Goal: Task Accomplishment & Management: Manage account settings

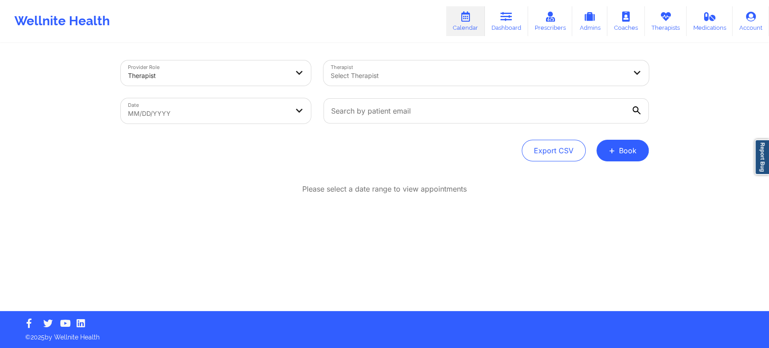
click at [258, 107] on body "Wellnite Health Calendar Dashboard Prescribers Admins Coaches Therapists Medica…" at bounding box center [384, 174] width 769 height 348
select select "2025-8"
select select "2025-9"
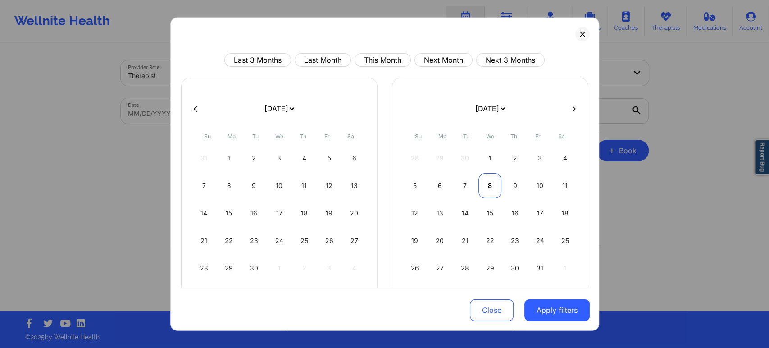
click at [480, 182] on div "8" at bounding box center [489, 185] width 23 height 25
select select "2025-9"
select select "2025-10"
select select "2025-9"
select select "2025-10"
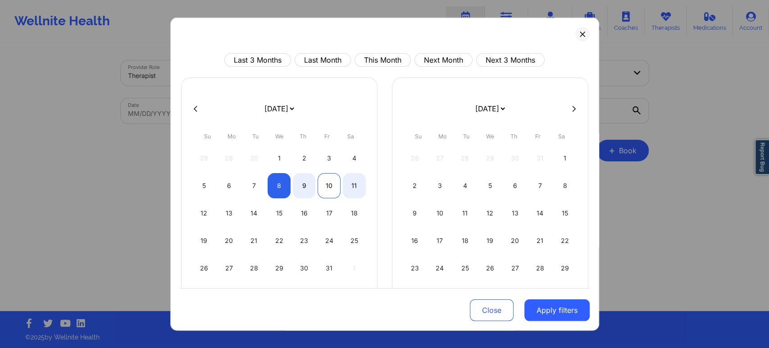
select select "2025-9"
select select "2025-10"
select select "2025-9"
select select "2025-10"
click at [308, 187] on div "9" at bounding box center [304, 185] width 23 height 25
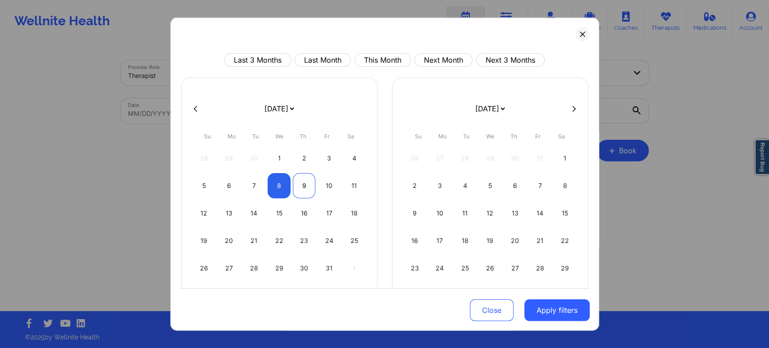
select select "2025-9"
select select "2025-10"
click at [553, 305] on button "Apply filters" at bounding box center [556, 310] width 65 height 22
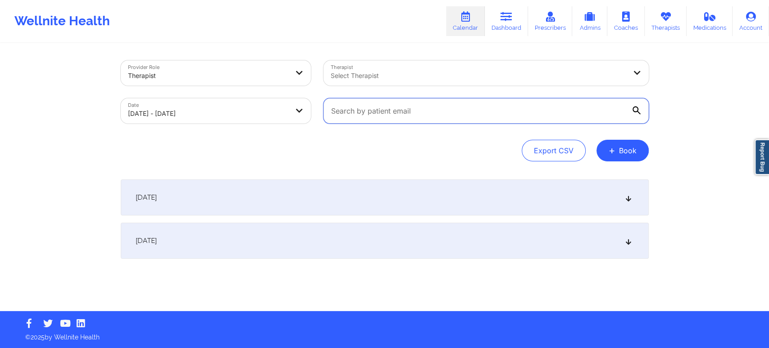
click at [468, 118] on input "text" at bounding box center [485, 110] width 325 height 25
paste input "(405) 862-3081"
type input "(405) 862-3081"
paste input "teeboard@yahoo.com"
type input "teeboard@yahoo.com"
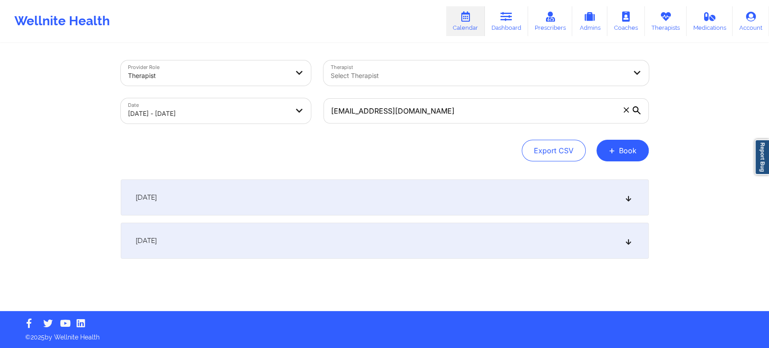
click at [460, 159] on div "Export CSV + Book" at bounding box center [385, 151] width 528 height 22
click at [501, 200] on div "October 8, 2025" at bounding box center [385, 197] width 528 height 36
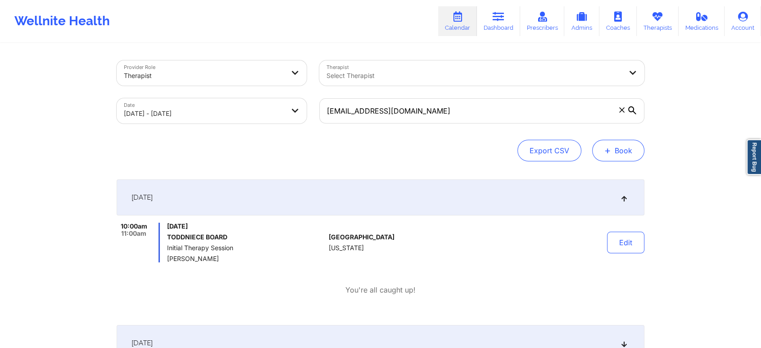
click at [618, 154] on button "+ Book" at bounding box center [618, 151] width 52 height 22
click at [612, 172] on button "Therapy Session" at bounding box center [603, 179] width 69 height 15
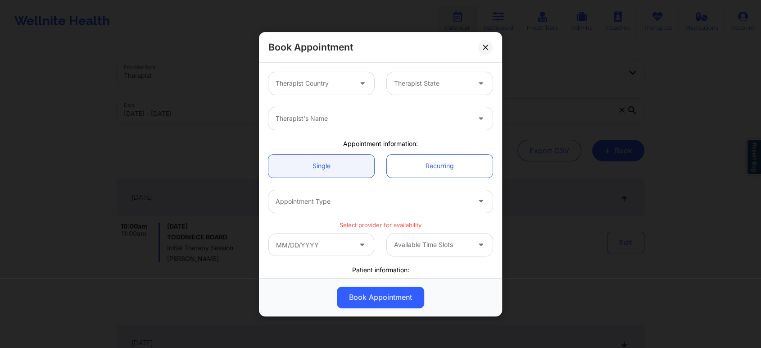
click at [353, 87] on div at bounding box center [364, 83] width 22 height 23
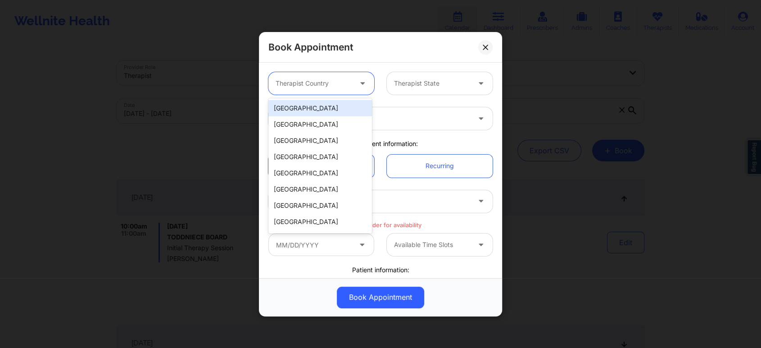
click at [325, 106] on div "[GEOGRAPHIC_DATA]" at bounding box center [320, 108] width 104 height 16
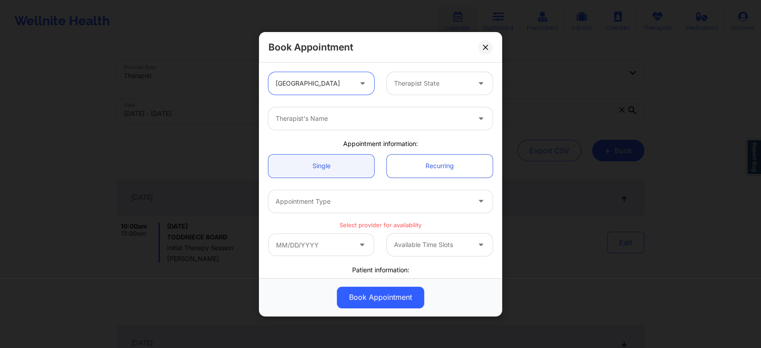
click at [432, 81] on div at bounding box center [432, 83] width 76 height 11
type input "indi"
click at [429, 111] on div "[US_STATE]" at bounding box center [437, 108] width 104 height 16
click at [436, 129] on div "Therapist's Name" at bounding box center [369, 118] width 203 height 23
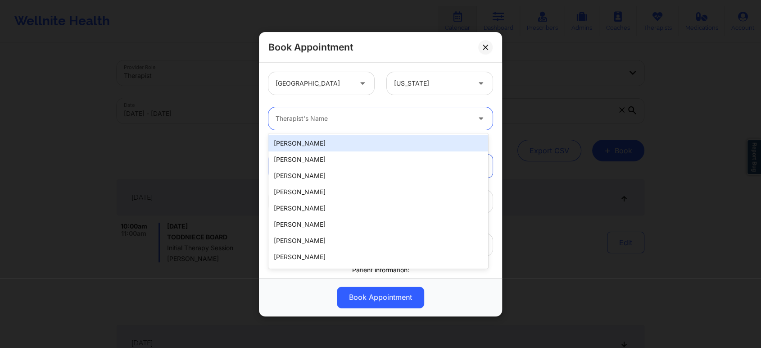
paste input "Angelica Ronke"
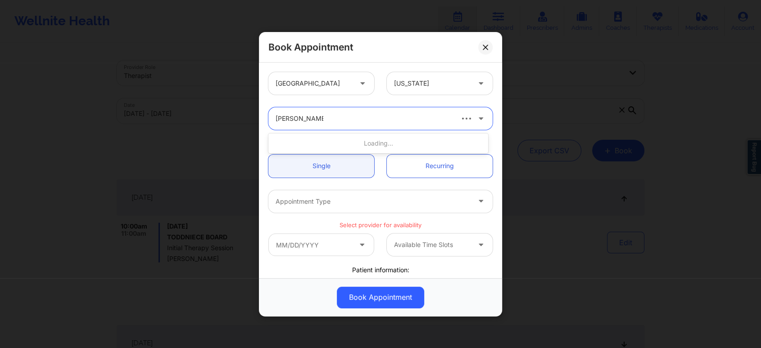
type input "Ronke"
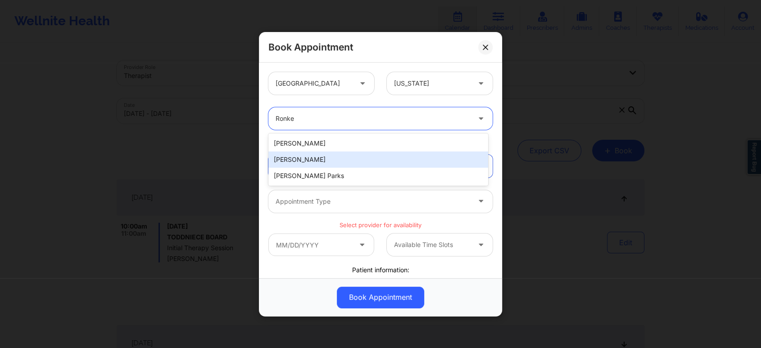
click at [385, 161] on div "Angelica Marilyn Ronke" at bounding box center [378, 159] width 220 height 16
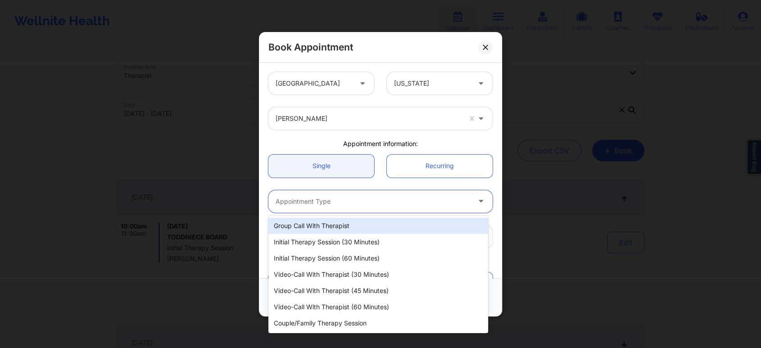
click at [335, 204] on div at bounding box center [373, 201] width 195 height 11
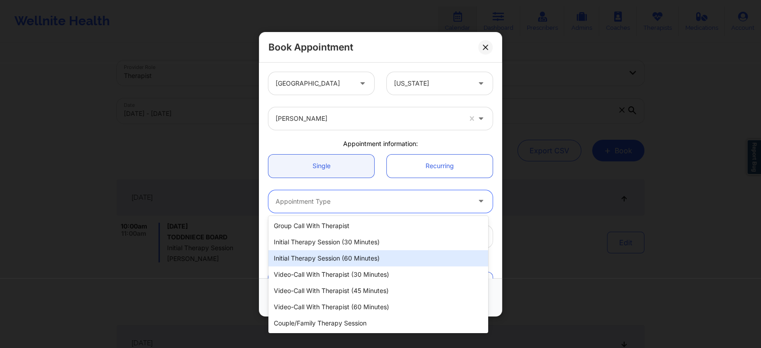
click at [353, 252] on div "Initial Therapy Session (60 minutes)" at bounding box center [378, 258] width 220 height 16
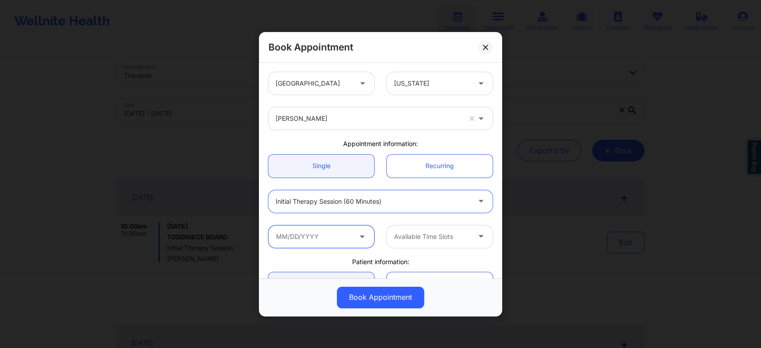
click at [344, 236] on input "text" at bounding box center [321, 236] width 106 height 23
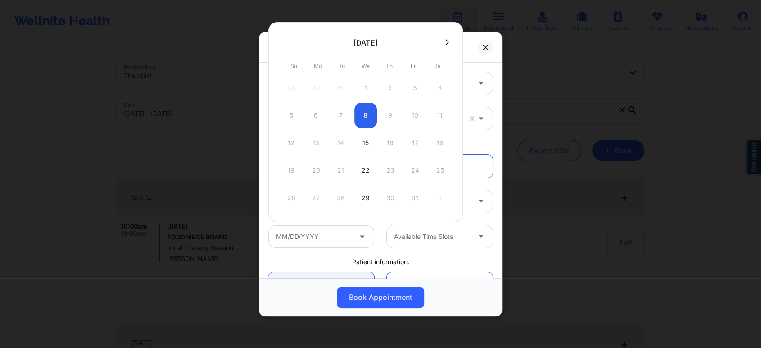
click at [366, 113] on div "5 6 7 8 9 10 11" at bounding box center [365, 115] width 171 height 25
click at [395, 111] on div "5 6 7 8 9 10 11" at bounding box center [365, 115] width 171 height 25
click at [387, 254] on div "United States Indiana Angelica Marilyn Ronke Appointment information: Single Re…" at bounding box center [380, 254] width 237 height 376
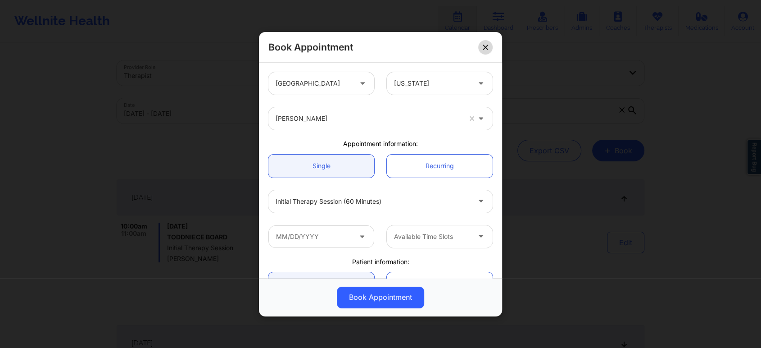
click at [487, 48] on icon at bounding box center [485, 46] width 5 height 5
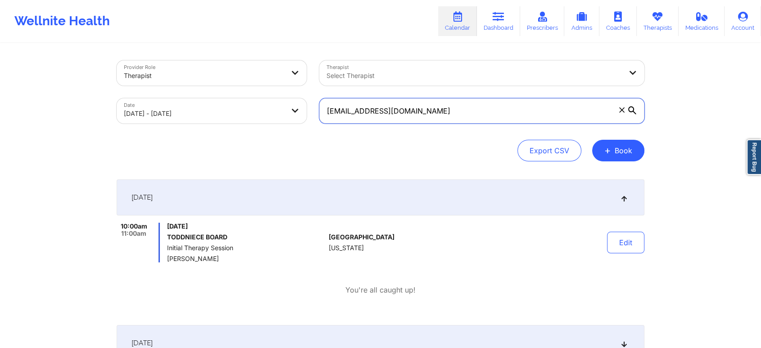
click at [441, 107] on input "teeboard@yahoo.com" at bounding box center [481, 110] width 325 height 25
paste input "ama@yourlifeisyourwealth"
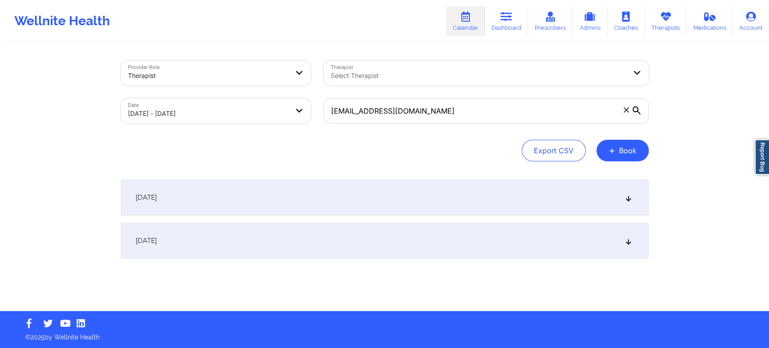
click at [468, 187] on div "October 8, 2025" at bounding box center [385, 197] width 528 height 36
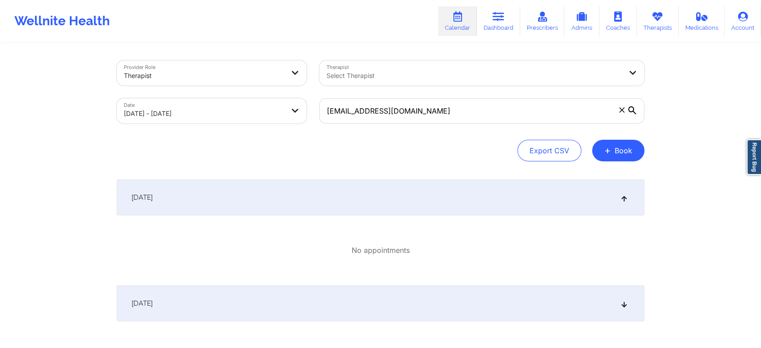
click at [526, 308] on div "October 9, 2025" at bounding box center [381, 303] width 528 height 36
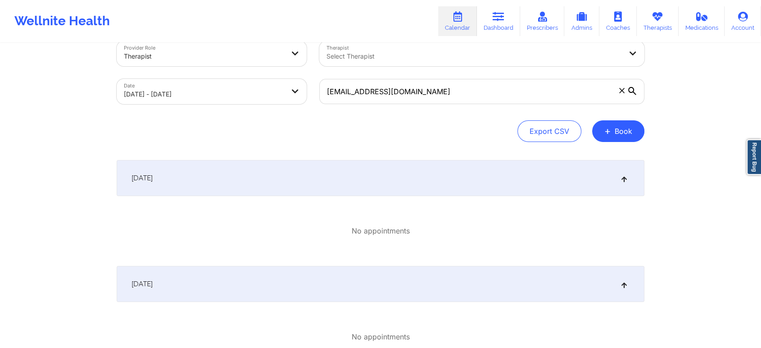
scroll to position [8, 0]
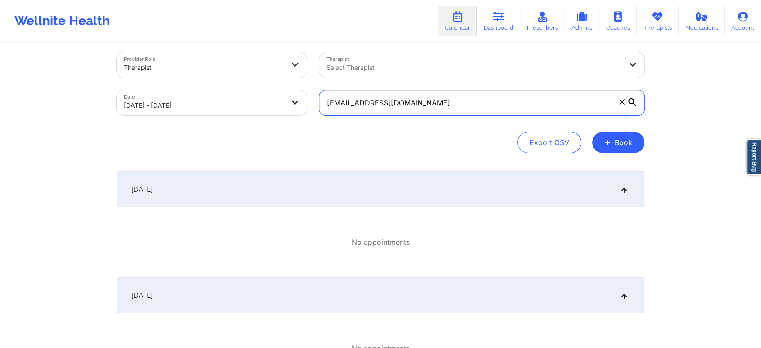
click at [444, 93] on input "ama@yourlifeisyourwealth.com" at bounding box center [481, 102] width 325 height 25
paste input "gibrangarciadlr@gmail"
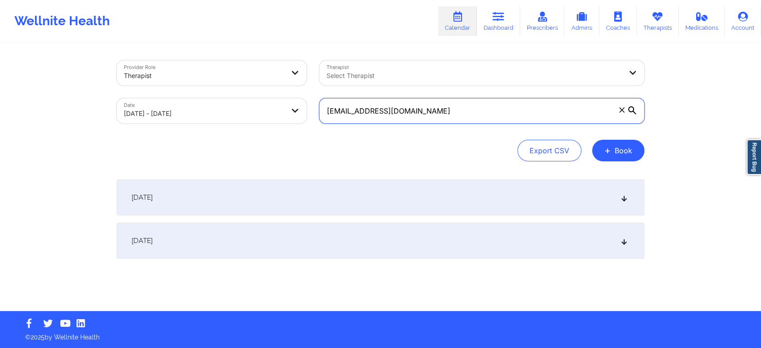
scroll to position [0, 0]
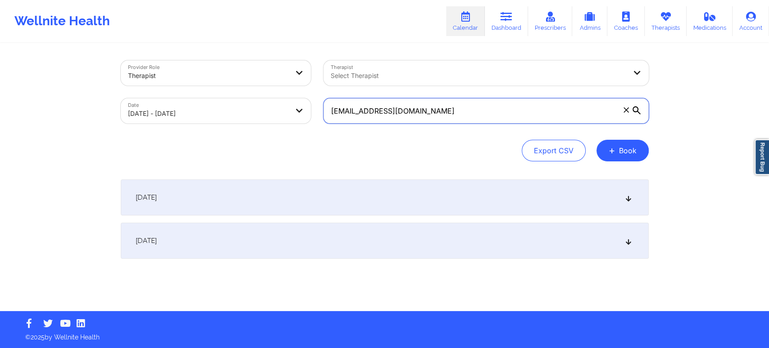
type input "gibrangarciadlr@gmail.com"
click at [461, 198] on div "October 8, 2025" at bounding box center [385, 197] width 528 height 36
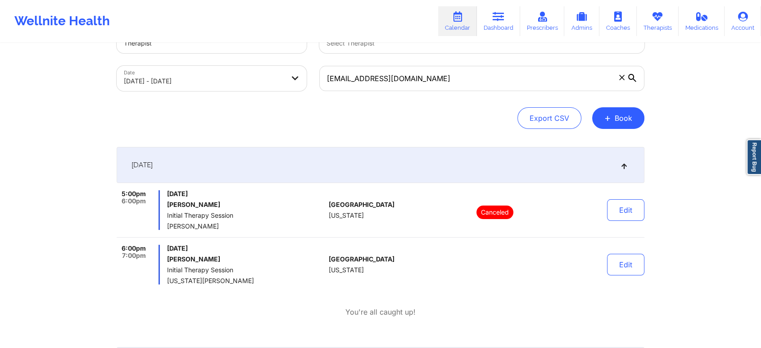
scroll to position [50, 0]
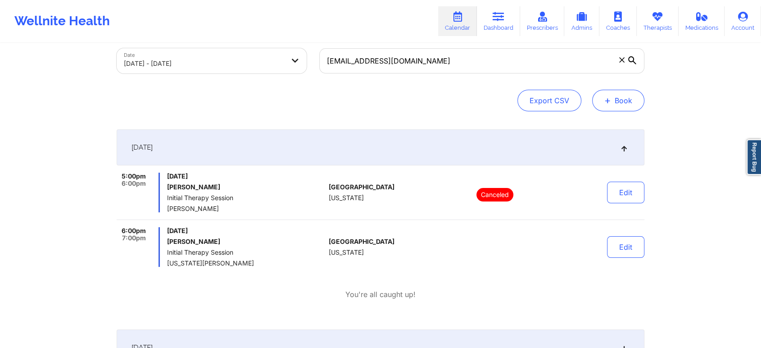
click at [616, 98] on button "+ Book" at bounding box center [618, 101] width 52 height 22
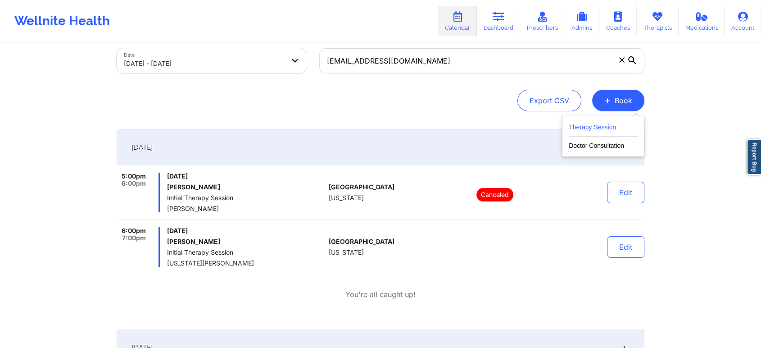
click at [612, 125] on button "Therapy Session" at bounding box center [603, 129] width 69 height 15
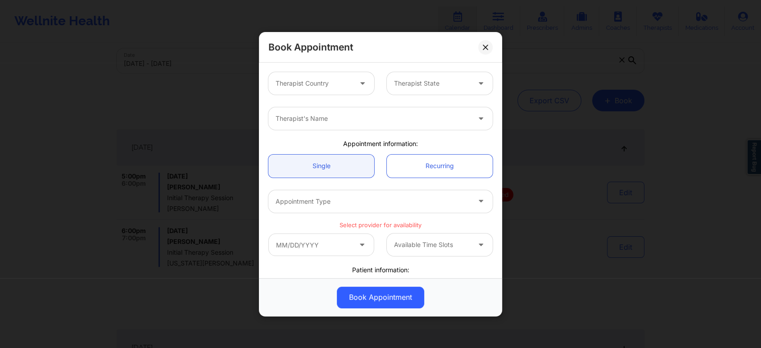
click at [331, 87] on div at bounding box center [314, 83] width 76 height 11
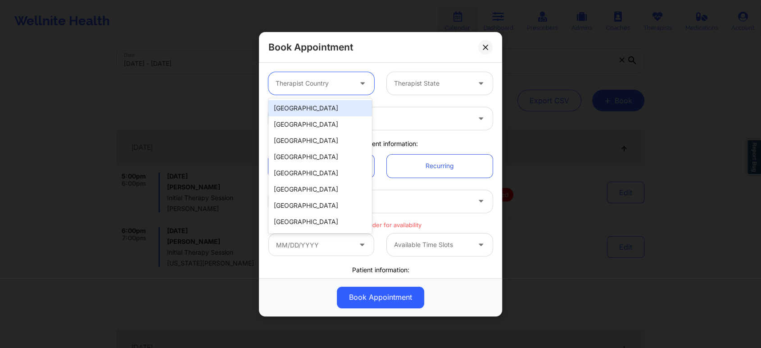
click at [335, 113] on div "[GEOGRAPHIC_DATA]" at bounding box center [320, 108] width 104 height 16
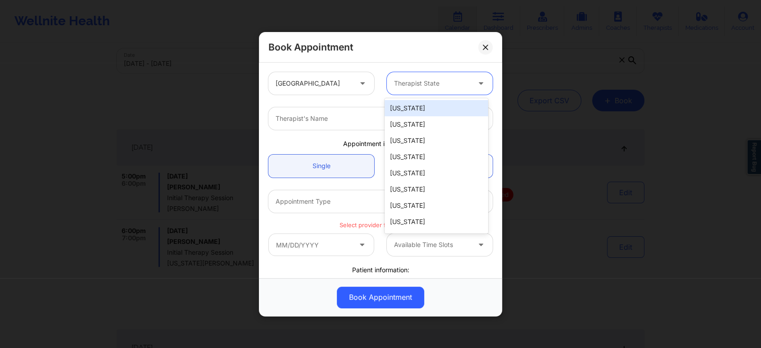
click at [426, 84] on div at bounding box center [432, 83] width 76 height 11
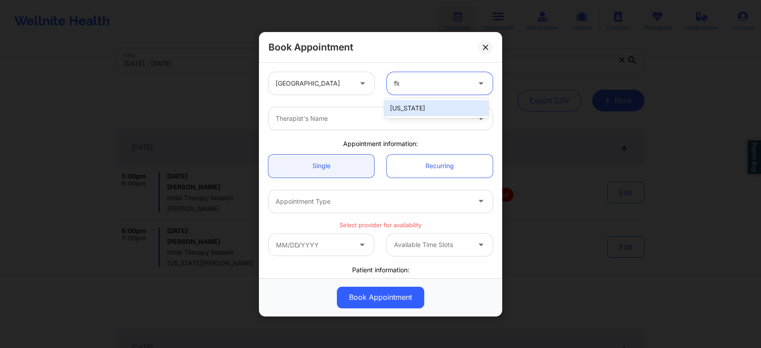
type input "flor"
click at [407, 122] on div at bounding box center [373, 118] width 195 height 11
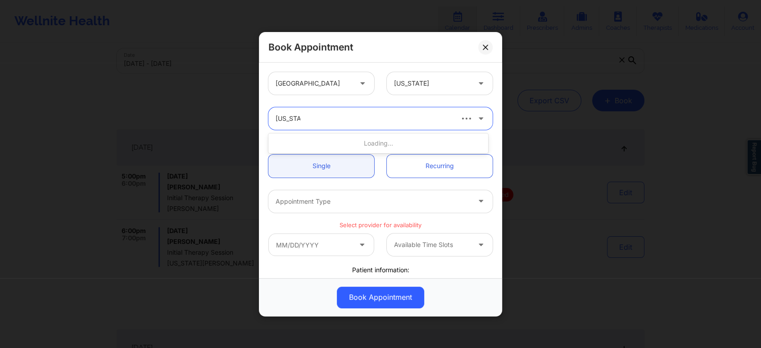
type input "virginia g"
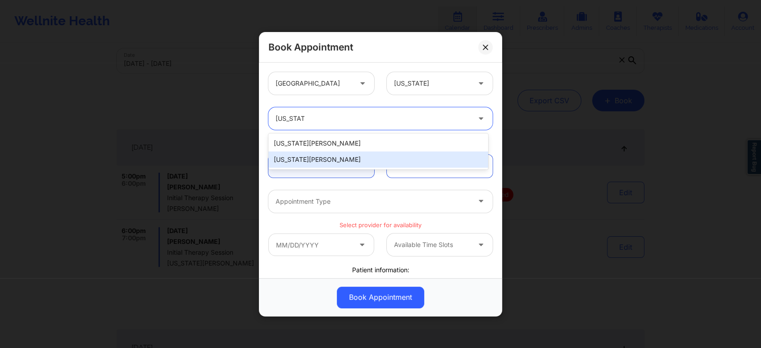
click at [357, 153] on div "Virginia Gibala" at bounding box center [378, 159] width 220 height 16
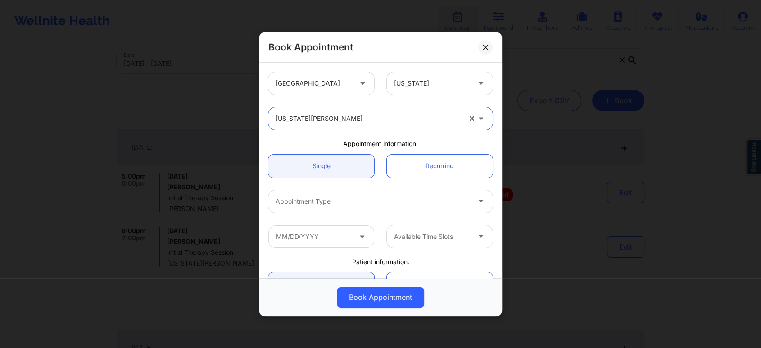
click at [356, 198] on div at bounding box center [373, 201] width 195 height 11
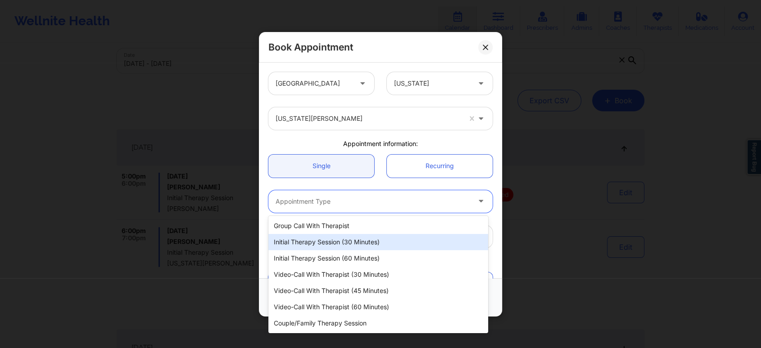
click at [354, 240] on div "Initial Therapy Session (30 minutes)" at bounding box center [378, 242] width 220 height 16
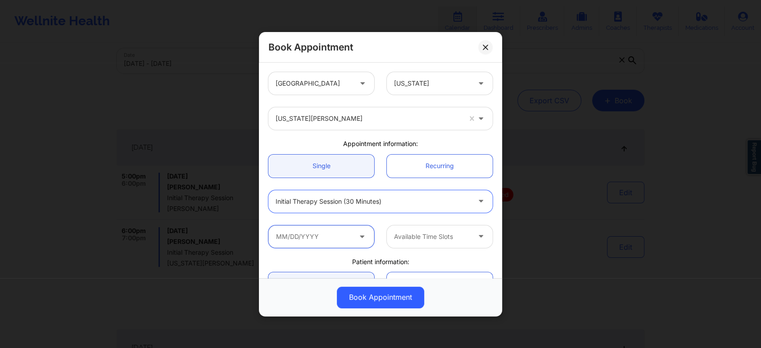
click at [346, 238] on input "text" at bounding box center [321, 236] width 106 height 23
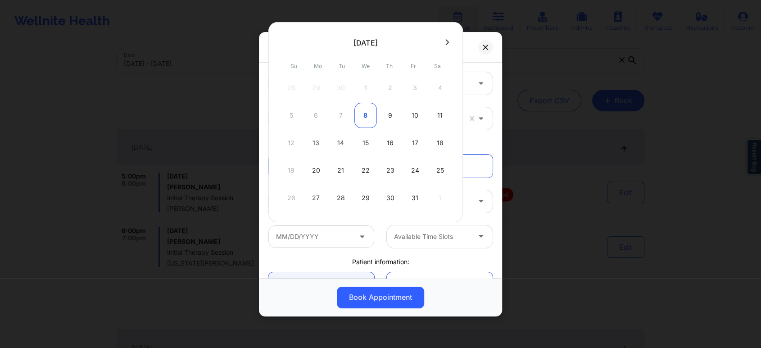
click at [366, 118] on div "8" at bounding box center [365, 115] width 23 height 25
type input "10/08/2025"
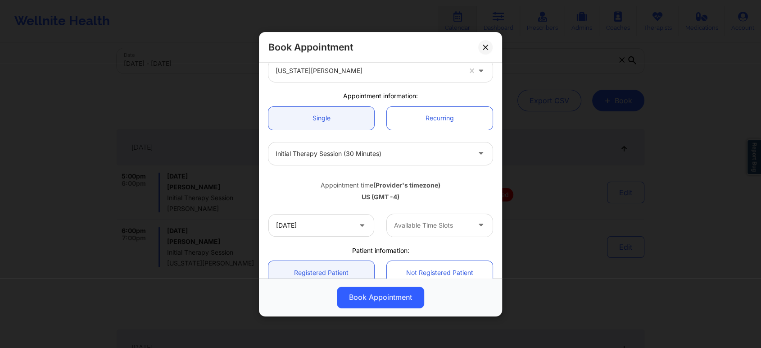
scroll to position [100, 0]
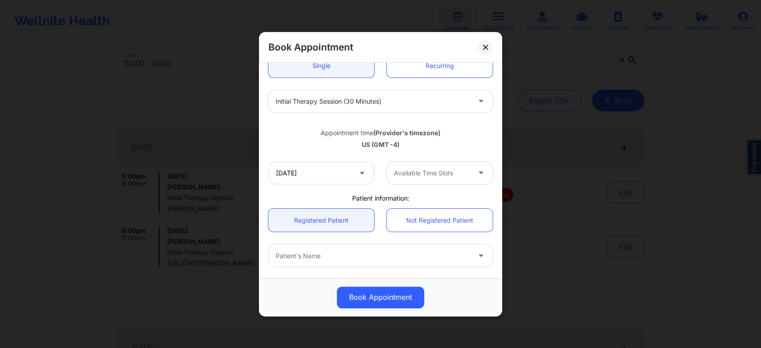
click at [465, 176] on div at bounding box center [432, 173] width 76 height 11
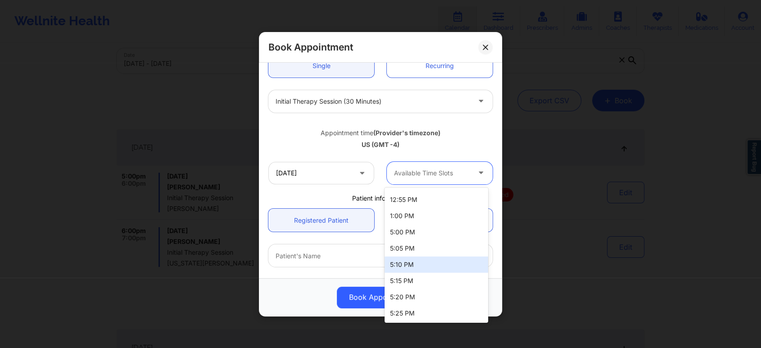
scroll to position [404, 0]
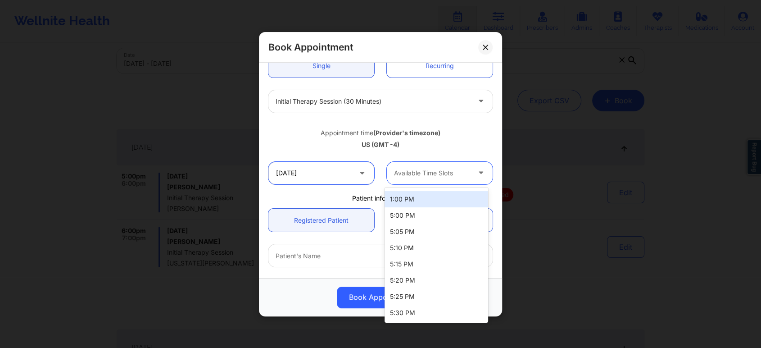
click at [352, 174] on input "10/08/2025" at bounding box center [321, 172] width 106 height 23
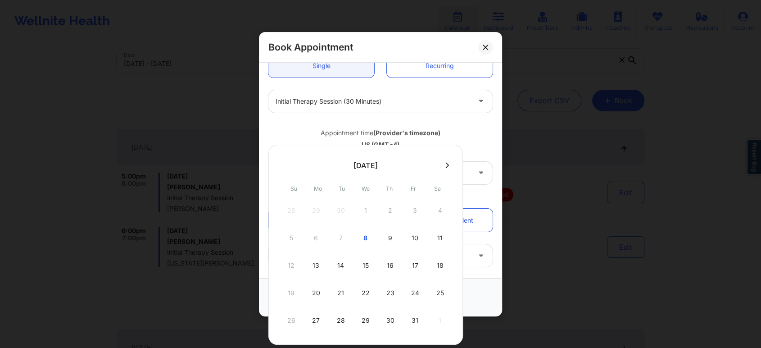
click at [385, 99] on div at bounding box center [373, 101] width 195 height 11
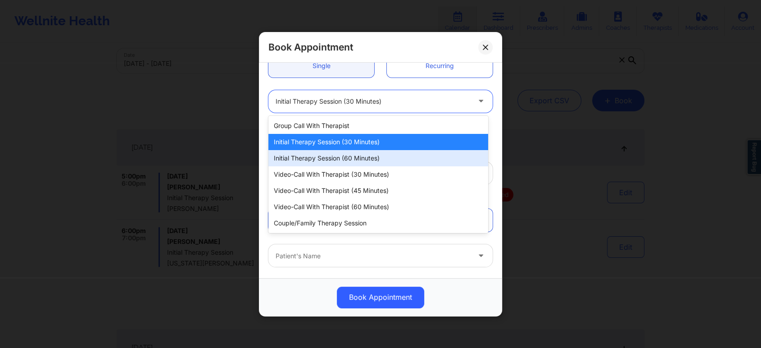
click at [383, 155] on div "Initial Therapy Session (60 minutes)" at bounding box center [378, 158] width 220 height 16
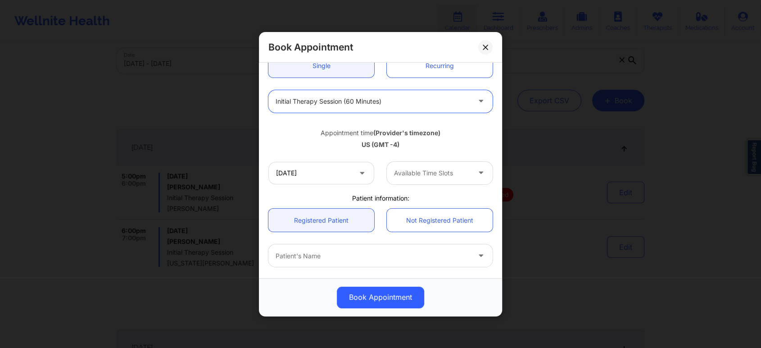
click at [443, 174] on div at bounding box center [432, 173] width 76 height 11
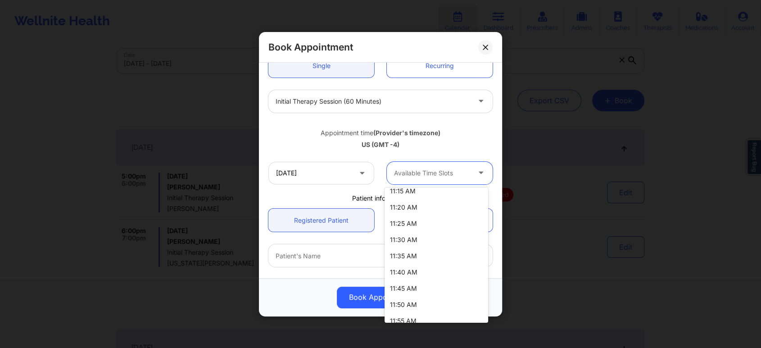
scroll to position [95, 0]
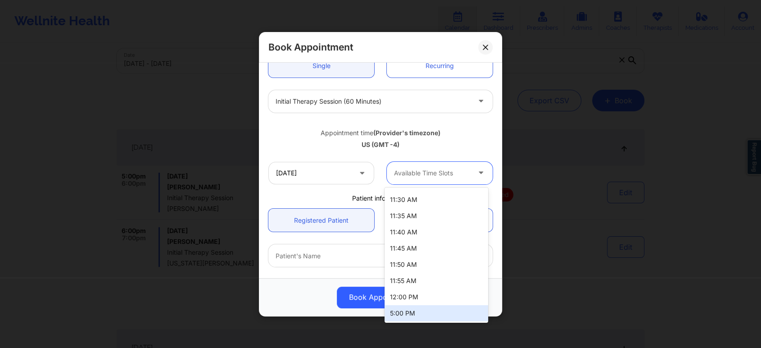
click at [434, 308] on div "5:00 PM" at bounding box center [437, 313] width 104 height 16
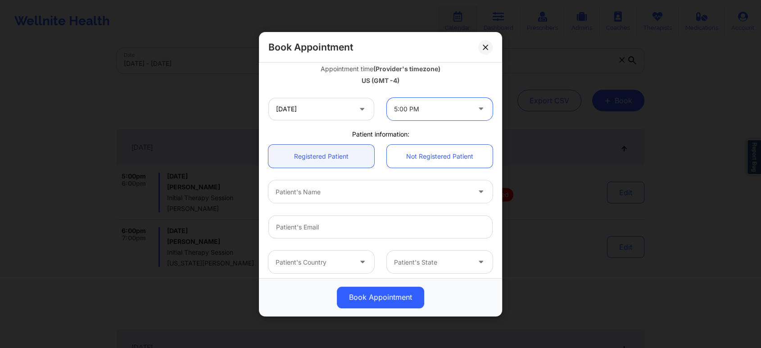
scroll to position [200, 0]
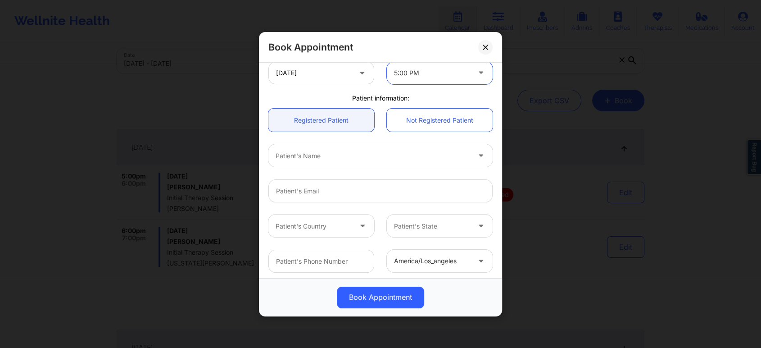
click at [369, 161] on div "Patient's Name" at bounding box center [369, 155] width 203 height 23
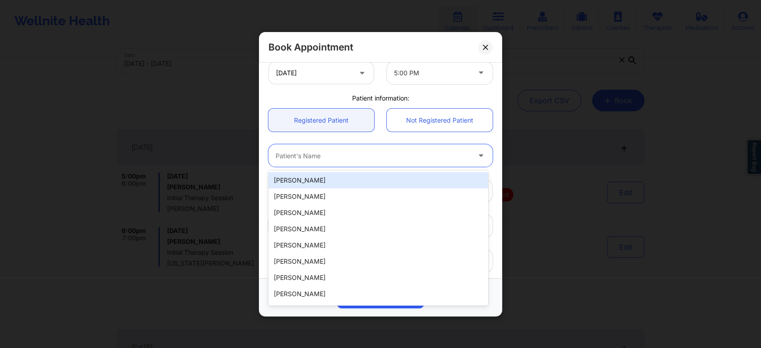
paste input "gibrangarciadlr@gmail.com"
type input "gibrangarciadlr@gmail.com"
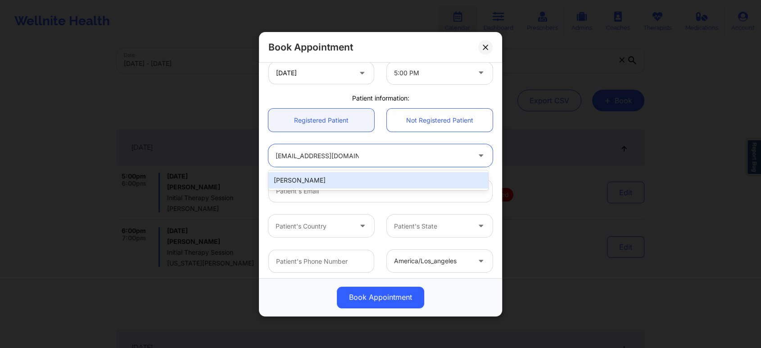
click at [376, 177] on div "GIBRAN GARCIA" at bounding box center [378, 180] width 220 height 16
type input "gibrangarciadlr@gmail.com"
type input "6313559435"
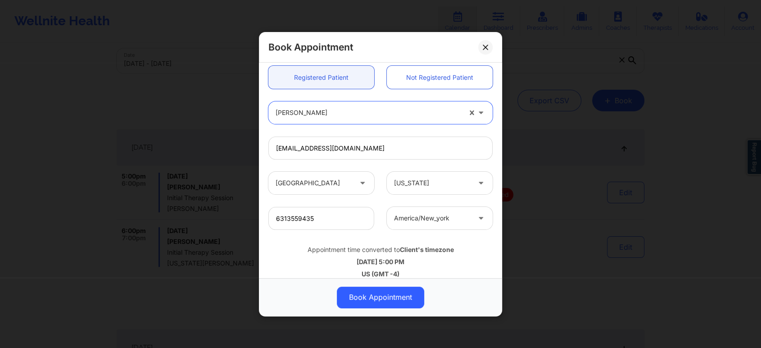
scroll to position [252, 0]
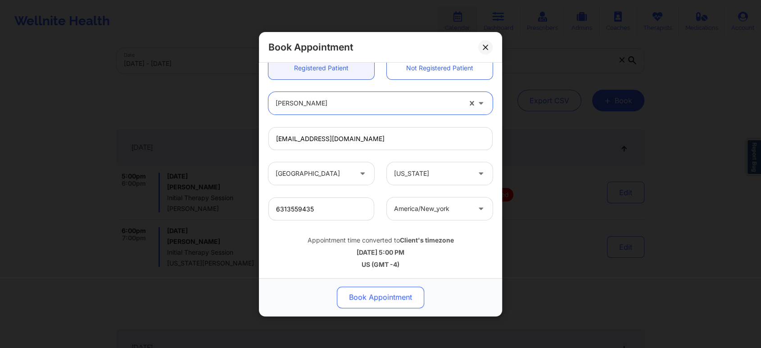
click at [391, 298] on button "Book Appointment" at bounding box center [380, 297] width 87 height 22
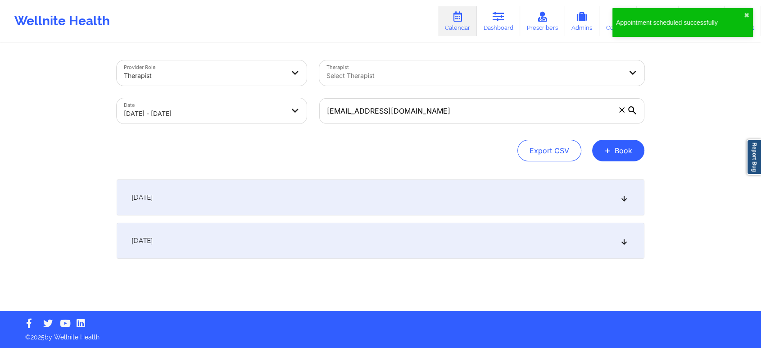
scroll to position [0, 0]
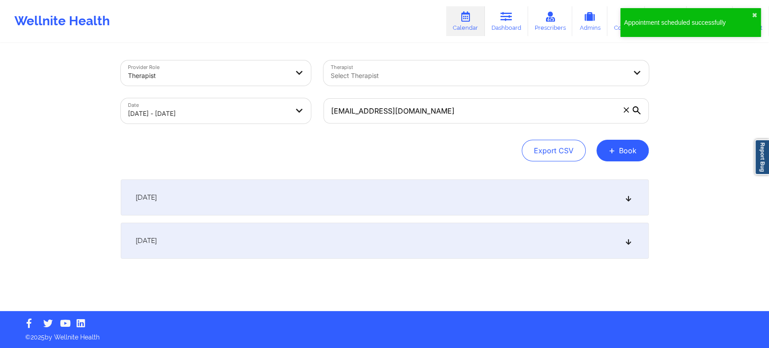
click at [625, 191] on div "October 8, 2025" at bounding box center [385, 197] width 528 height 36
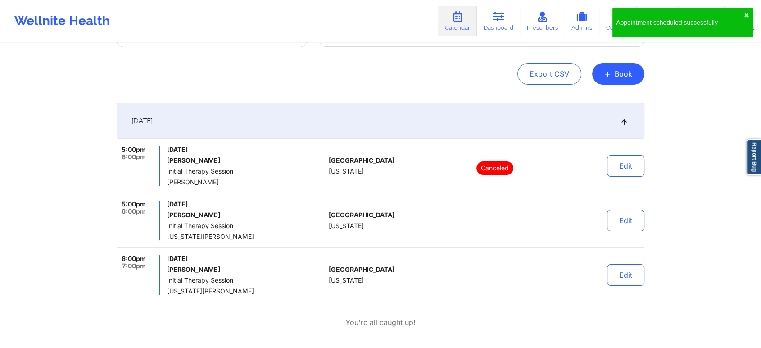
scroll to position [100, 0]
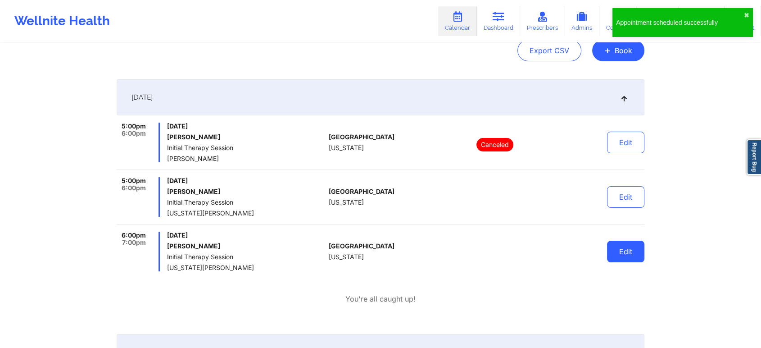
click at [626, 256] on button "Edit" at bounding box center [625, 251] width 37 height 22
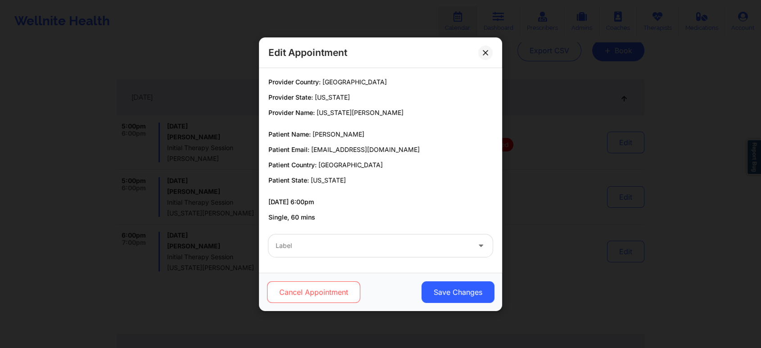
click at [324, 290] on button "Cancel Appointment" at bounding box center [313, 292] width 93 height 22
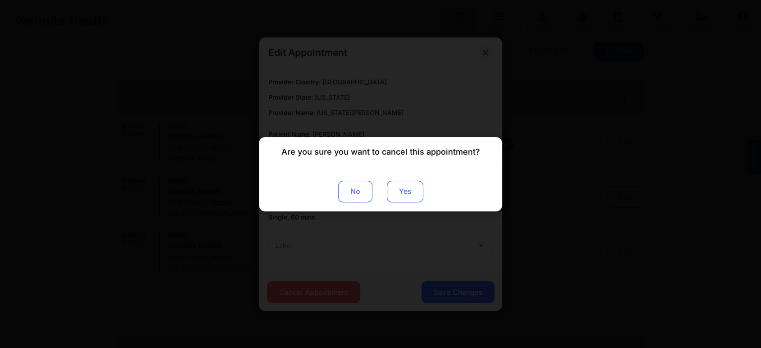
click at [413, 195] on button "Yes" at bounding box center [405, 191] width 36 height 22
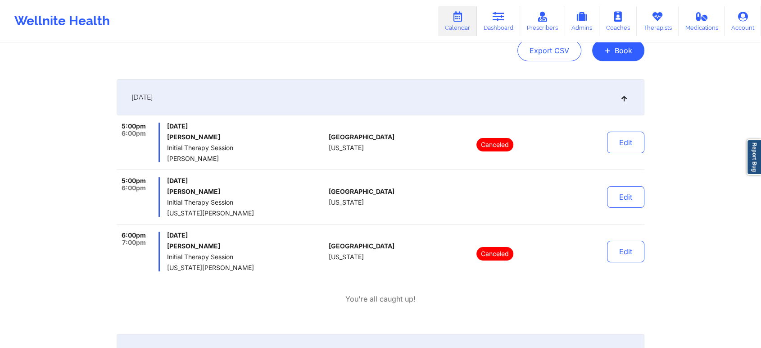
drag, startPoint x: 261, startPoint y: 180, endPoint x: 208, endPoint y: 180, distance: 53.1
click at [208, 180] on span "Wednesday, October 8, 2025" at bounding box center [246, 180] width 158 height 7
copy span "October 8, 2025"
drag, startPoint x: 140, startPoint y: 181, endPoint x: 121, endPoint y: 182, distance: 19.4
click at [121, 182] on div "5:00pm 6:00pm" at bounding box center [138, 197] width 43 height 40
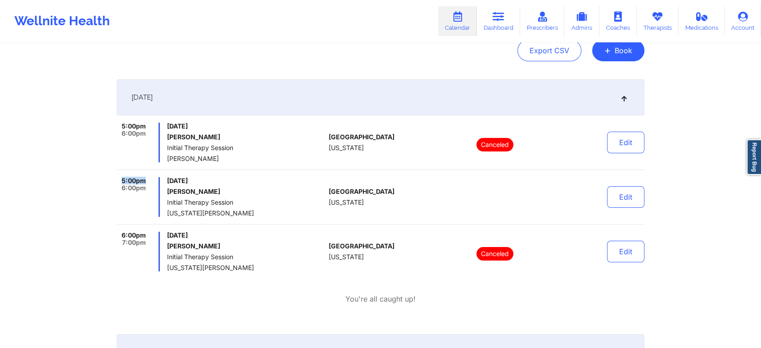
copy span "5:00pm"
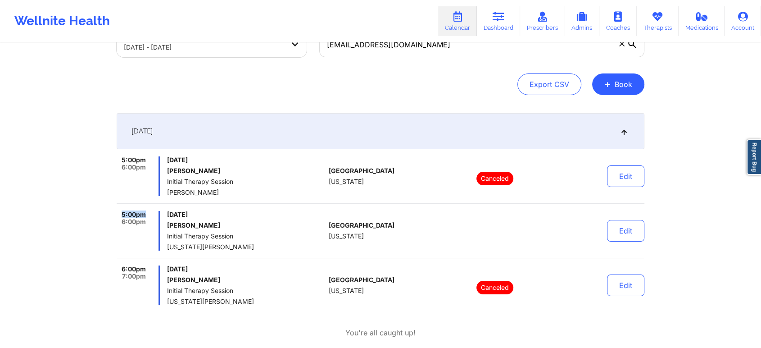
scroll to position [50, 0]
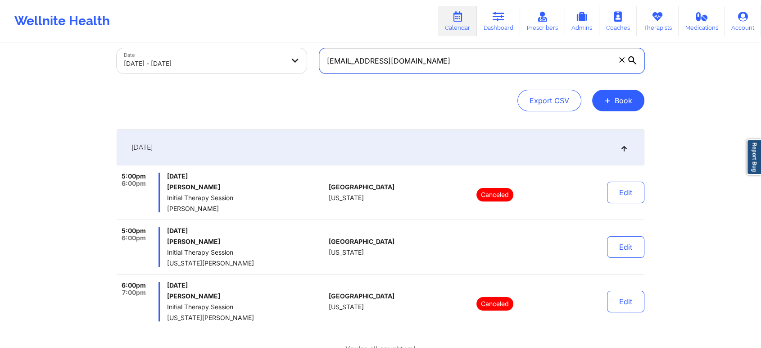
click at [461, 64] on input "gibrangarciadlr@gmail.com" at bounding box center [481, 60] width 325 height 25
paste input "eddie2993@yahoo"
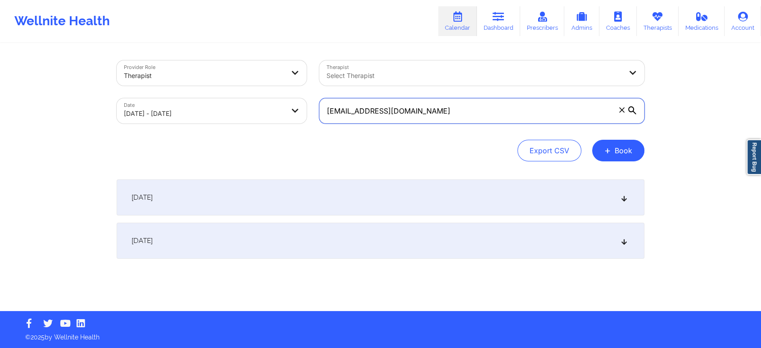
scroll to position [0, 0]
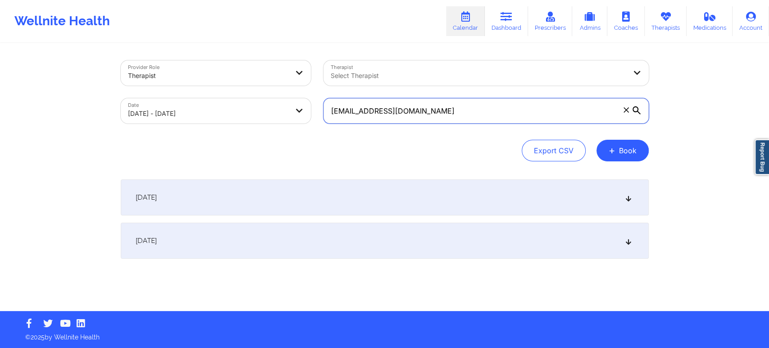
type input "eddie2993@yahoo.com"
click at [471, 185] on div "October 8, 2025" at bounding box center [385, 197] width 528 height 36
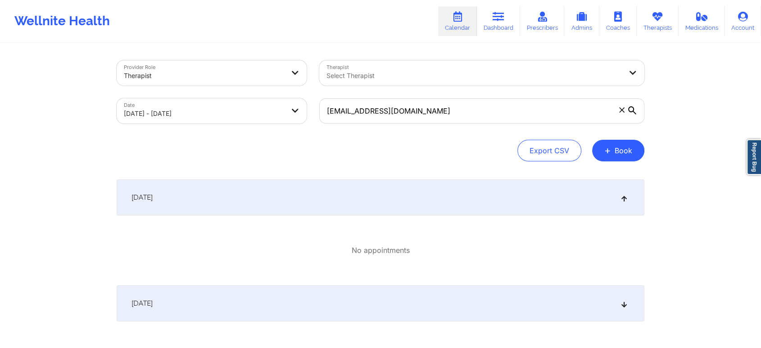
click at [516, 306] on div "October 9, 2025" at bounding box center [381, 303] width 528 height 36
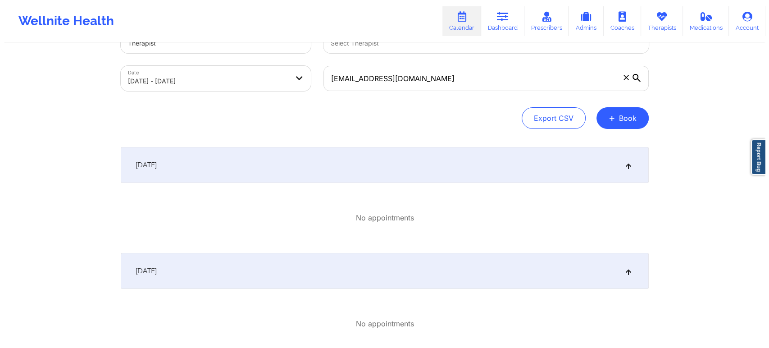
scroll to position [50, 0]
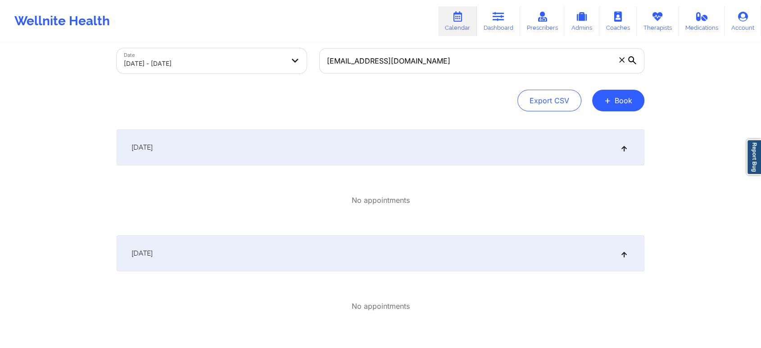
click at [285, 57] on body "Wellnite Health Calendar Dashboard Prescribers Admins Coaches Therapists Medica…" at bounding box center [380, 124] width 761 height 348
select select "2025-9"
select select "2025-10"
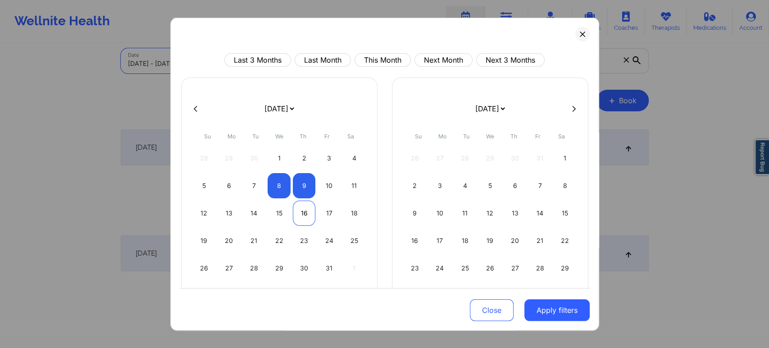
click at [304, 211] on div "16" at bounding box center [304, 212] width 23 height 25
select select "2025-9"
select select "2025-10"
select select "2025-9"
select select "2025-10"
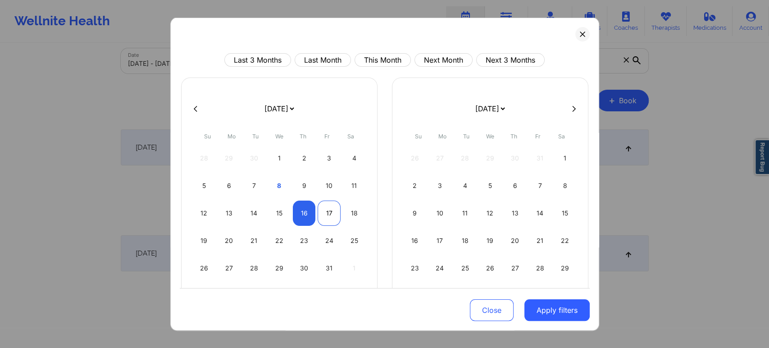
click at [331, 211] on div "17" at bounding box center [328, 212] width 23 height 25
select select "2025-9"
select select "2025-10"
click at [553, 315] on button "Apply filters" at bounding box center [556, 310] width 65 height 22
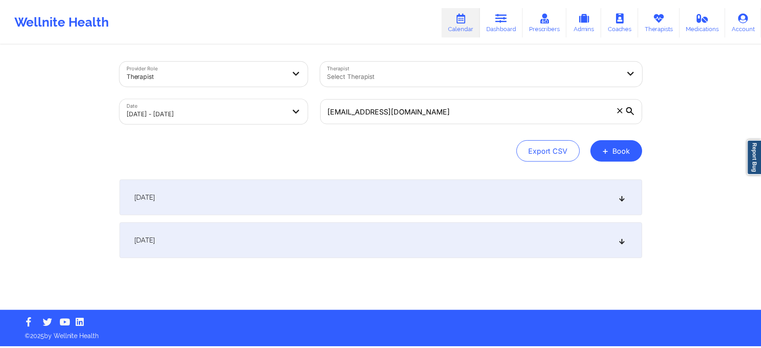
scroll to position [0, 0]
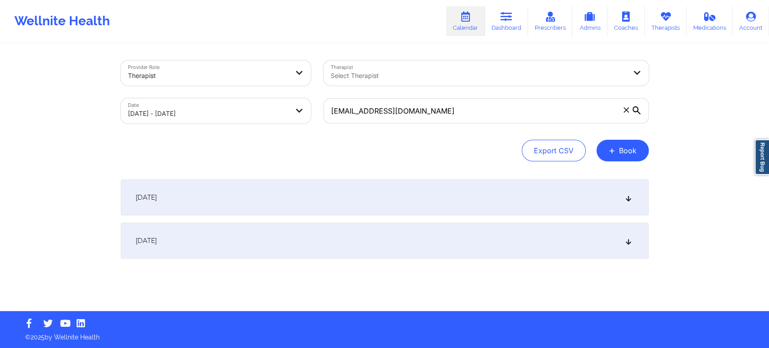
click at [620, 235] on div "October 17, 2025" at bounding box center [385, 240] width 528 height 36
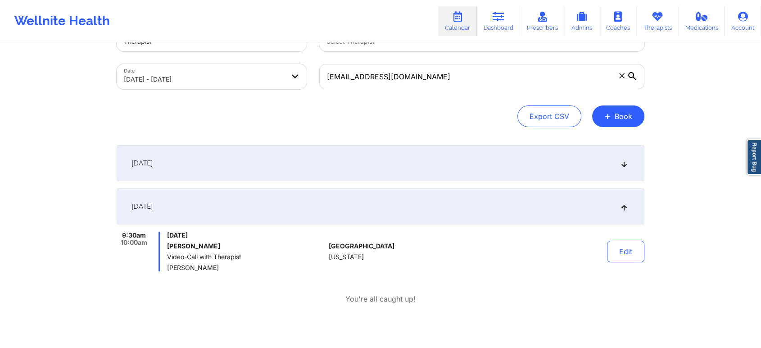
scroll to position [86, 0]
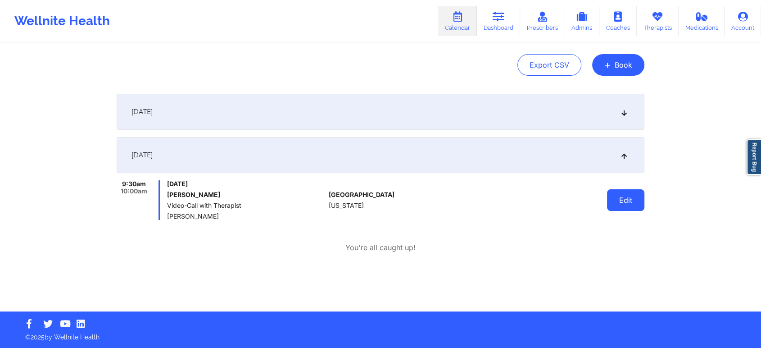
click at [629, 201] on button "Edit" at bounding box center [625, 200] width 37 height 22
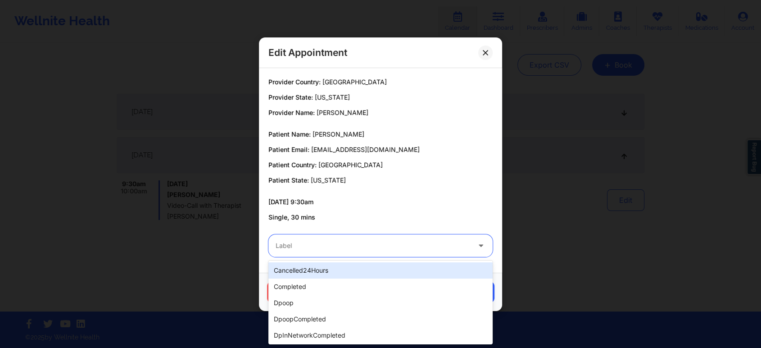
click at [397, 242] on div at bounding box center [373, 245] width 195 height 11
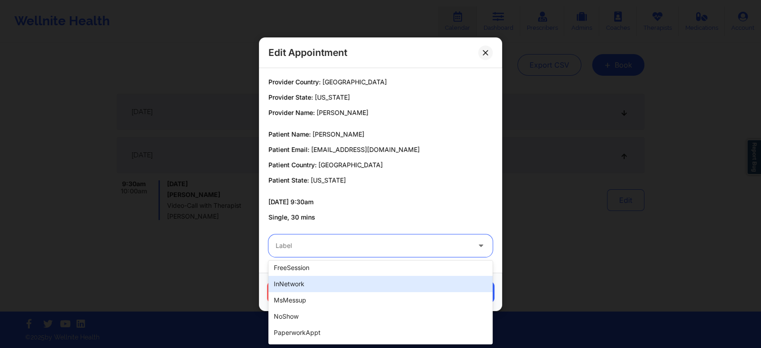
scroll to position [150, 0]
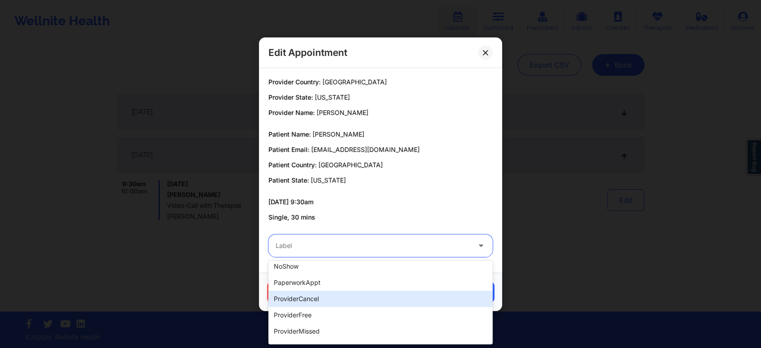
click at [345, 297] on div "providerCancel" at bounding box center [380, 298] width 224 height 16
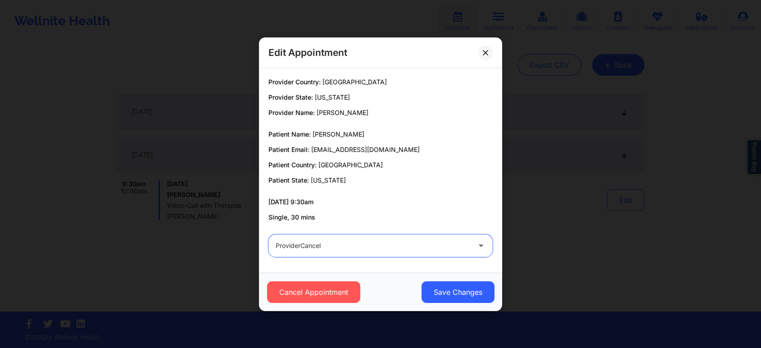
click at [392, 246] on div at bounding box center [373, 245] width 195 height 11
click at [484, 52] on icon at bounding box center [485, 52] width 5 height 5
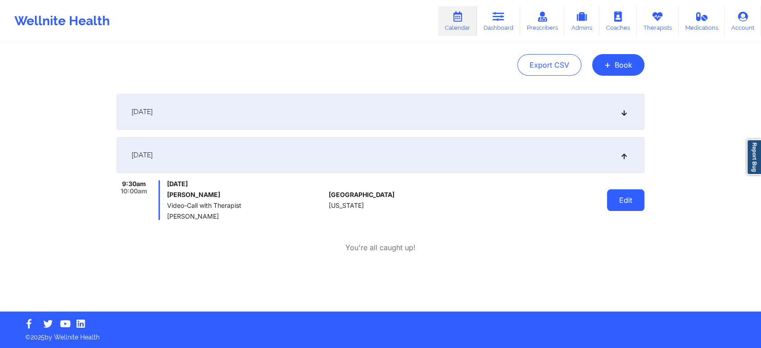
click at [634, 202] on button "Edit" at bounding box center [625, 200] width 37 height 22
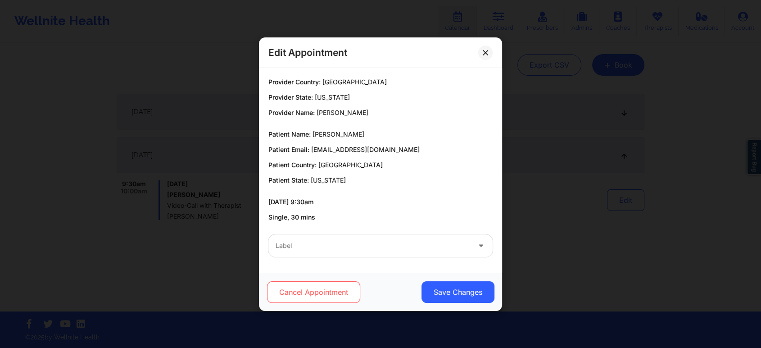
click at [312, 288] on button "Cancel Appointment" at bounding box center [313, 292] width 93 height 22
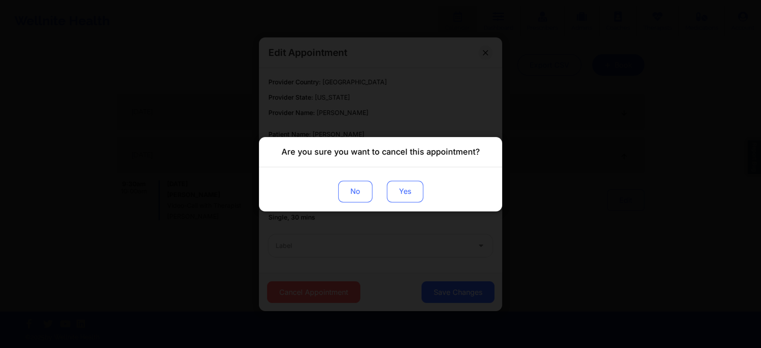
click at [398, 187] on button "Yes" at bounding box center [405, 191] width 36 height 22
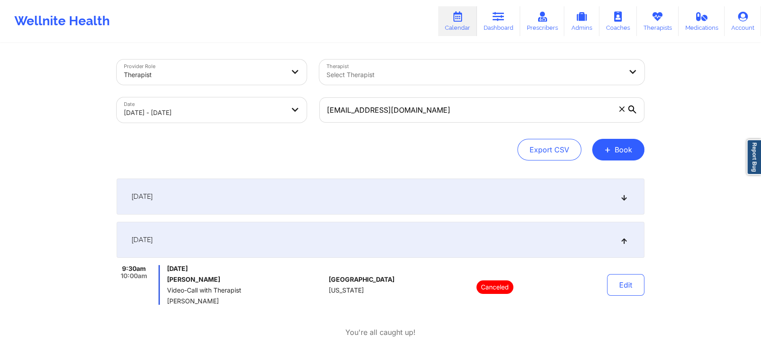
scroll to position [0, 0]
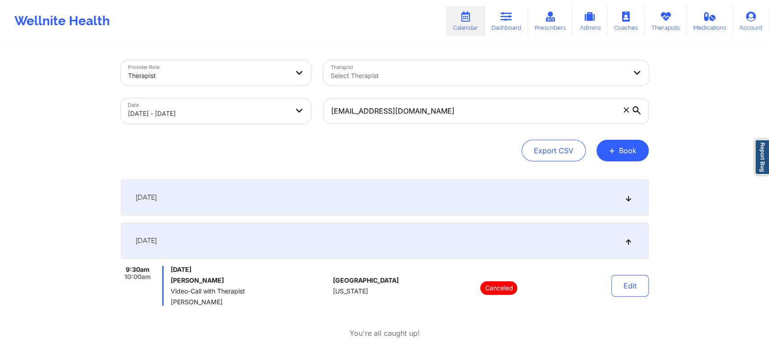
select select "2025-9"
select select "2025-10"
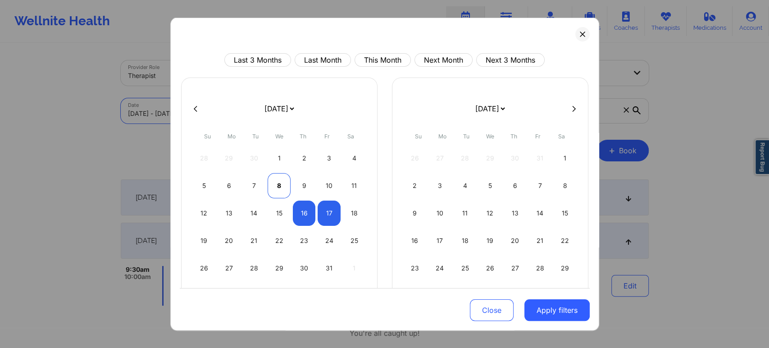
click at [277, 181] on div "8" at bounding box center [279, 185] width 23 height 25
select select "2025-9"
select select "2025-10"
select select "2025-9"
select select "2025-10"
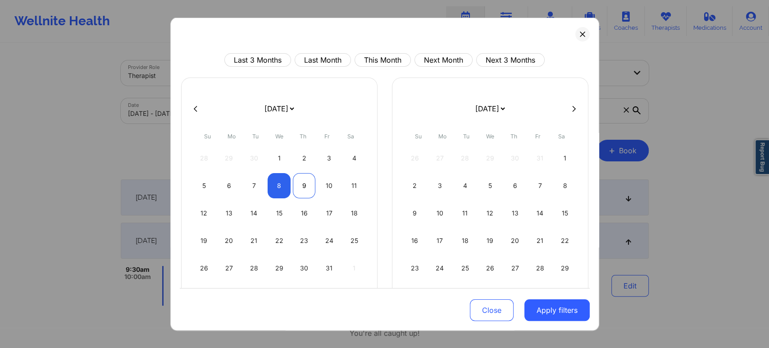
click at [298, 186] on div "9" at bounding box center [304, 185] width 23 height 25
select select "2025-9"
select select "2025-10"
click at [552, 313] on button "Apply filters" at bounding box center [556, 310] width 65 height 22
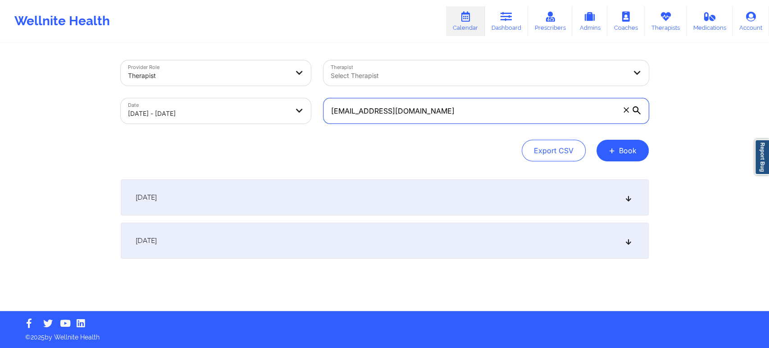
click at [462, 114] on input "eddie2993@yahoo.com" at bounding box center [485, 110] width 325 height 25
paste input "andrewbevs715@gmail"
click at [410, 203] on div "October 8, 2025" at bounding box center [385, 197] width 528 height 36
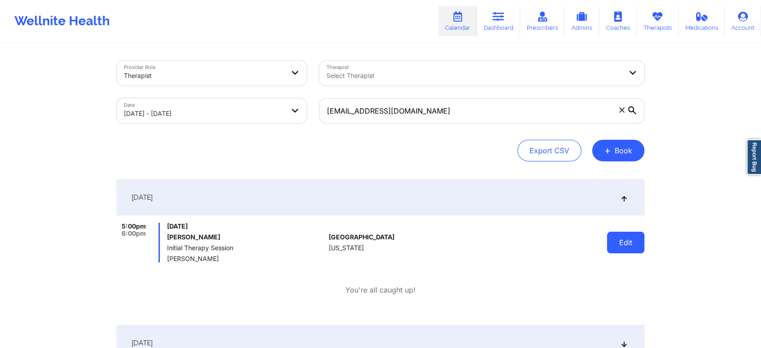
click at [623, 240] on button "Edit" at bounding box center [625, 242] width 37 height 22
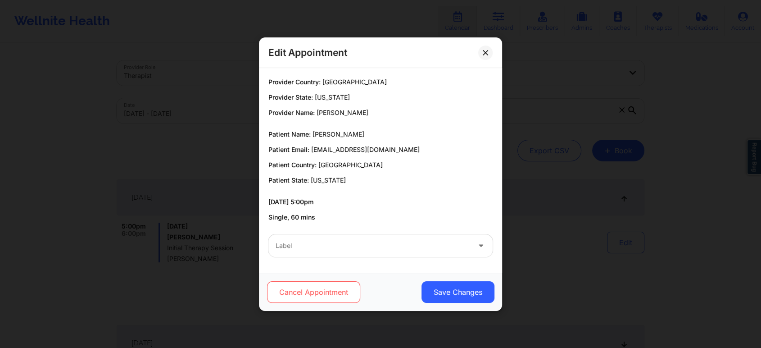
click at [310, 295] on button "Cancel Appointment" at bounding box center [313, 292] width 93 height 22
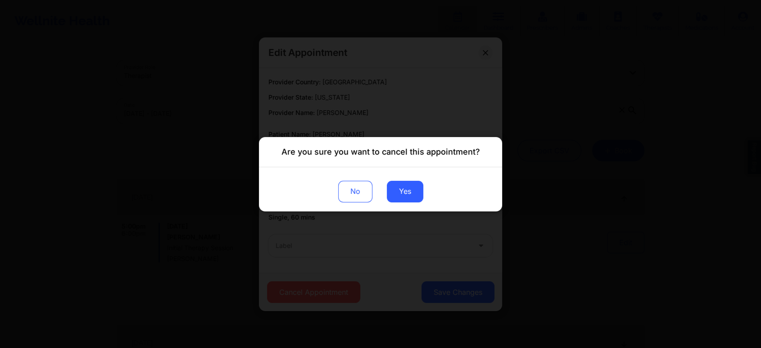
click at [408, 177] on div "No Yes" at bounding box center [380, 189] width 243 height 44
click at [409, 192] on button "Yes" at bounding box center [405, 191] width 36 height 22
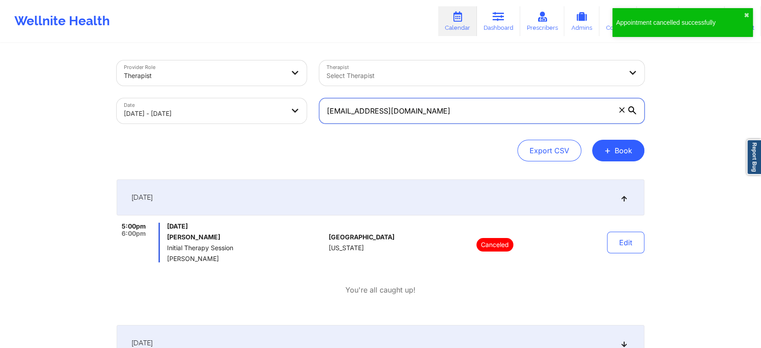
click at [463, 109] on input "andrewbevs715@gmail.com" at bounding box center [481, 110] width 325 height 25
paste input "mberbryant228"
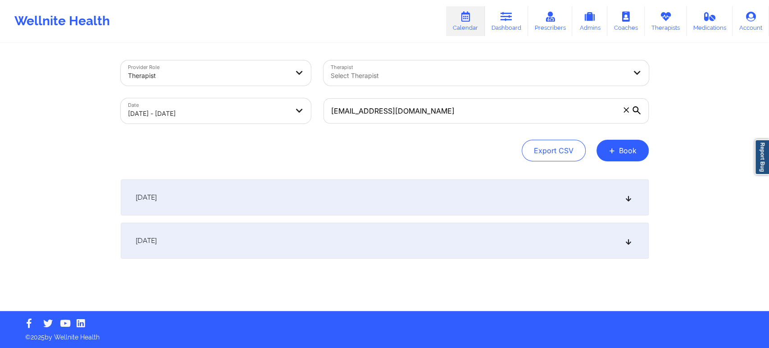
click at [569, 200] on div "October 8, 2025" at bounding box center [385, 197] width 528 height 36
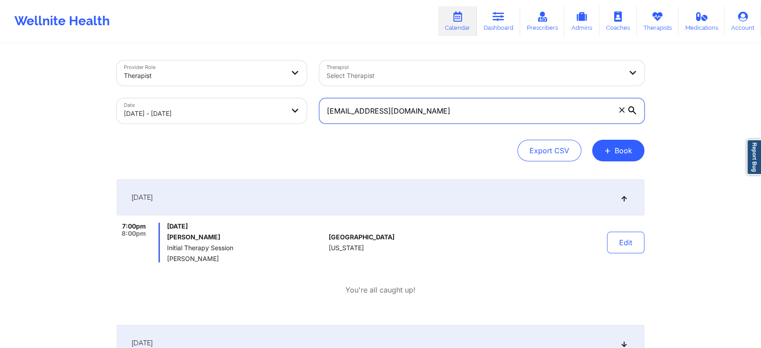
click at [462, 113] on input "amberbryant228@gmail.com" at bounding box center [481, 110] width 325 height 25
paste input "jr_hemphill@yahoo"
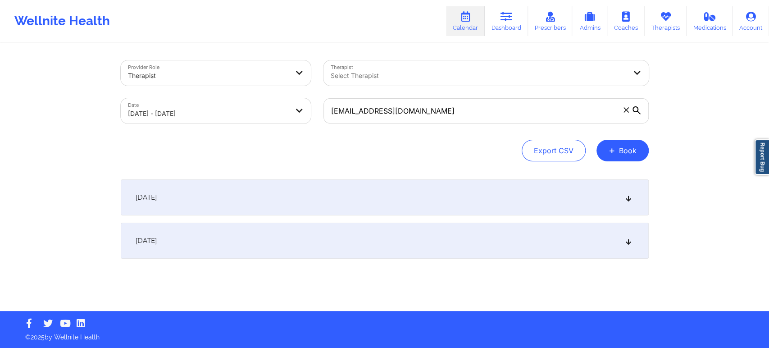
click at [510, 250] on div "October 9, 2025" at bounding box center [385, 240] width 528 height 36
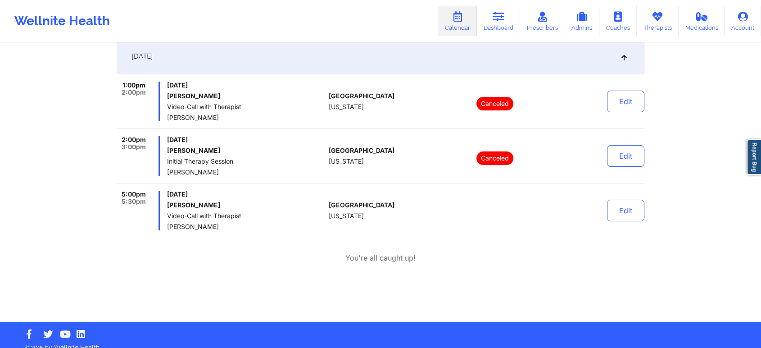
scroll to position [195, 0]
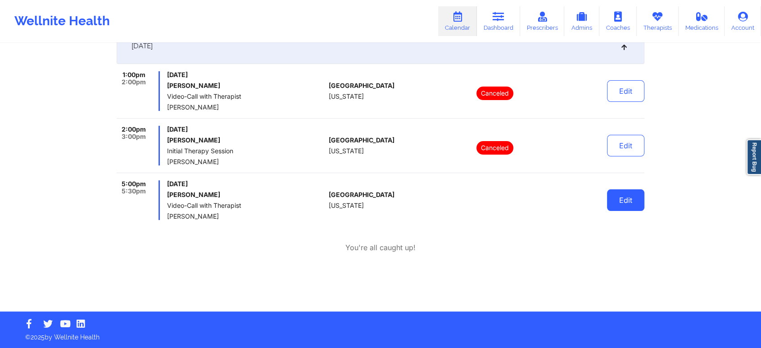
click at [620, 196] on button "Edit" at bounding box center [625, 200] width 37 height 22
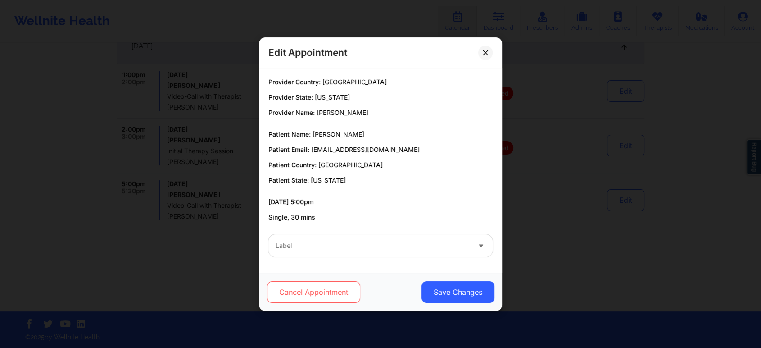
click at [313, 291] on button "Cancel Appointment" at bounding box center [313, 292] width 93 height 22
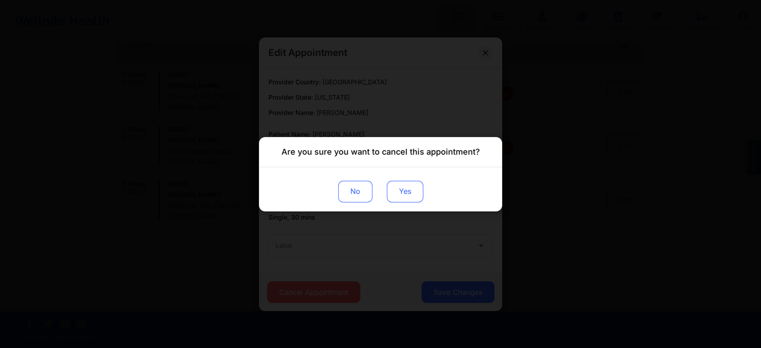
click at [407, 197] on button "Yes" at bounding box center [405, 191] width 36 height 22
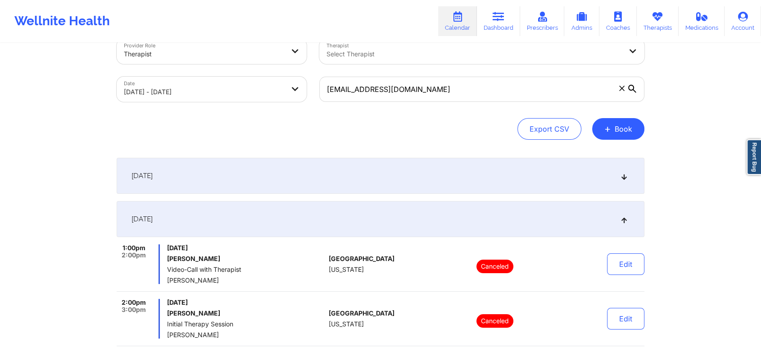
scroll to position [0, 0]
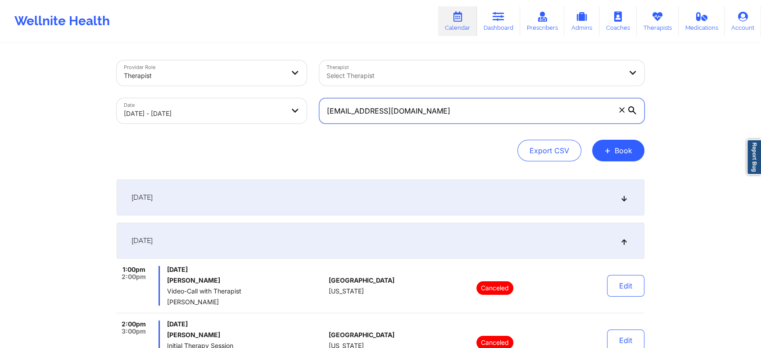
click at [434, 109] on input "jr_hemphill@yahoo.com" at bounding box center [481, 110] width 325 height 25
paste input "brittneytran2000@gmail"
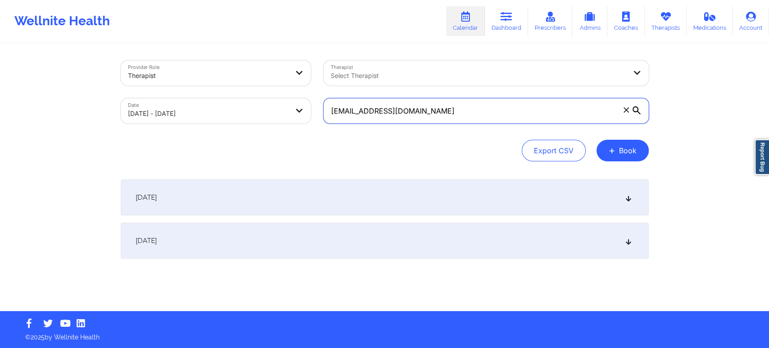
type input "brittneytran2000@gmail.com"
click at [503, 239] on div "October 9, 2025" at bounding box center [385, 240] width 528 height 36
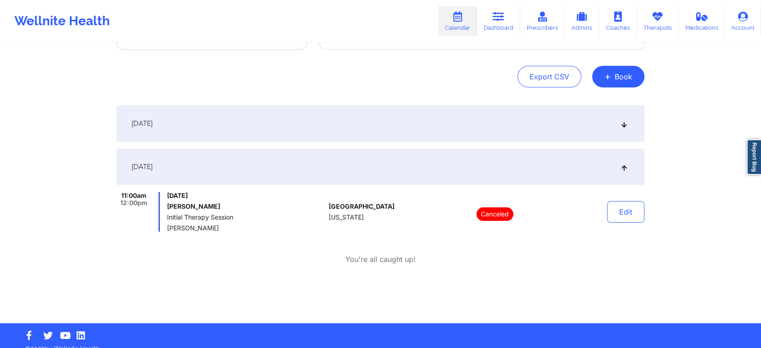
scroll to position [86, 0]
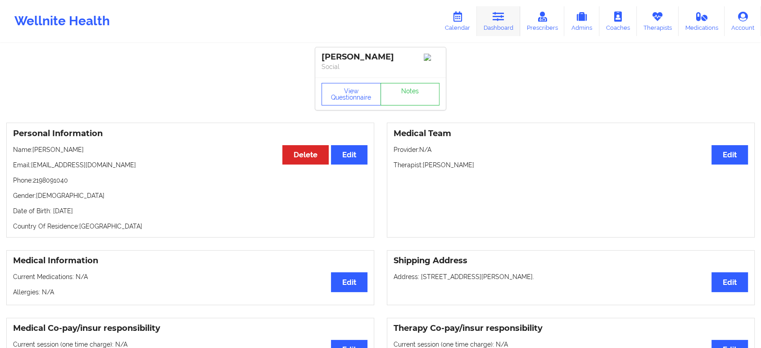
click at [504, 18] on icon at bounding box center [499, 17] width 12 height 10
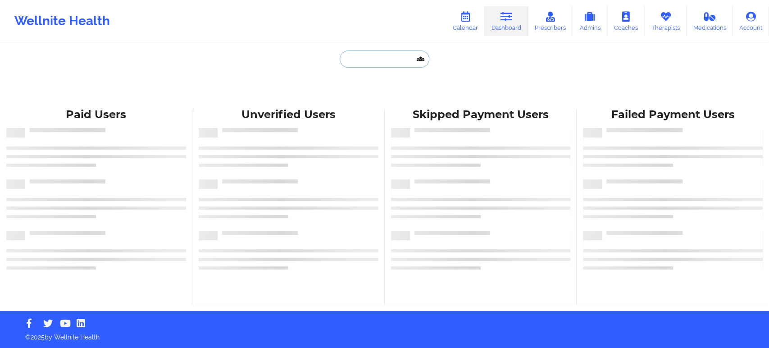
click at [397, 56] on input "text" at bounding box center [384, 58] width 89 height 17
paste input "[PERSON_NAME]"
type input "[PERSON_NAME]"
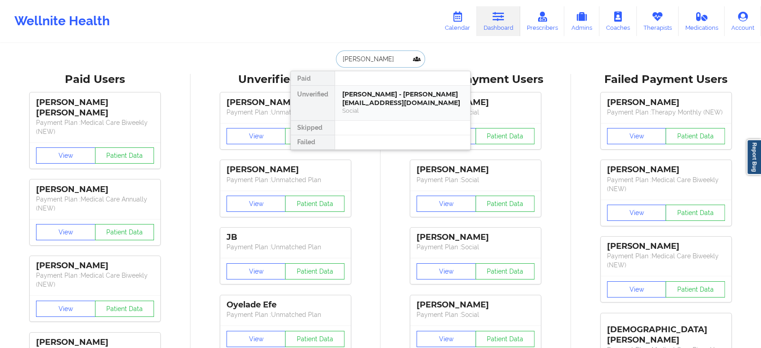
click at [385, 107] on div "Social" at bounding box center [402, 111] width 121 height 8
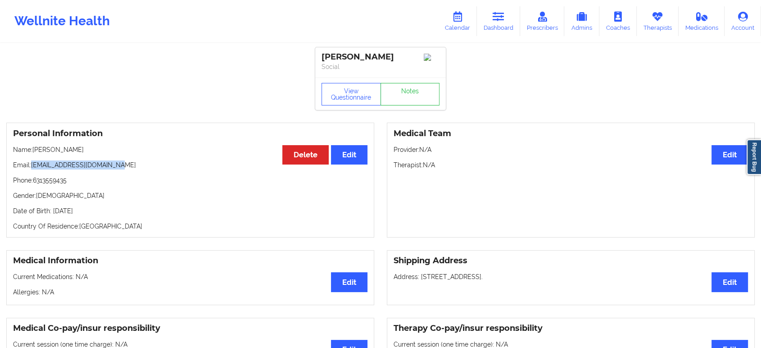
drag, startPoint x: 118, startPoint y: 168, endPoint x: 33, endPoint y: 163, distance: 85.2
click at [33, 163] on p "Email: gibrangarciadlr@gmail.com" at bounding box center [190, 164] width 354 height 9
copy p "gibrangarciadlr@gmail.com"
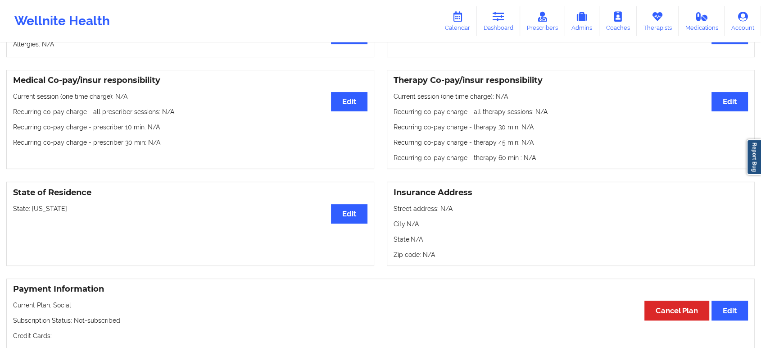
scroll to position [250, 0]
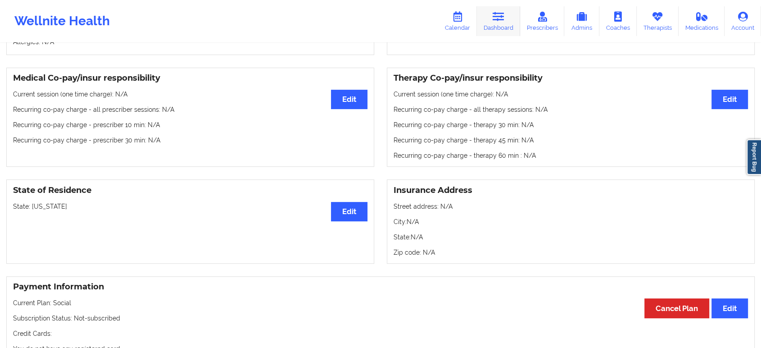
click at [508, 18] on link "Dashboard" at bounding box center [498, 21] width 43 height 30
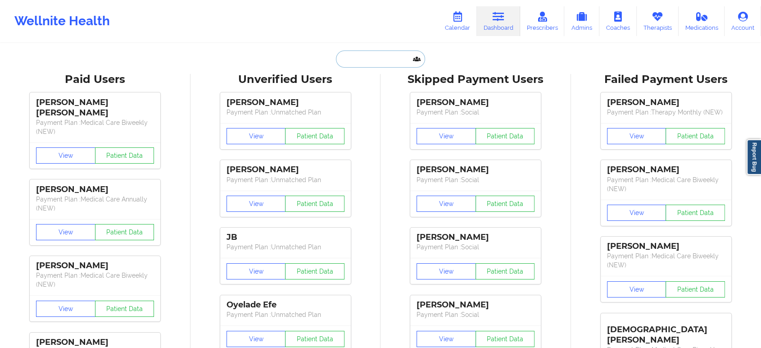
click at [382, 61] on input "text" at bounding box center [380, 58] width 89 height 17
paste input "Anicia Bevens"
type input "Anicia Bevens"
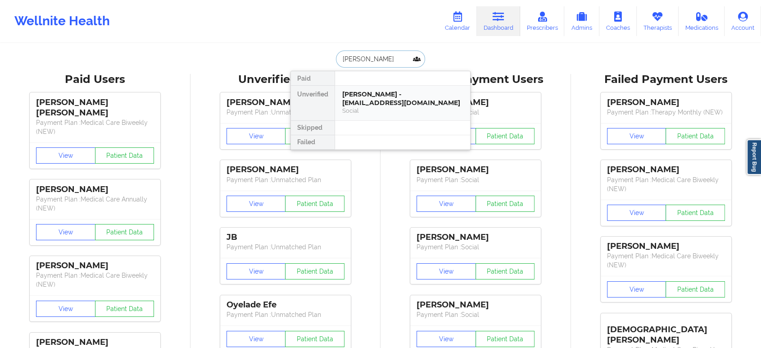
click at [365, 87] on div "Anicia Bevens - andrewbevs715@gmail.com Social" at bounding box center [402, 103] width 135 height 35
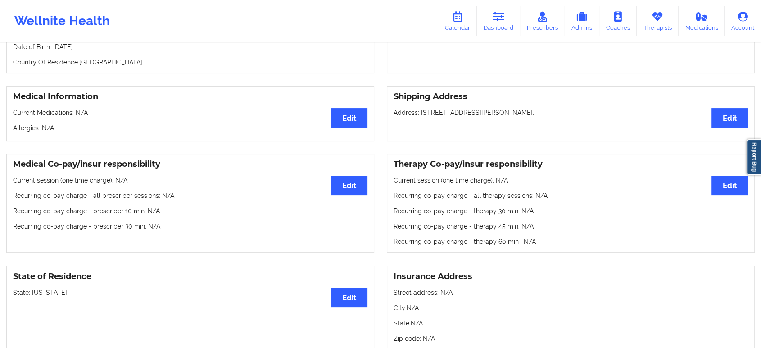
scroll to position [200, 0]
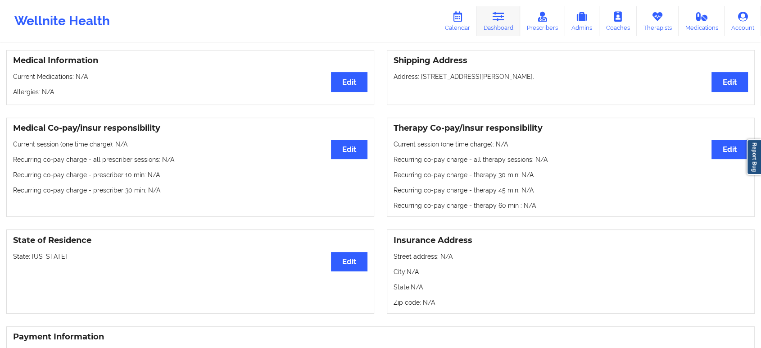
click at [507, 12] on link "Dashboard" at bounding box center [498, 21] width 43 height 30
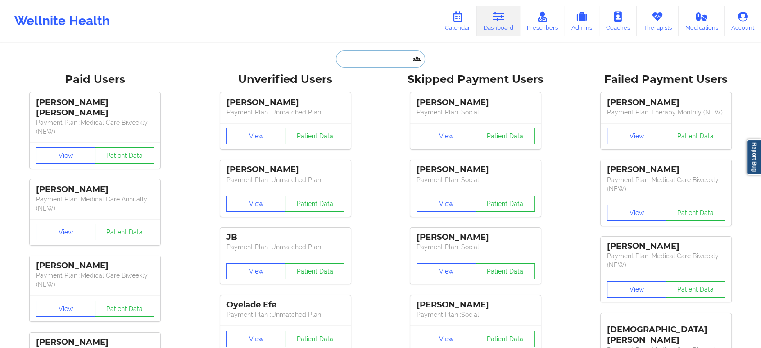
click at [375, 60] on input "text" at bounding box center [380, 58] width 89 height 17
paste input "NEVAEH CALIDONIO"
type input "NEVAEH CALIDONIO"
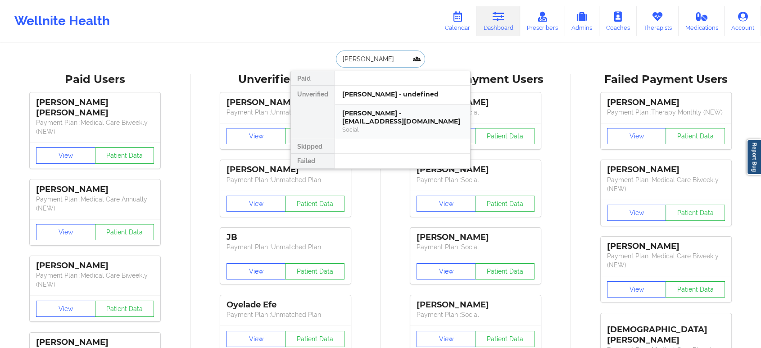
click at [378, 122] on div "NEVAEH CALIDONIO - calidonionevaeh@gmail.com" at bounding box center [402, 117] width 121 height 17
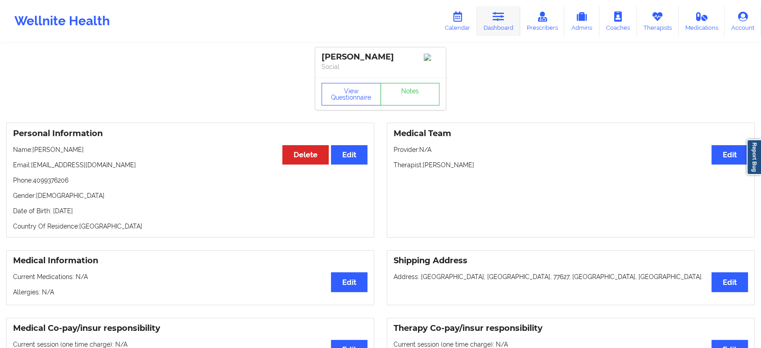
click at [497, 22] on link "Dashboard" at bounding box center [498, 21] width 43 height 30
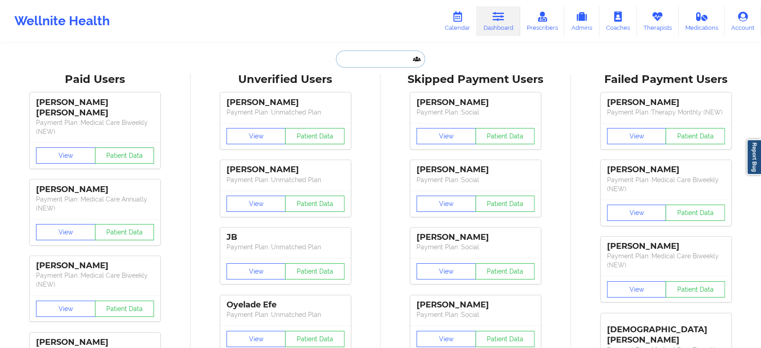
click at [387, 56] on input "text" at bounding box center [380, 58] width 89 height 17
paste input "andrewbevs715@gmail.com"
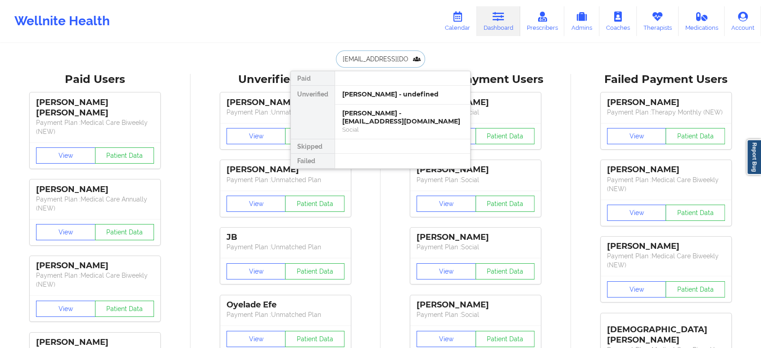
type input "andrewbevs715@gmail.com"
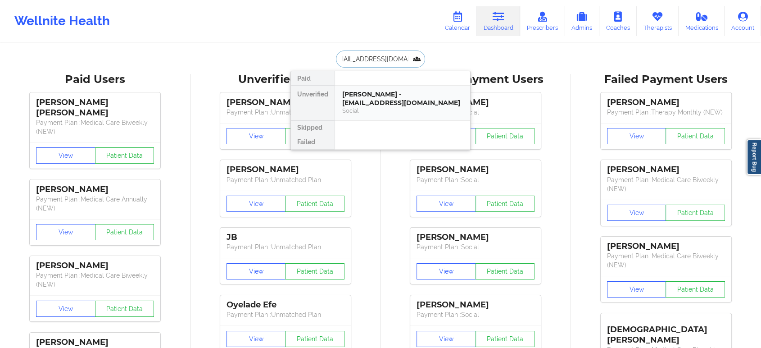
click at [386, 95] on div "Anicia Bevens - andrewbevs715@gmail.com" at bounding box center [402, 98] width 121 height 17
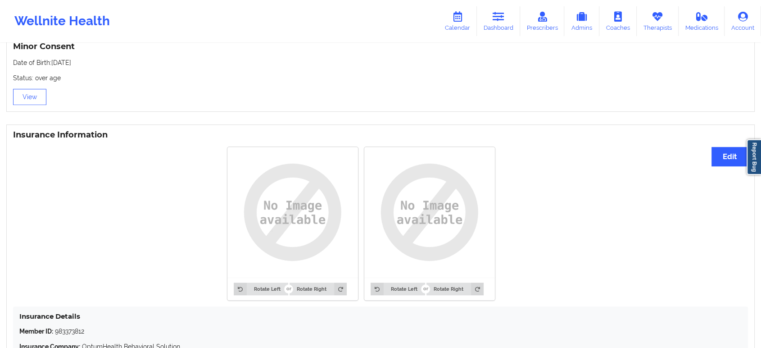
scroll to position [698, 0]
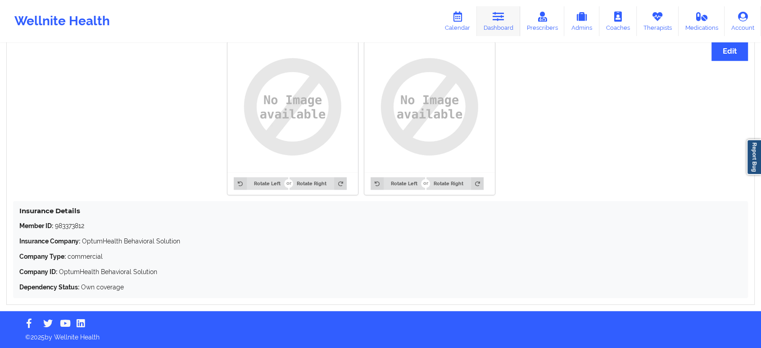
click at [496, 20] on icon at bounding box center [499, 17] width 12 height 10
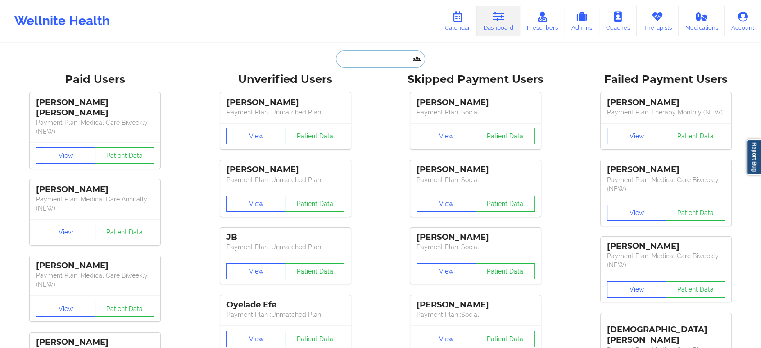
click at [387, 58] on input "text" at bounding box center [380, 58] width 89 height 17
paste input "AMBER BRYANT"
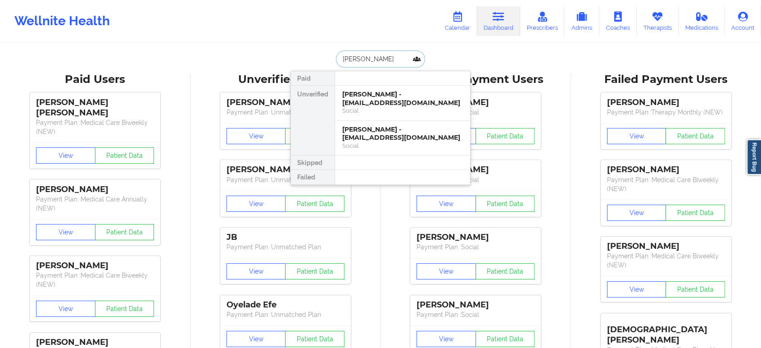
type input "AMBER BRYANT"
click at [395, 105] on div "Amber Bryant - ambernadkins4@gmail.com" at bounding box center [402, 98] width 121 height 17
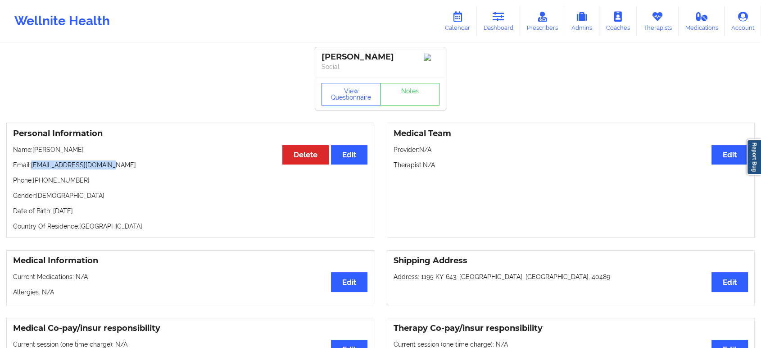
drag, startPoint x: 116, startPoint y: 169, endPoint x: 33, endPoint y: 165, distance: 82.5
click at [33, 165] on p "Email: ambernadkins4@gmail.com" at bounding box center [190, 164] width 354 height 9
copy p "ambernadkins4@gmail.com"
drag, startPoint x: 382, startPoint y: 57, endPoint x: 324, endPoint y: 56, distance: 58.1
click at [324, 56] on div "Amber Bryant" at bounding box center [381, 57] width 118 height 10
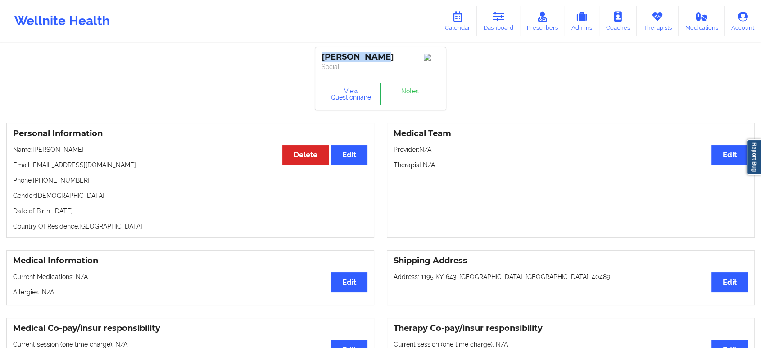
copy div "Amber Bryant"
click at [505, 23] on link "Dashboard" at bounding box center [498, 21] width 43 height 30
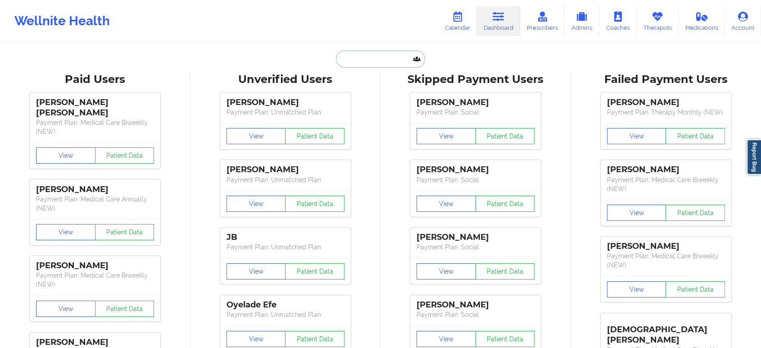
click at [351, 63] on input "text" at bounding box center [380, 58] width 89 height 17
paste input "Amber Bryant"
type input "Amber Bryant"
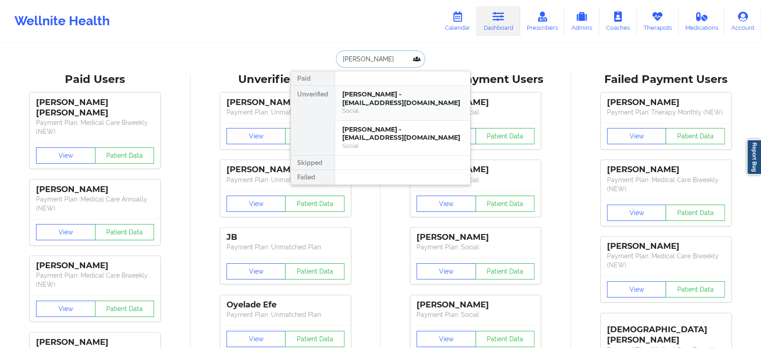
click at [400, 93] on div "Amber Bryant - ambernadkins4@gmail.com" at bounding box center [402, 98] width 121 height 17
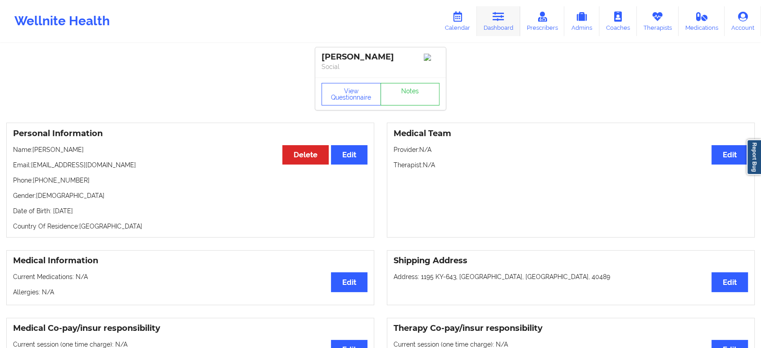
click at [494, 17] on icon at bounding box center [499, 17] width 12 height 10
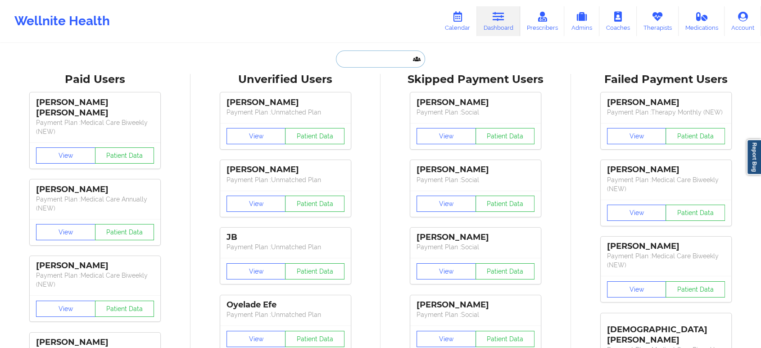
click at [387, 60] on input "text" at bounding box center [380, 58] width 89 height 17
paste input "Amber Bryant"
type input "Amber Bryant"
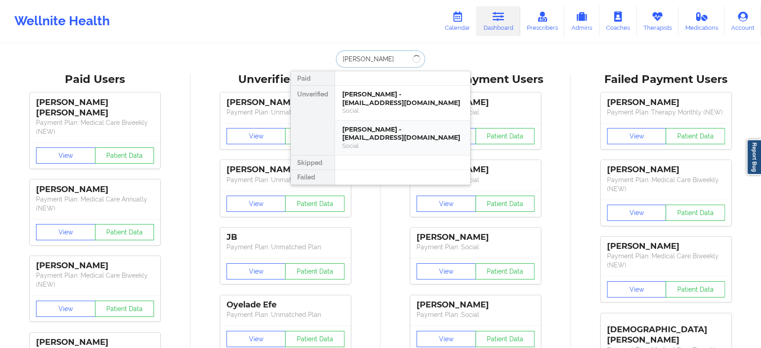
click at [404, 143] on div "Social" at bounding box center [402, 146] width 121 height 8
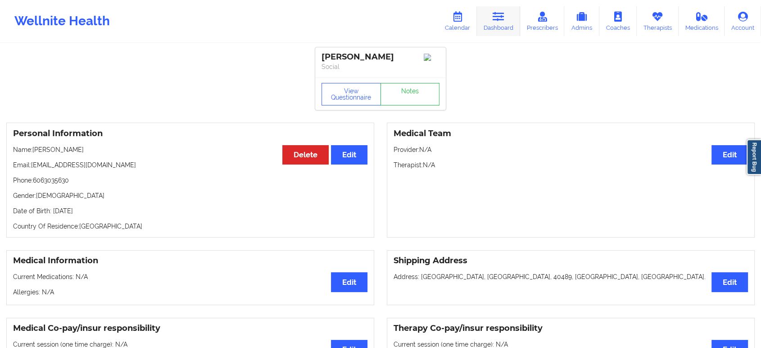
click at [508, 12] on link "Dashboard" at bounding box center [498, 21] width 43 height 30
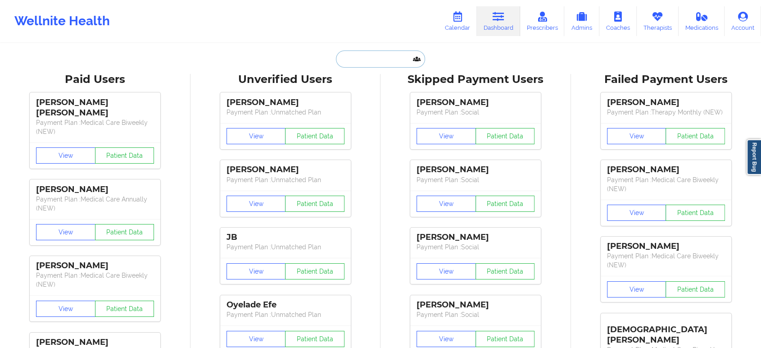
click at [380, 61] on input "text" at bounding box center [380, 58] width 89 height 17
paste input "ambernadkins4@gmail.com"
type input "ambernadkins4@gmail.com"
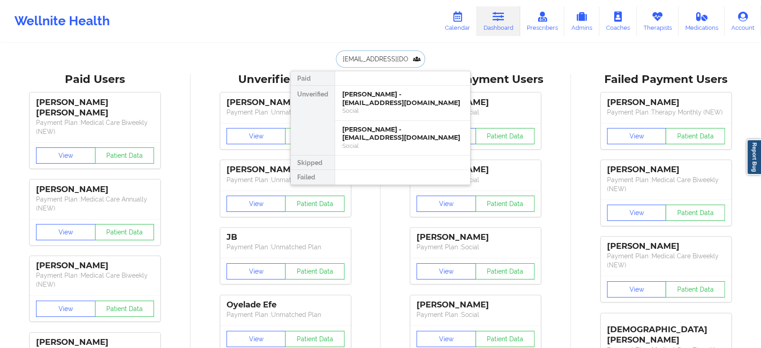
scroll to position [0, 10]
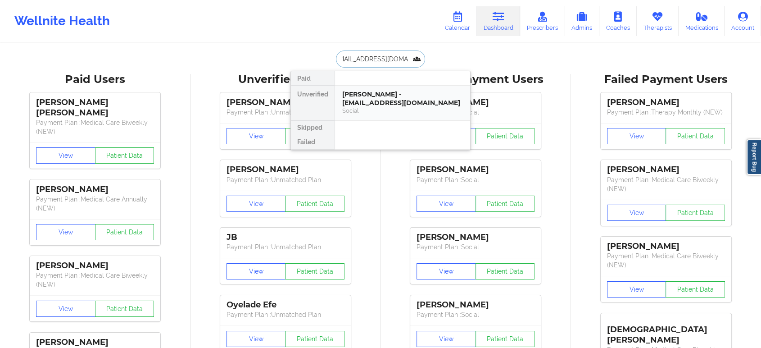
click at [390, 95] on div "Amber Bryant - ambernadkins4@gmail.com" at bounding box center [402, 98] width 121 height 17
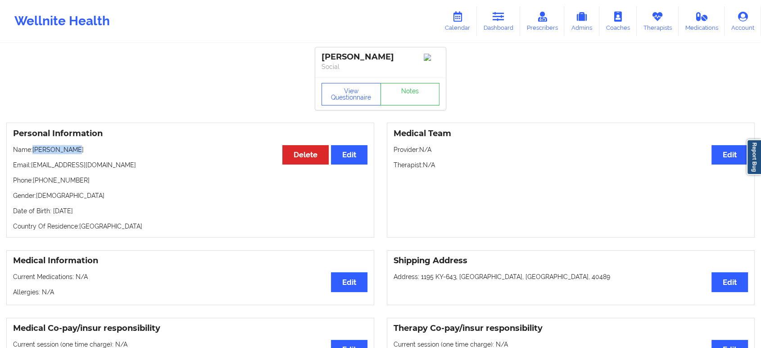
drag, startPoint x: 80, startPoint y: 150, endPoint x: 35, endPoint y: 148, distance: 44.6
click at [35, 148] on p "Name: Amber Bryant" at bounding box center [190, 149] width 354 height 9
copy p "Amber Bryant"
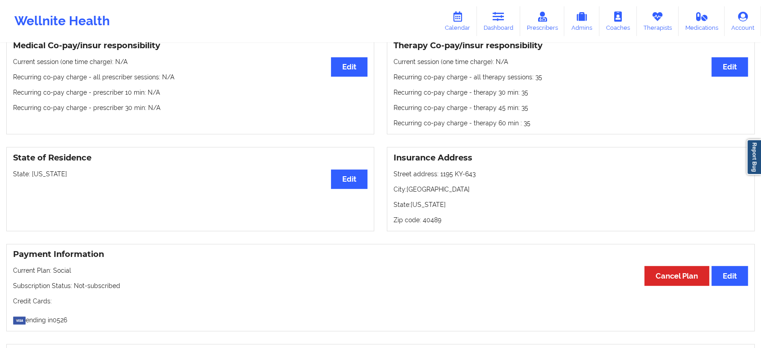
scroll to position [350, 0]
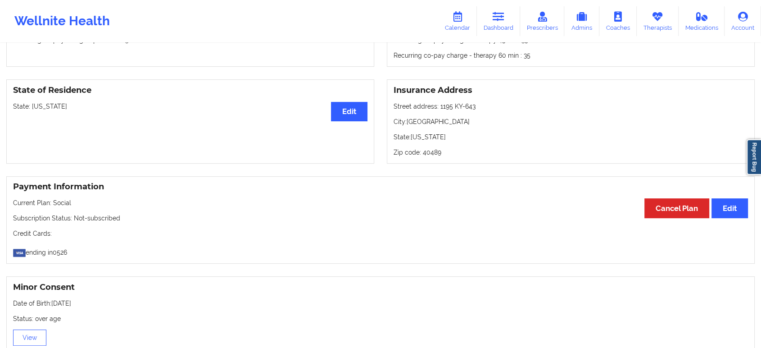
click at [47, 109] on p "State: Kentucky" at bounding box center [190, 106] width 354 height 9
copy p "[US_STATE]"
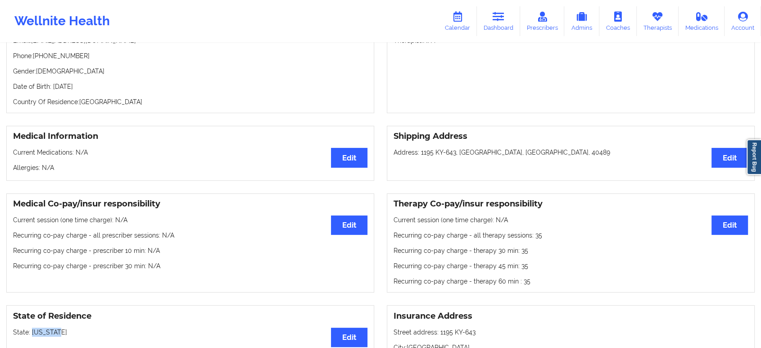
scroll to position [100, 0]
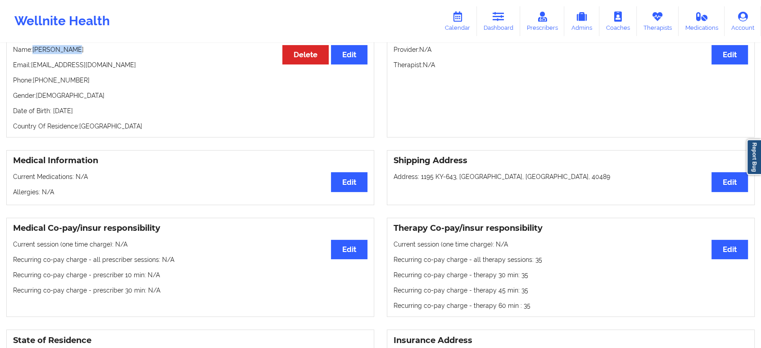
drag, startPoint x: 90, startPoint y: 50, endPoint x: 35, endPoint y: 53, distance: 55.0
click at [35, 53] on p "Name: Amber Bryant" at bounding box center [190, 49] width 354 height 9
copy p "Amber Bryant"
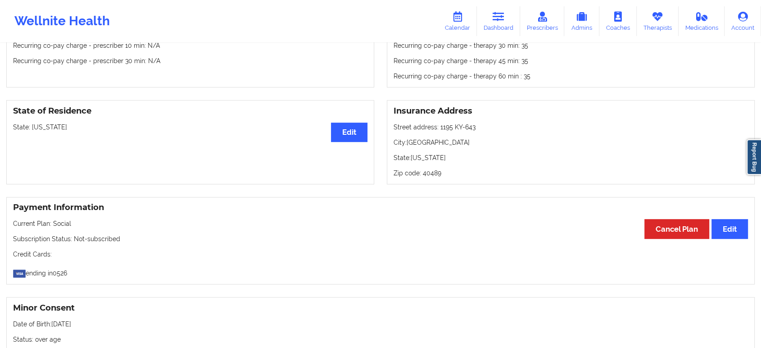
scroll to position [698, 0]
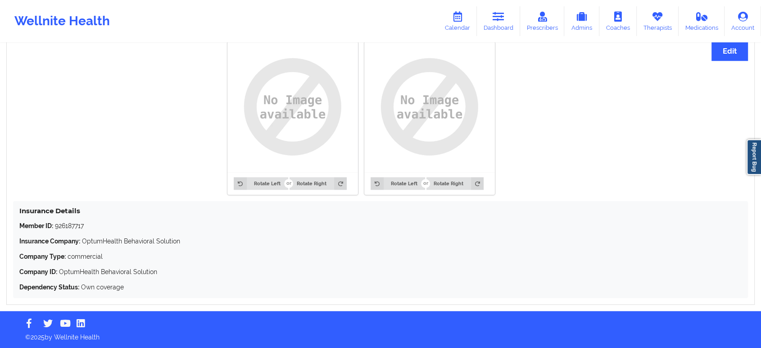
click at [71, 225] on p "Member ID: 926187717" at bounding box center [380, 225] width 722 height 9
copy p "926187717"
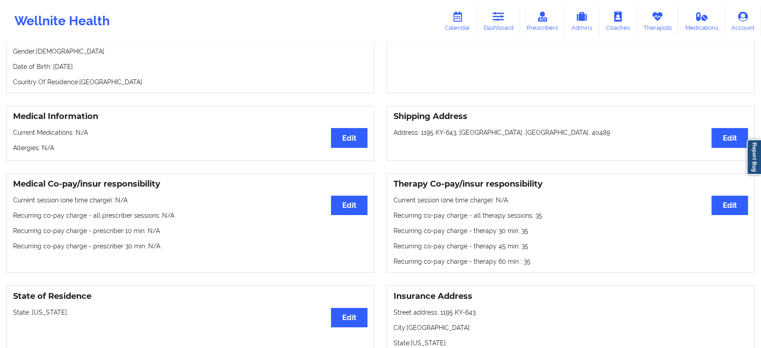
scroll to position [0, 0]
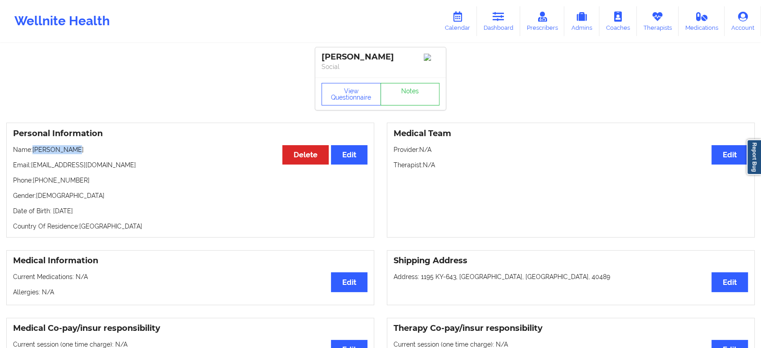
drag, startPoint x: 79, startPoint y: 150, endPoint x: 33, endPoint y: 150, distance: 45.9
click at [33, 150] on p "Name: Amber Bryant" at bounding box center [190, 149] width 354 height 9
copy p "Amber Bryant"
click at [497, 18] on icon at bounding box center [499, 17] width 12 height 10
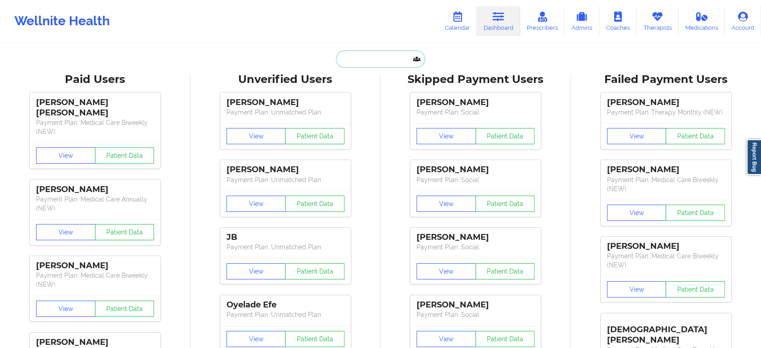
click at [377, 65] on input "text" at bounding box center [380, 58] width 89 height 17
paste input "brittneytran2000@gmail.com"
type input "brittneytran2000@gmail.com"
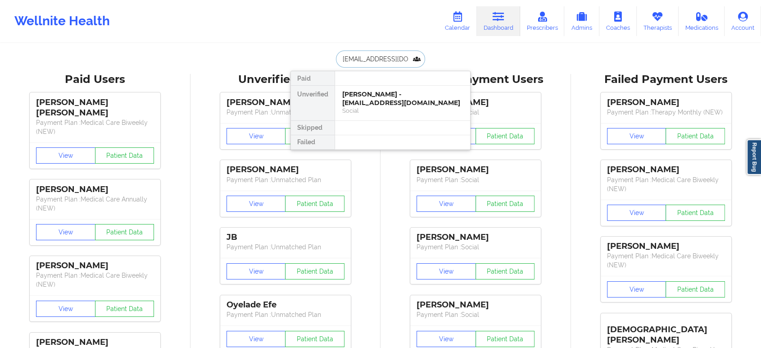
scroll to position [0, 14]
click at [384, 93] on div "Brittney Tran - brittneytran2000@gmail.com" at bounding box center [402, 98] width 121 height 17
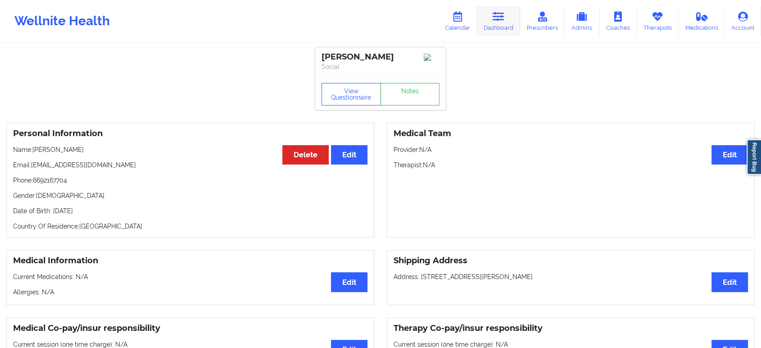
click at [491, 26] on link "Dashboard" at bounding box center [498, 21] width 43 height 30
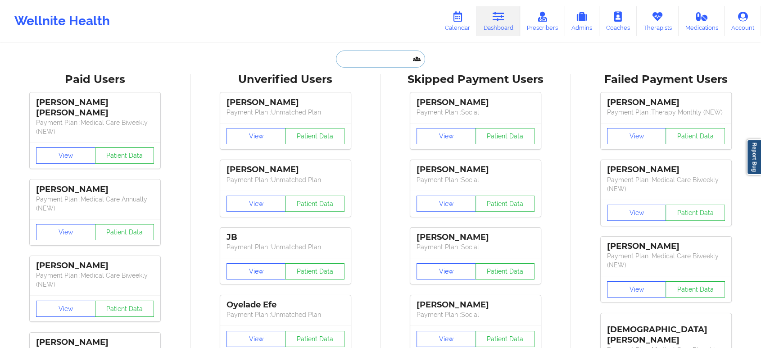
click at [363, 62] on input "text" at bounding box center [380, 58] width 89 height 17
paste input "alholcomb0@gmail.com"
type input "alholcomb0@gmail.com"
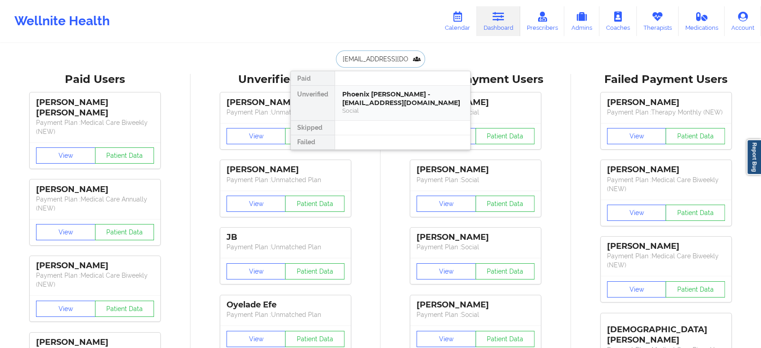
click at [379, 93] on div "Phoenix Holcomb - alholcomb0@gmail.com" at bounding box center [402, 98] width 121 height 17
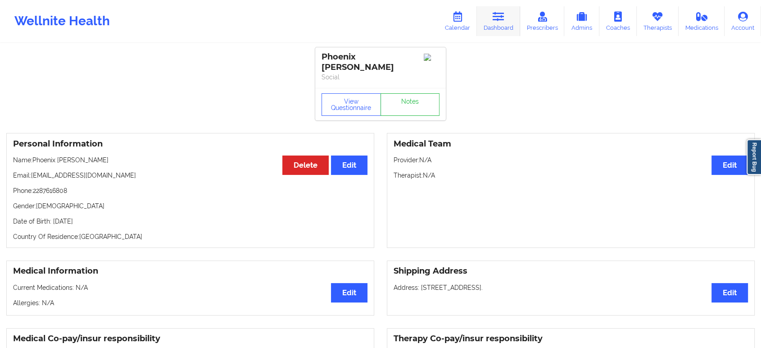
click at [490, 19] on link "Dashboard" at bounding box center [498, 21] width 43 height 30
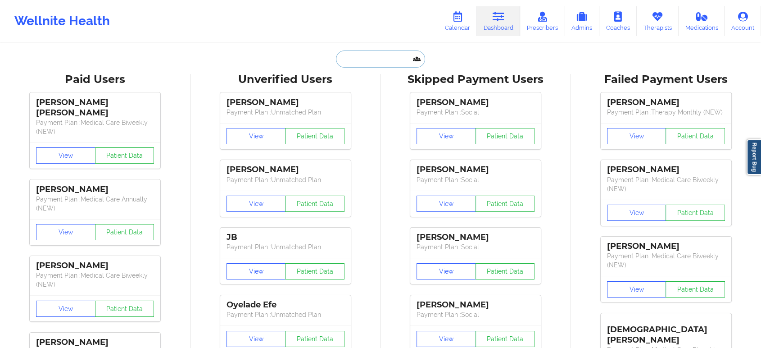
click at [403, 58] on input "text" at bounding box center [380, 58] width 89 height 17
paste input "Tarvia Carrington"
type input "Tarvia Carrington"
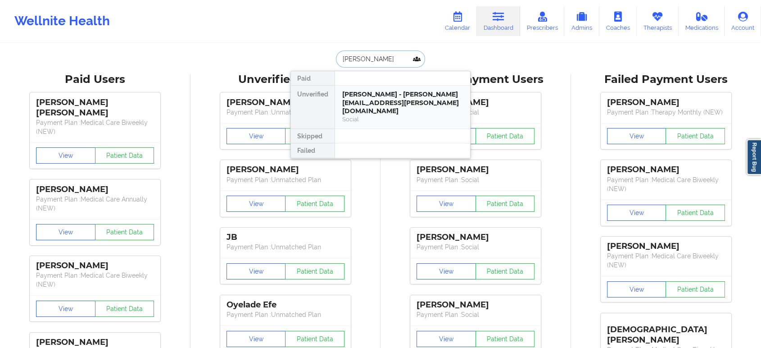
click at [376, 104] on div "Tarvia Carrington - tarvia.turner@outlook.com" at bounding box center [402, 102] width 121 height 25
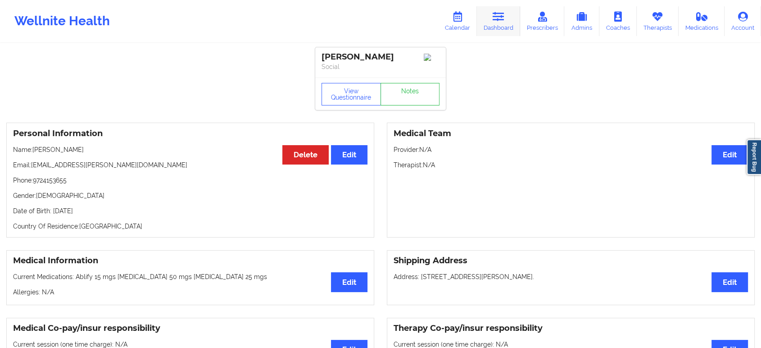
click at [497, 18] on icon at bounding box center [499, 17] width 12 height 10
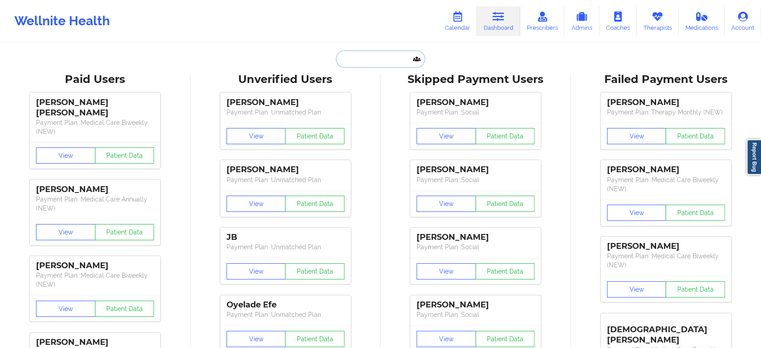
click at [379, 57] on input "text" at bounding box center [380, 58] width 89 height 17
paste input "Theresa A LAWSON"
type input "Theresa A LAWSON"
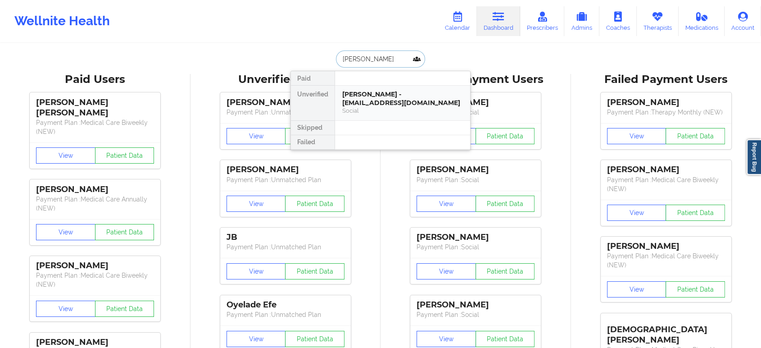
click at [379, 104] on div "Theresa A LAWSON - resa31802@gmail.com" at bounding box center [402, 98] width 121 height 17
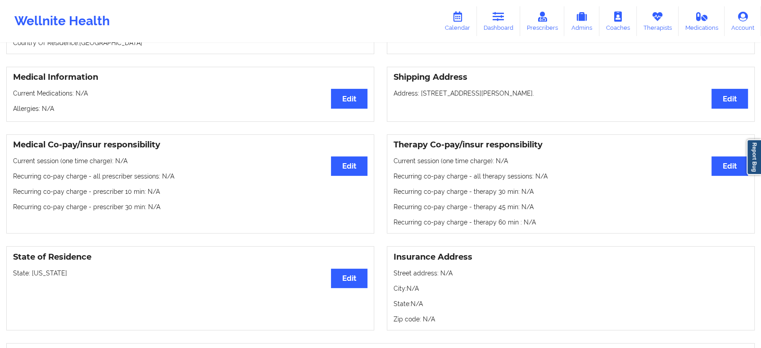
scroll to position [200, 0]
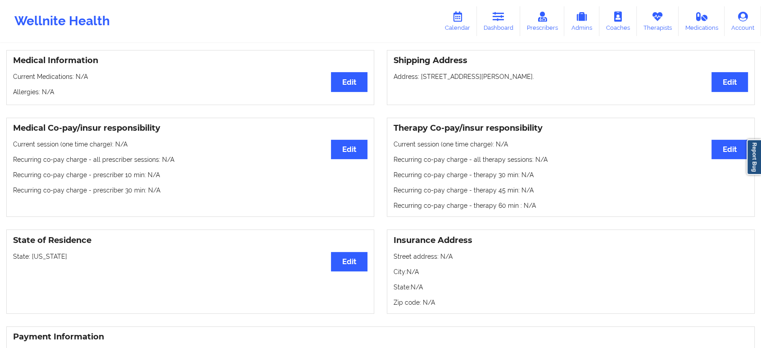
click at [47, 260] on p "State: Louisiana" at bounding box center [190, 256] width 354 height 9
copy p "[US_STATE]"
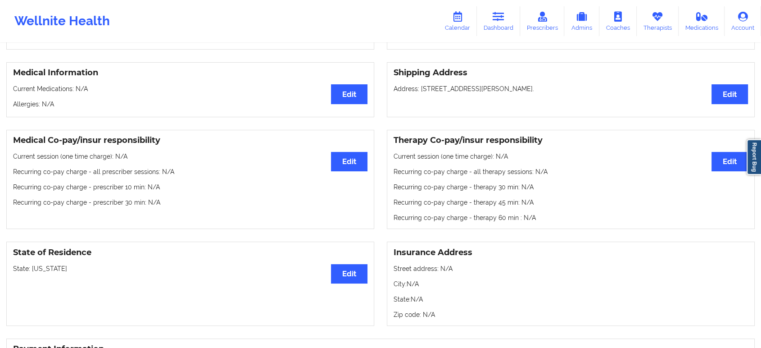
scroll to position [0, 0]
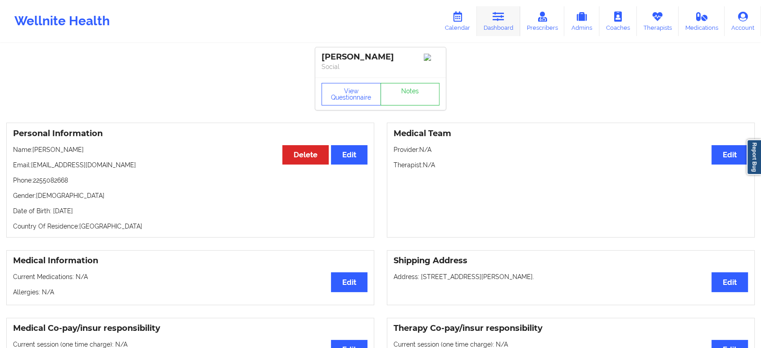
click at [506, 12] on link "Dashboard" at bounding box center [498, 21] width 43 height 30
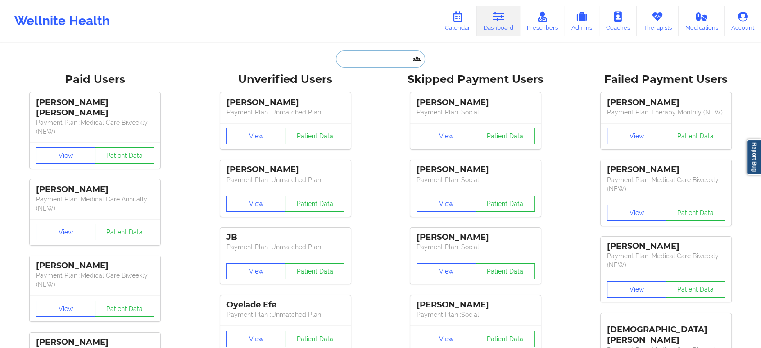
click at [400, 58] on input "text" at bounding box center [380, 58] width 89 height 17
paste input "Adolfo Jimenez"
type input "Adolfo Jimenez"
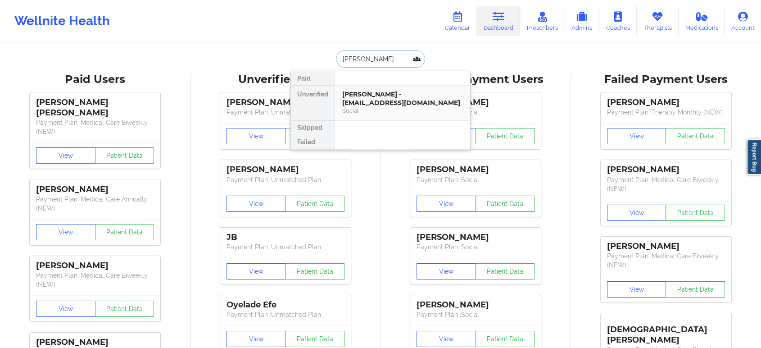
click at [376, 100] on div "Adolfo Jimenez - adolfoj26@gmail.com" at bounding box center [402, 98] width 121 height 17
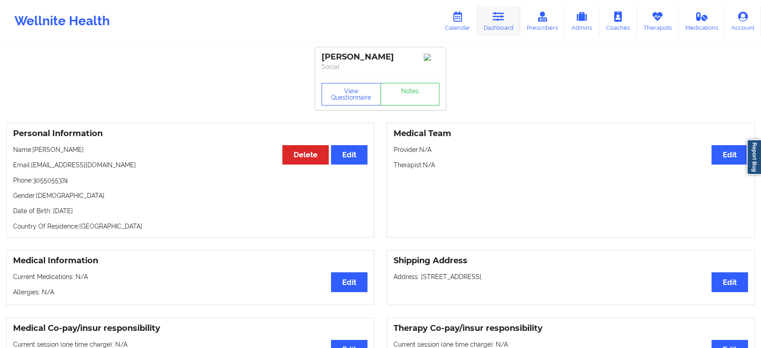
click at [504, 14] on icon at bounding box center [499, 17] width 12 height 10
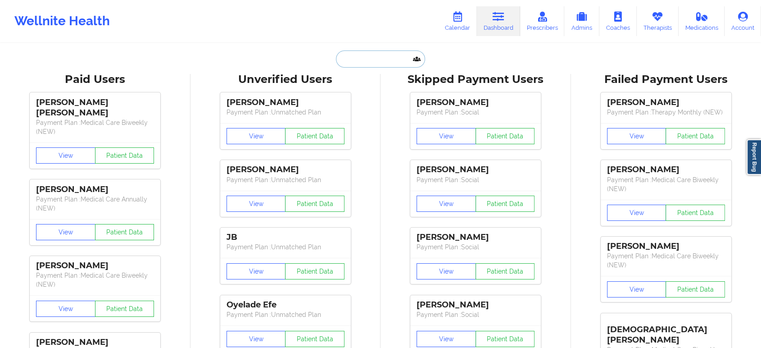
click at [373, 53] on input "text" at bounding box center [380, 58] width 89 height 17
paste input "KARLA AARON"
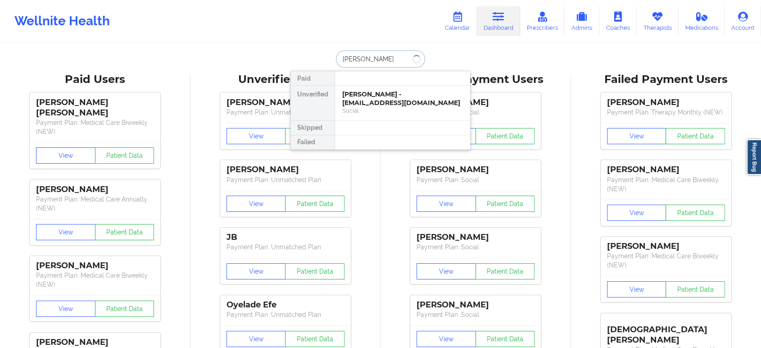
type input "KARLA AARON"
click at [377, 90] on div "KARLA AARON - kjgrussa@gmail.com" at bounding box center [402, 98] width 121 height 17
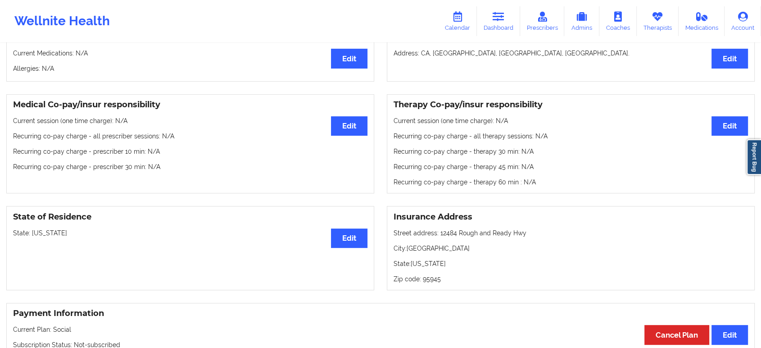
scroll to position [219, 0]
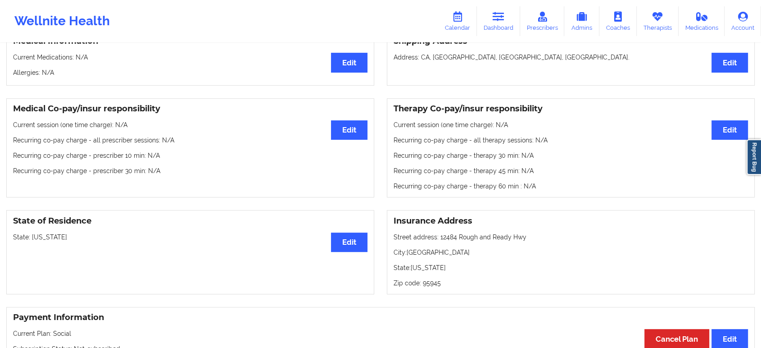
click at [42, 240] on p "State: California" at bounding box center [190, 236] width 354 height 9
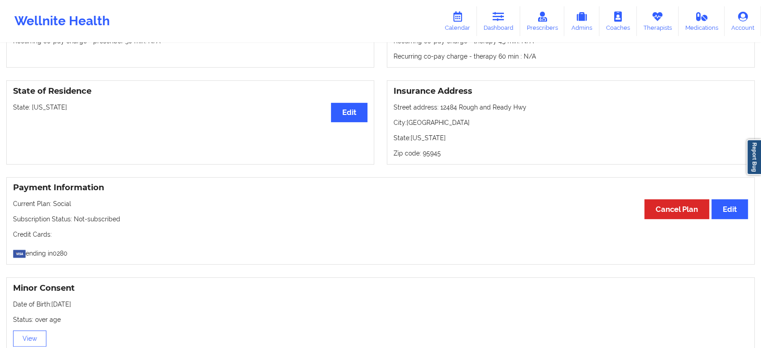
scroll to position [0, 0]
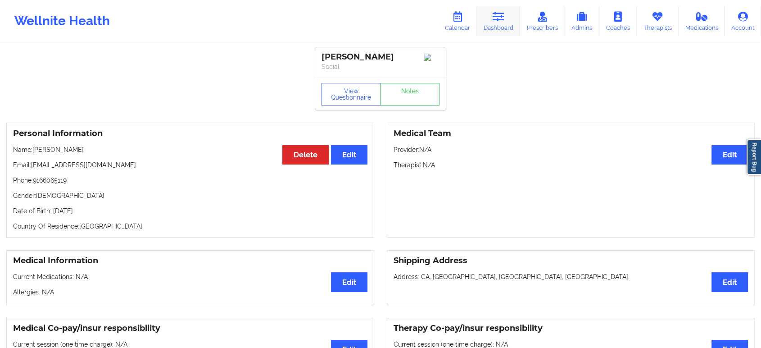
click at [508, 12] on link "Dashboard" at bounding box center [498, 21] width 43 height 30
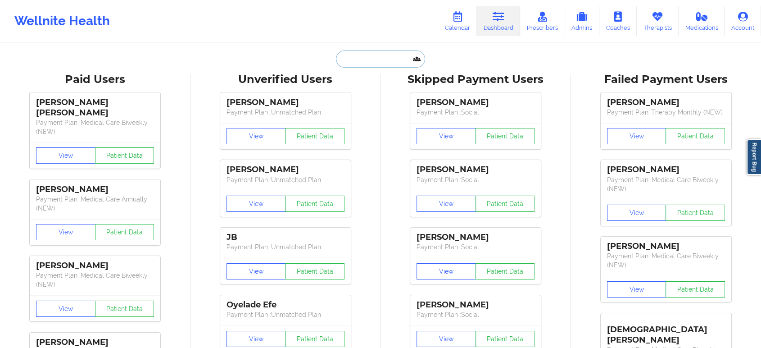
click at [367, 56] on input "text" at bounding box center [380, 58] width 89 height 17
paste input "sarah.guidi16@gmail.com"
type input "sarah.guidi16@gmail.com"
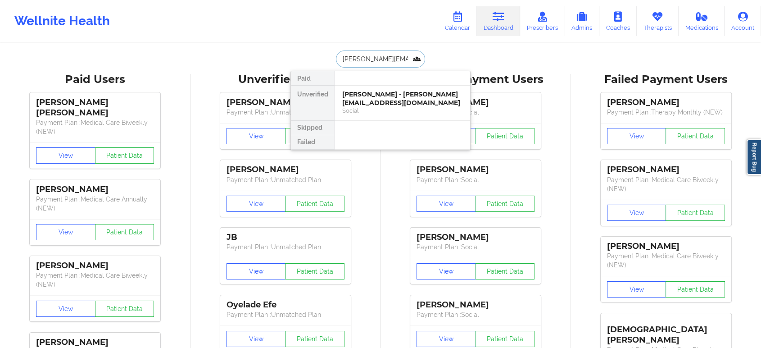
scroll to position [0, 3]
click at [367, 95] on div "Sarah Guidi - sarah.guidi16@gmail.com" at bounding box center [402, 98] width 121 height 17
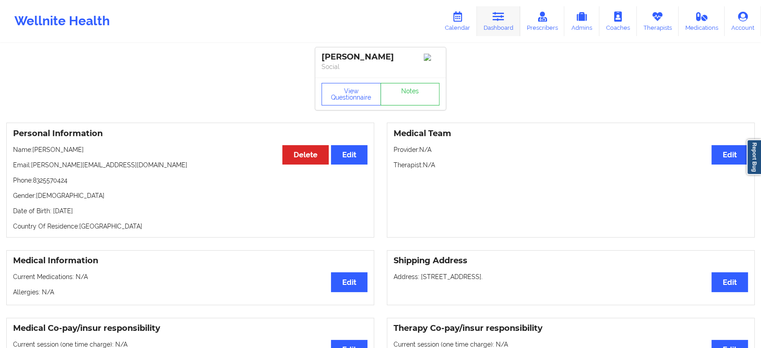
click at [503, 16] on icon at bounding box center [499, 17] width 12 height 10
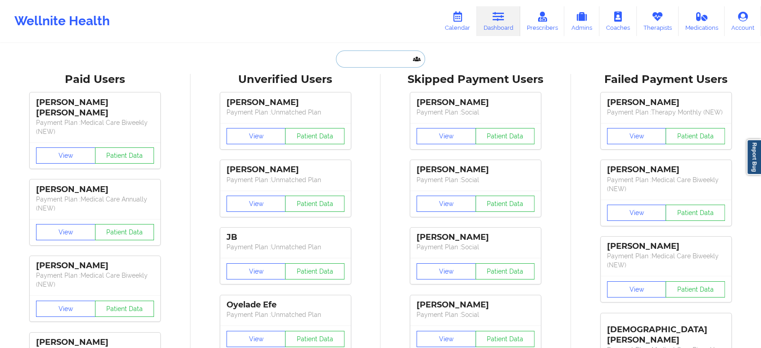
click at [382, 58] on input "text" at bounding box center [380, 58] width 89 height 17
paste input "Eddie Williams"
type input "Eddie Williams"
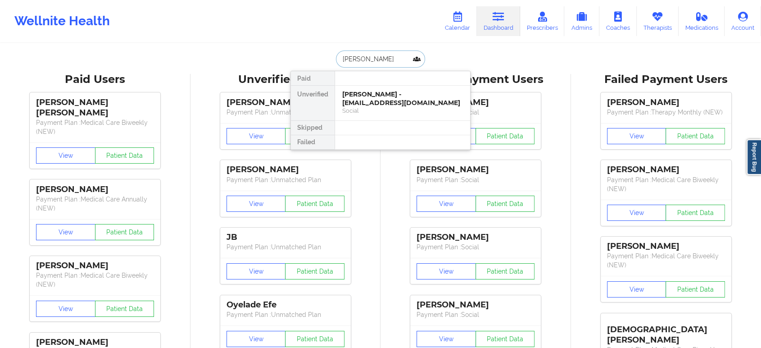
click at [401, 107] on div "Social" at bounding box center [402, 111] width 121 height 8
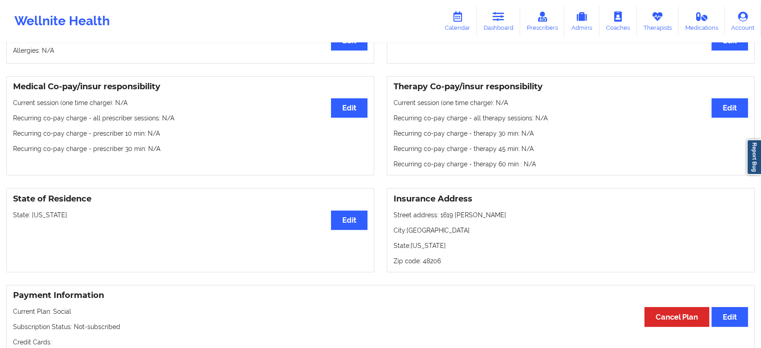
scroll to position [250, 0]
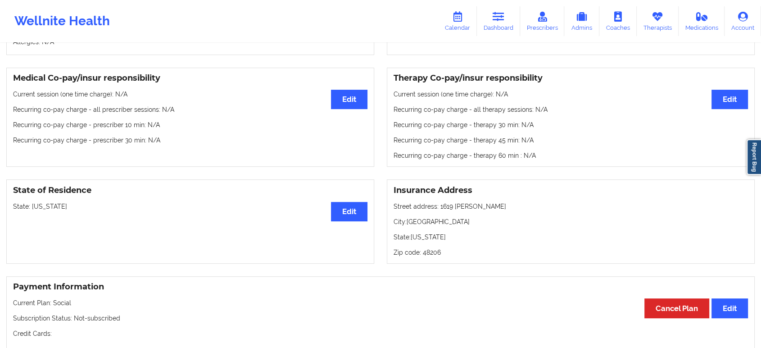
click at [45, 207] on p "State: Michigan" at bounding box center [190, 206] width 354 height 9
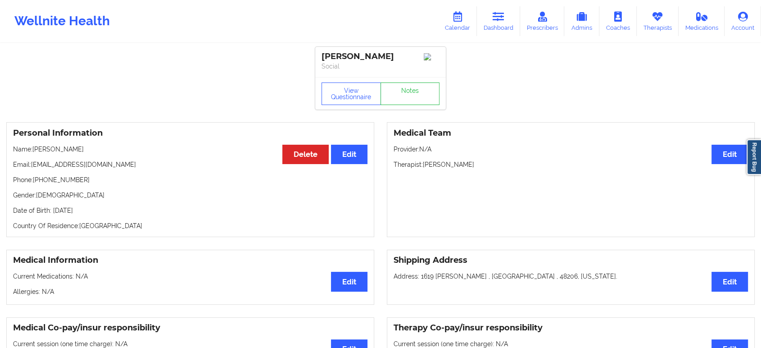
scroll to position [0, 0]
drag, startPoint x: 113, startPoint y: 168, endPoint x: 33, endPoint y: 166, distance: 80.2
click at [33, 166] on p "Email: eddie2993@yahoo.com" at bounding box center [190, 164] width 354 height 9
click at [492, 11] on link "Dashboard" at bounding box center [498, 21] width 43 height 30
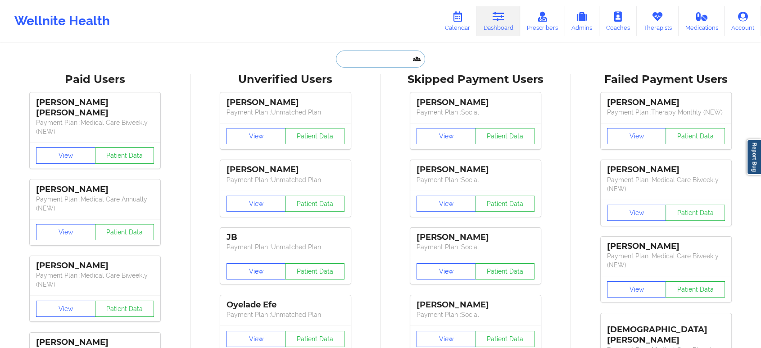
click at [384, 55] on input "text" at bounding box center [380, 58] width 89 height 17
paste input "teeboard@yahoo.com"
type input "teeboard@yahoo.com"
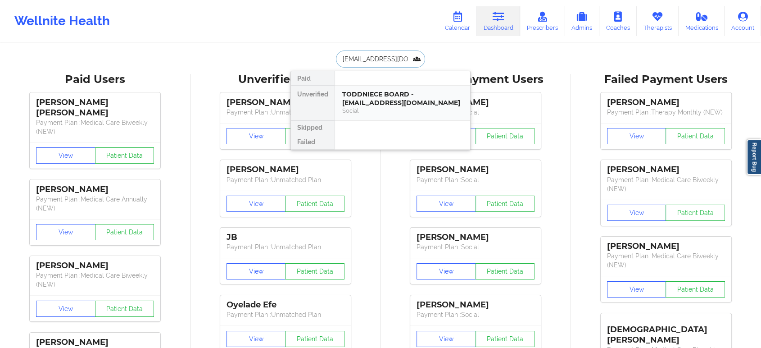
click at [381, 104] on div "TODDNIECE BOARD - teeboard@yahoo.com" at bounding box center [402, 98] width 121 height 17
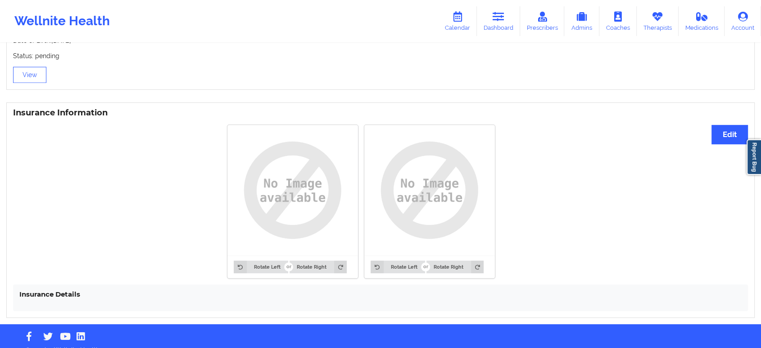
scroll to position [623, 0]
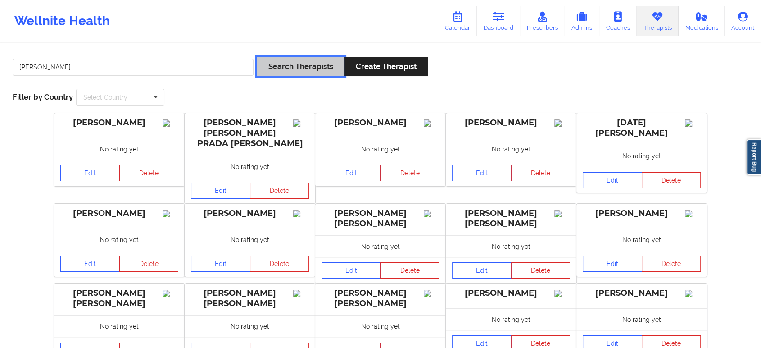
click at [281, 62] on button "Search Therapists" at bounding box center [300, 66] width 87 height 19
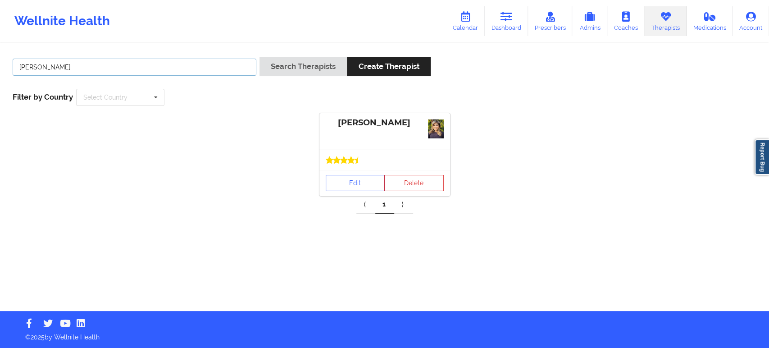
click at [202, 64] on input "[PERSON_NAME]" at bounding box center [135, 67] width 244 height 17
paste input "Richard Williams -"
click at [259, 57] on button "Search Therapists" at bounding box center [302, 66] width 87 height 19
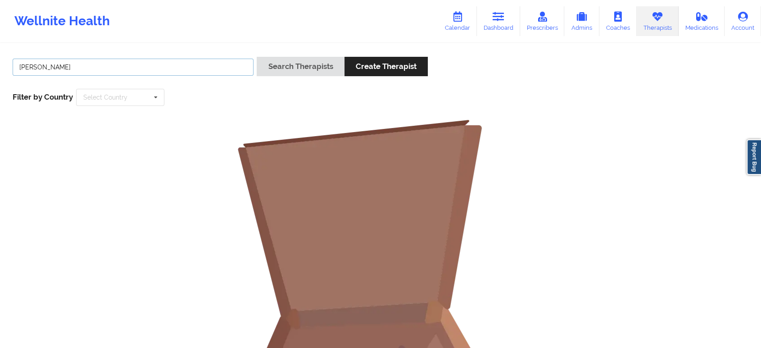
type input "Richard Williams"
click at [257, 57] on button "Search Therapists" at bounding box center [300, 66] width 87 height 19
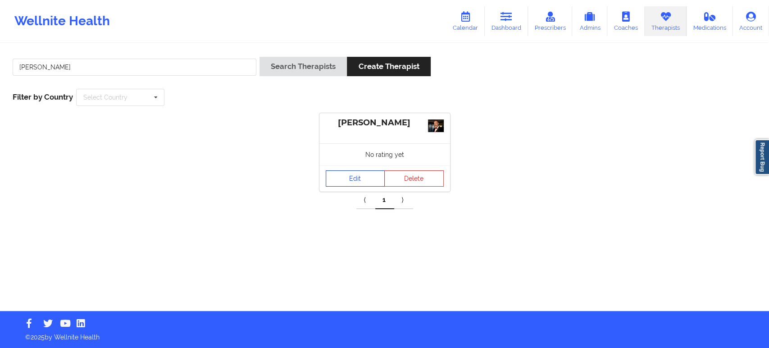
click at [359, 174] on link "Edit" at bounding box center [355, 178] width 59 height 16
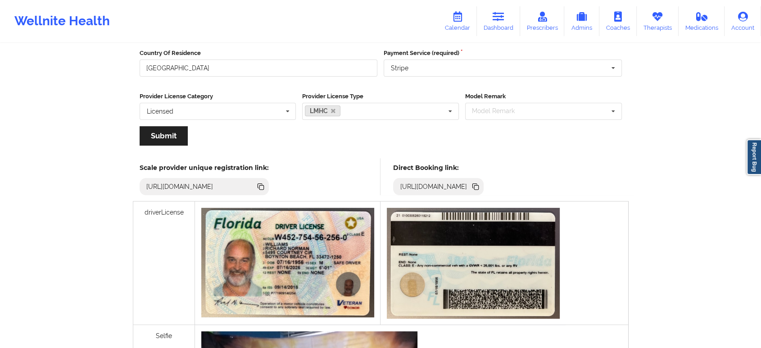
scroll to position [150, 0]
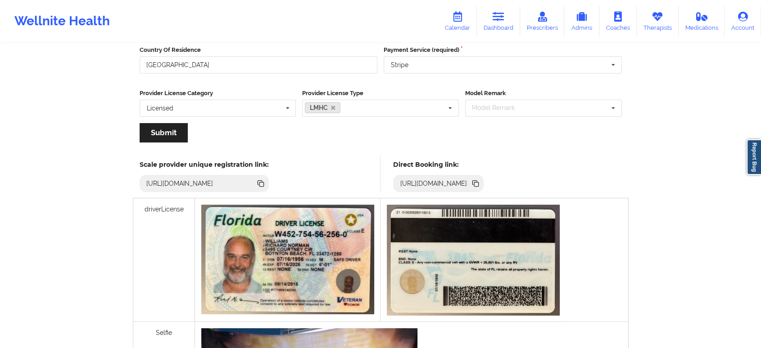
click at [477, 181] on icon at bounding box center [474, 182] width 5 height 5
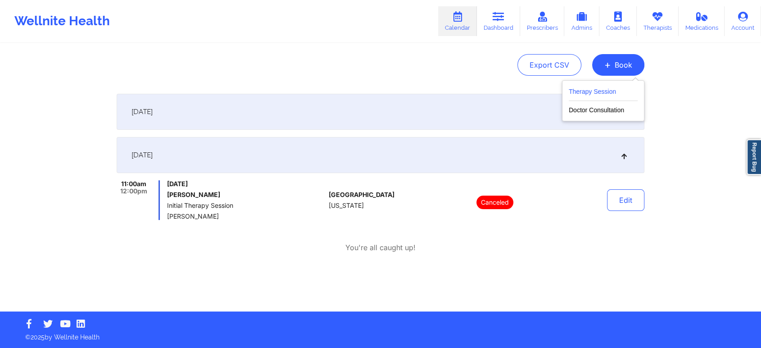
click at [626, 86] on button "Therapy Session" at bounding box center [603, 93] width 69 height 15
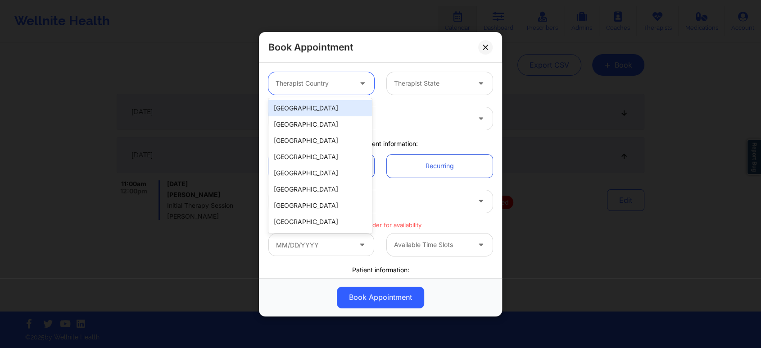
click at [346, 82] on div at bounding box center [314, 83] width 76 height 11
click at [324, 109] on div "[GEOGRAPHIC_DATA]" at bounding box center [320, 108] width 104 height 16
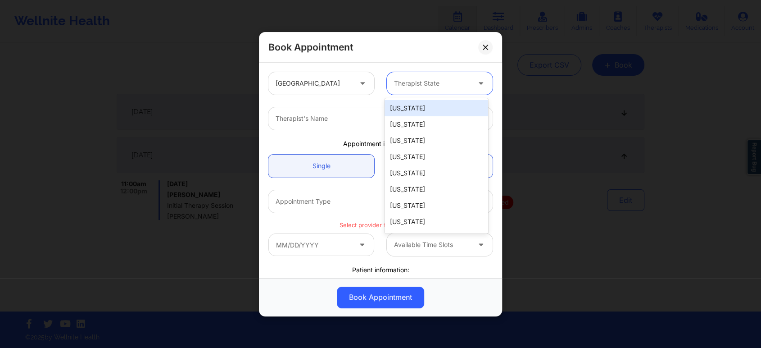
click at [431, 78] on div at bounding box center [432, 83] width 76 height 11
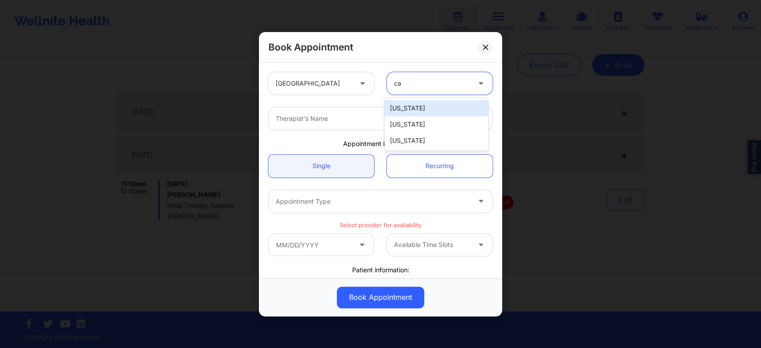
type input "cal"
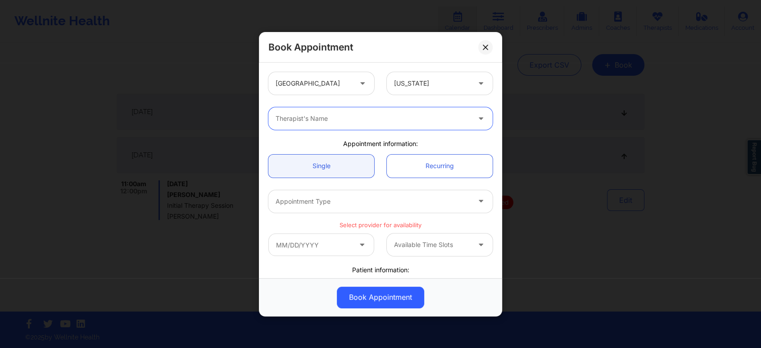
paste input "Shannon Pfeifle"
type input "Pfeifle"
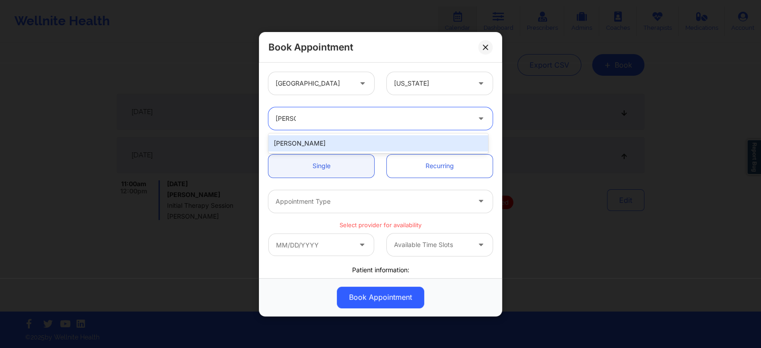
click at [370, 142] on div "Shannon Pfeifle" at bounding box center [378, 143] width 220 height 16
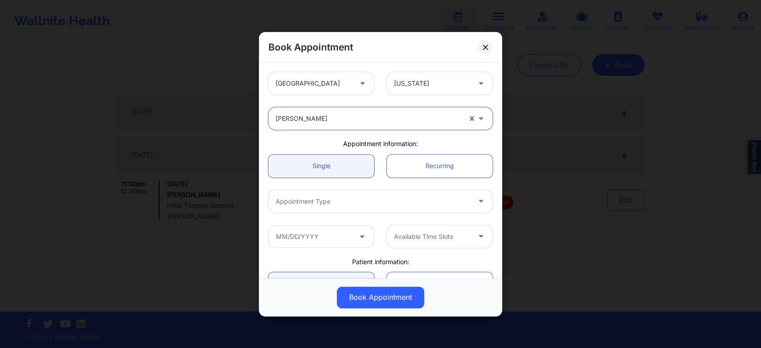
click at [385, 202] on div at bounding box center [373, 201] width 195 height 11
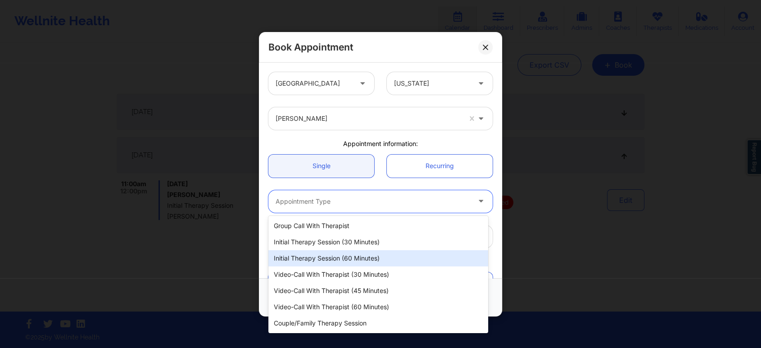
click at [366, 254] on div "Initial Therapy Session (60 minutes)" at bounding box center [378, 258] width 220 height 16
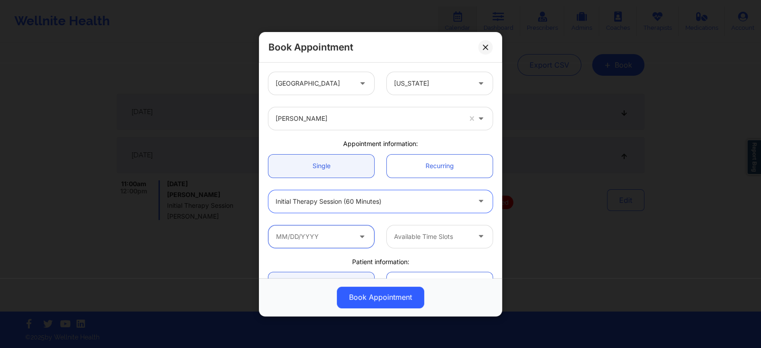
click at [349, 236] on input "text" at bounding box center [321, 236] width 106 height 23
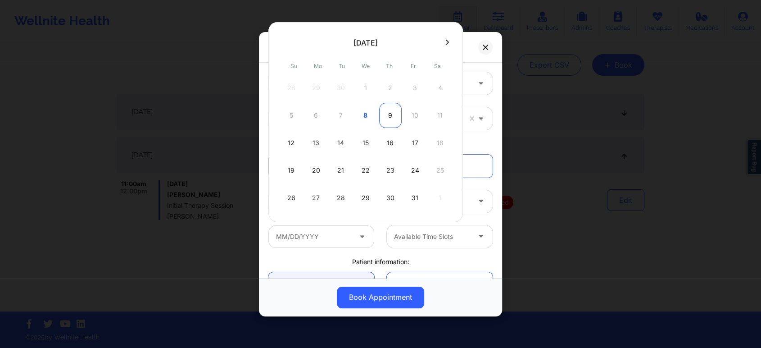
click at [388, 115] on div "9" at bounding box center [390, 115] width 23 height 25
type input "10/09/2025"
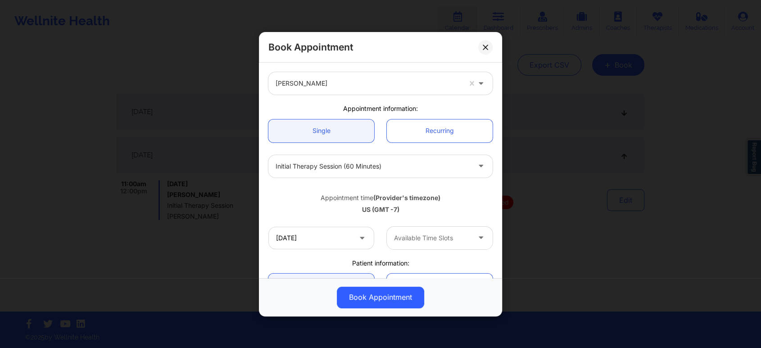
scroll to position [50, 0]
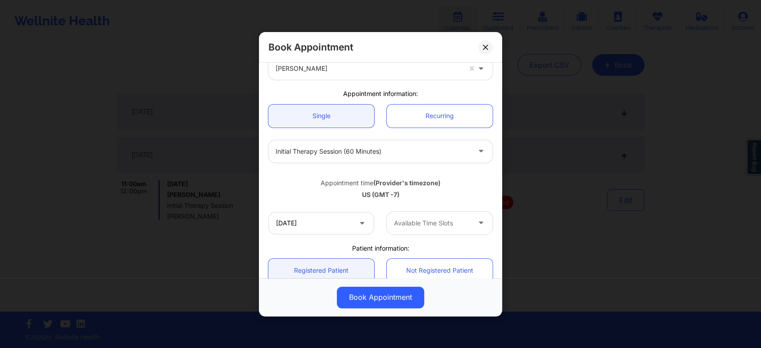
click at [445, 224] on div at bounding box center [432, 223] width 76 height 11
click at [471, 220] on div at bounding box center [482, 222] width 22 height 23
click at [469, 177] on div "Appointment time (Provider's timezone) US (GMT -7)" at bounding box center [380, 187] width 237 height 24
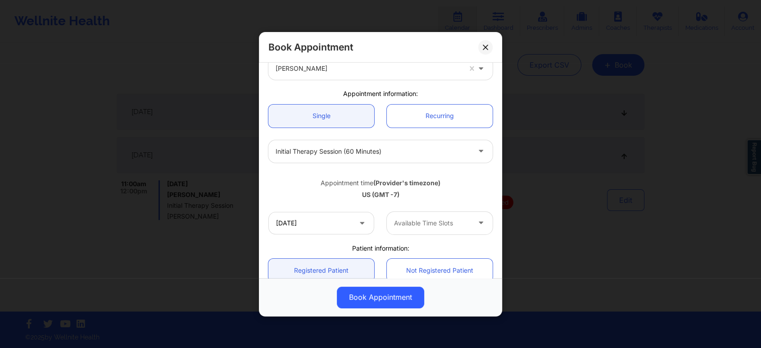
click at [390, 152] on div at bounding box center [373, 151] width 195 height 11
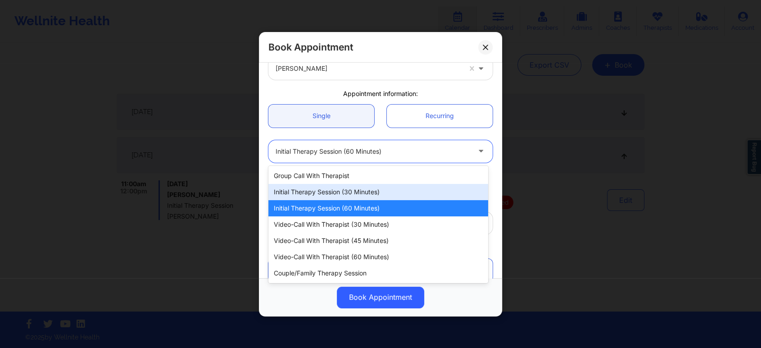
click at [367, 190] on div "Initial Therapy Session (30 minutes)" at bounding box center [378, 192] width 220 height 16
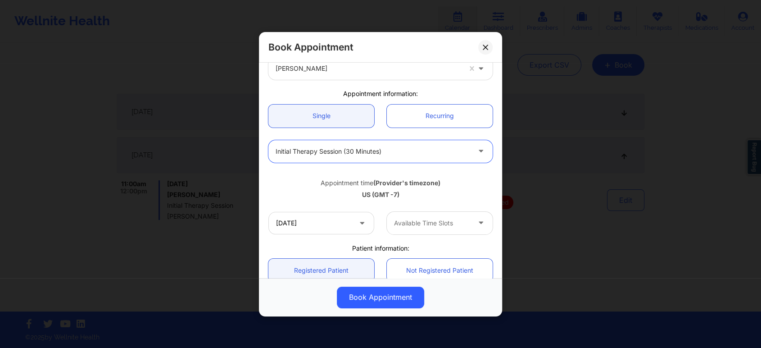
click at [446, 222] on div at bounding box center [432, 223] width 76 height 11
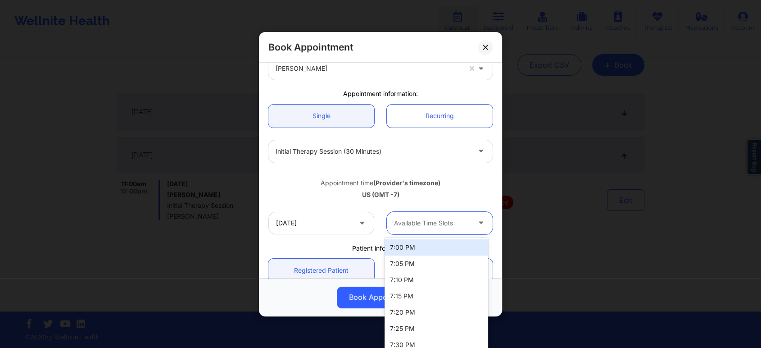
click at [452, 222] on div at bounding box center [432, 223] width 76 height 11
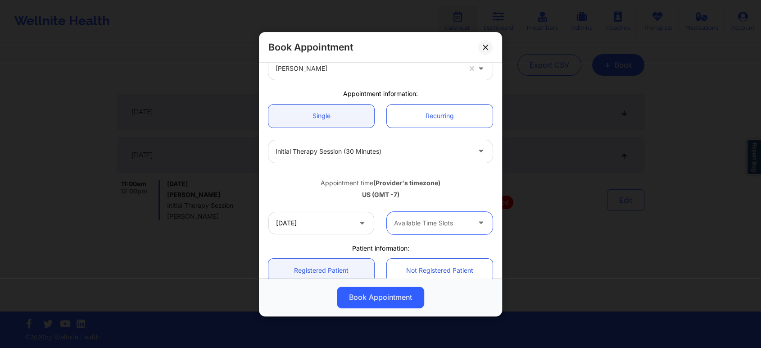
click at [452, 222] on div at bounding box center [432, 223] width 76 height 11
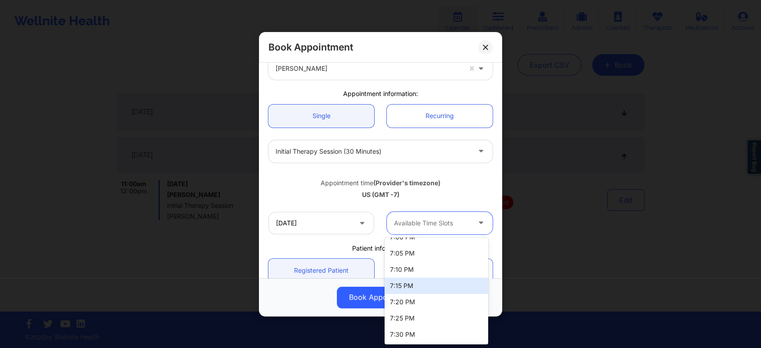
scroll to position [0, 0]
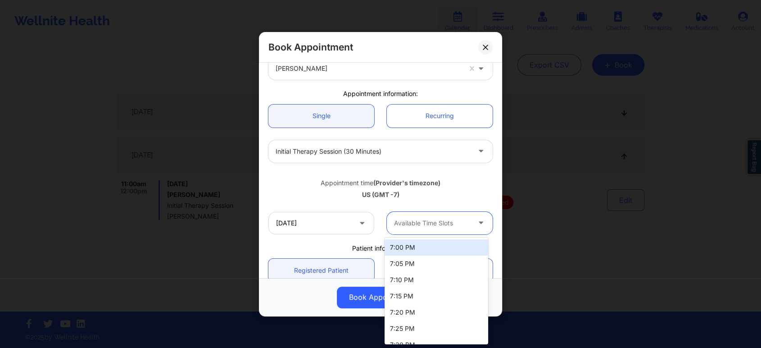
click at [464, 222] on div at bounding box center [432, 223] width 76 height 11
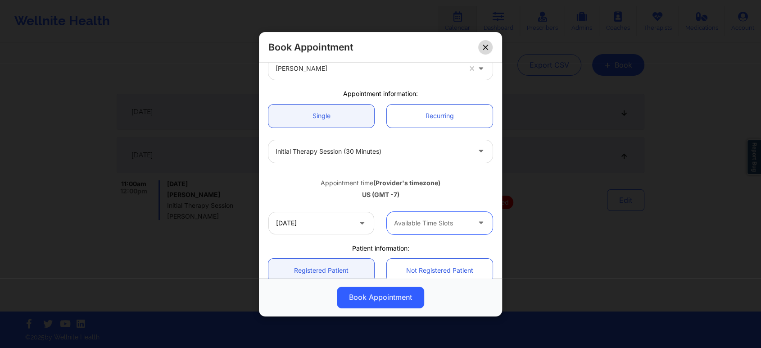
click at [485, 44] on button at bounding box center [485, 47] width 14 height 14
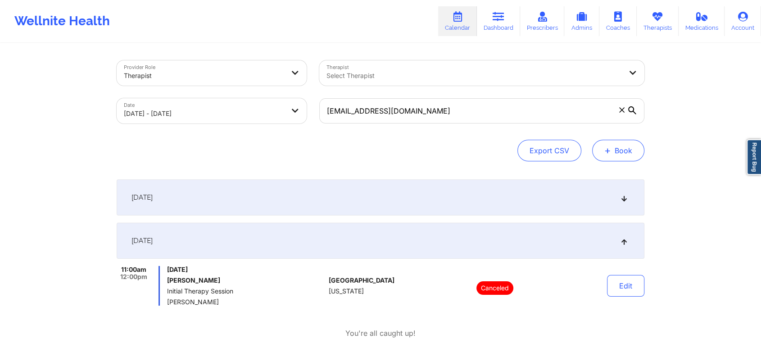
click at [633, 149] on button "+ Book" at bounding box center [618, 151] width 52 height 22
click at [606, 176] on button "Therapy Session" at bounding box center [603, 179] width 69 height 15
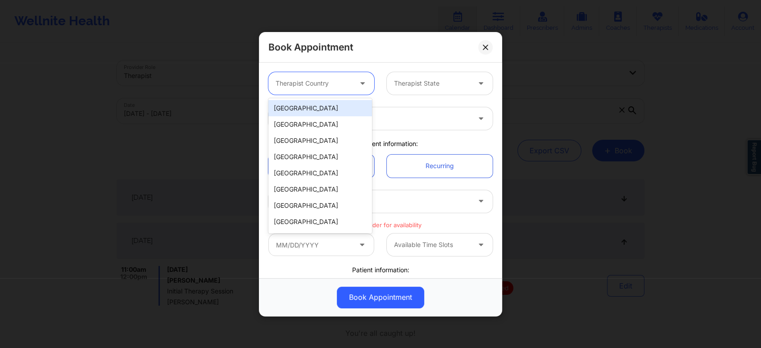
click at [340, 84] on div at bounding box center [314, 83] width 76 height 11
click at [330, 111] on div "[GEOGRAPHIC_DATA]" at bounding box center [320, 108] width 104 height 16
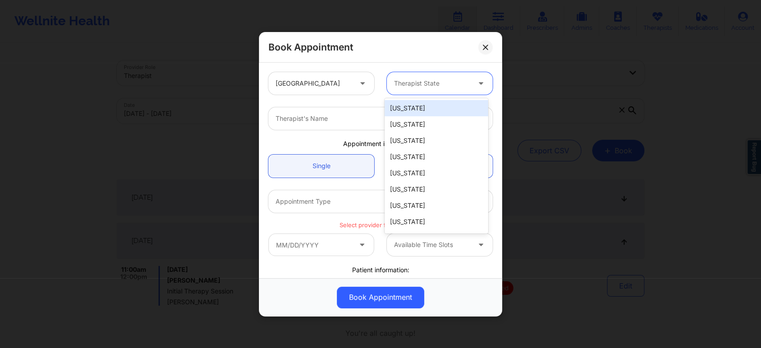
click at [442, 86] on div at bounding box center [432, 83] width 76 height 11
type input "ca"
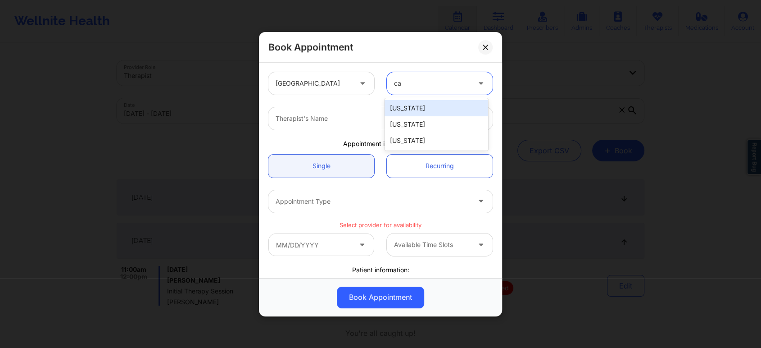
click at [436, 110] on div "[US_STATE]" at bounding box center [437, 108] width 104 height 16
click at [395, 118] on div at bounding box center [373, 118] width 195 height 11
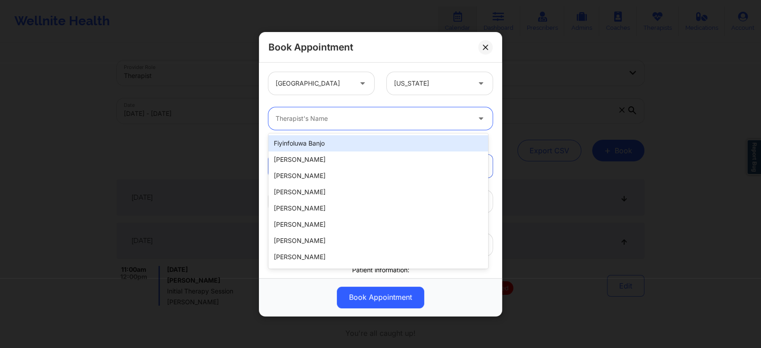
paste input "Molly Parsons"
type input "Molly Parsons"
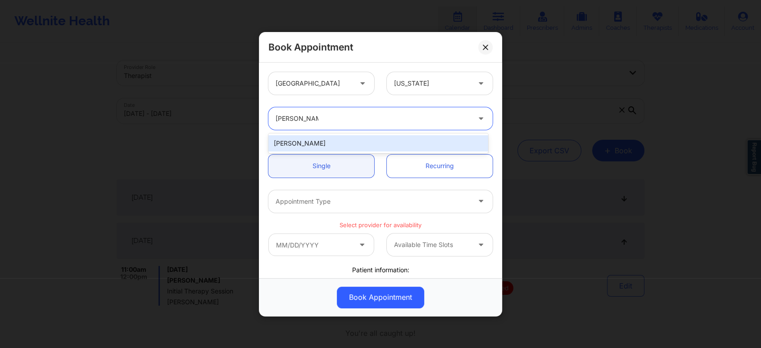
click at [339, 140] on div "Molly Parsons" at bounding box center [378, 143] width 220 height 16
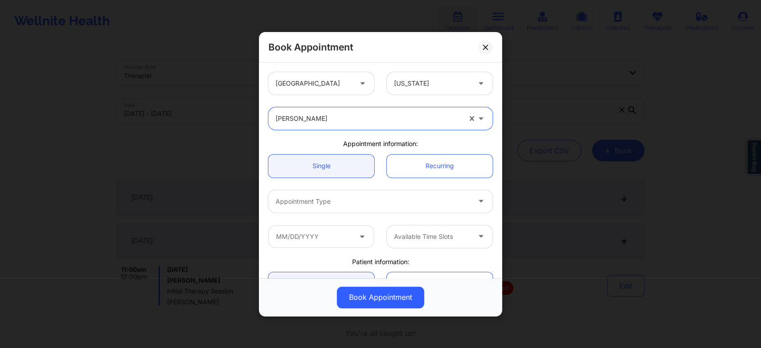
click at [380, 201] on div at bounding box center [373, 201] width 195 height 11
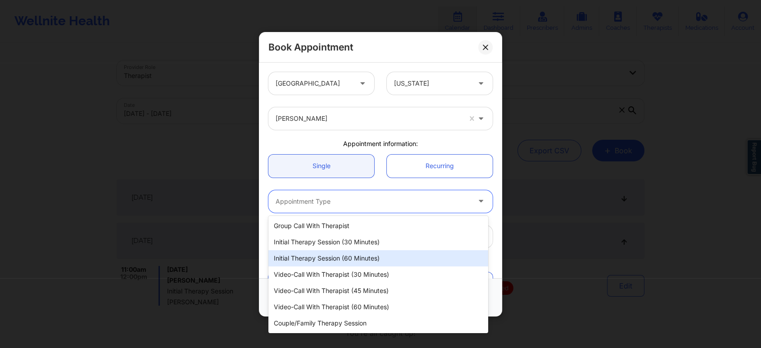
click at [381, 257] on div "Initial Therapy Session (60 minutes)" at bounding box center [378, 258] width 220 height 16
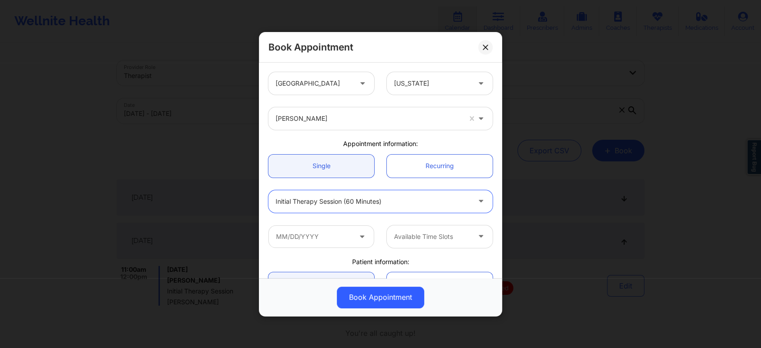
click at [358, 236] on icon at bounding box center [362, 235] width 9 height 8
click at [359, 233] on icon at bounding box center [362, 235] width 9 height 8
click at [305, 236] on input "text" at bounding box center [321, 236] width 106 height 23
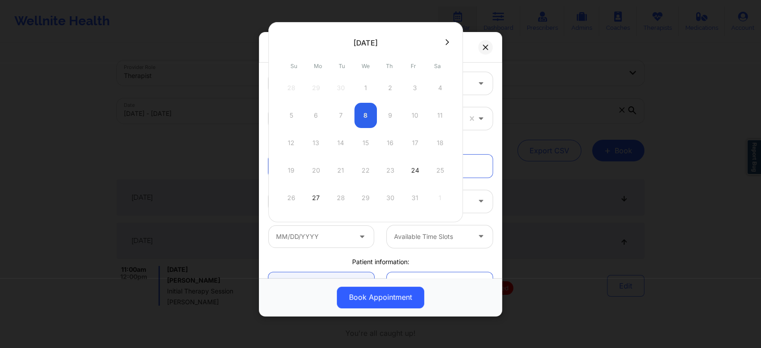
click at [388, 112] on div "5 6 7 8 9 10 11" at bounding box center [365, 115] width 171 height 25
click at [420, 172] on div "24" at bounding box center [415, 170] width 23 height 25
type input "10/24/2025"
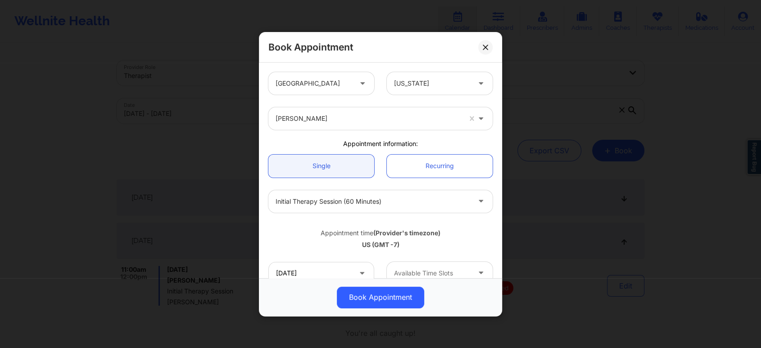
scroll to position [100, 0]
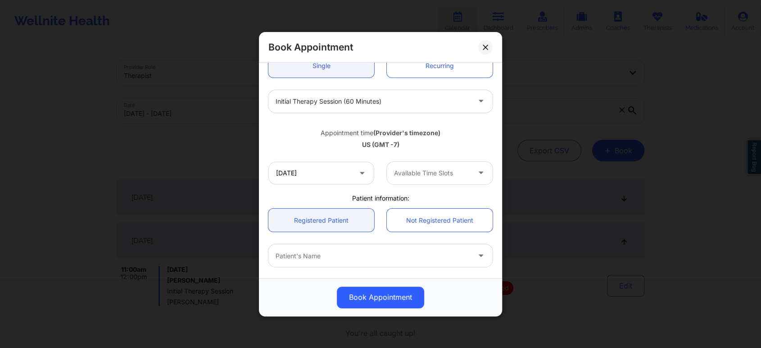
click at [458, 181] on div "Available Time Slots" at bounding box center [429, 172] width 84 height 23
click at [458, 176] on div at bounding box center [432, 173] width 76 height 11
click at [486, 45] on icon at bounding box center [485, 46] width 5 height 5
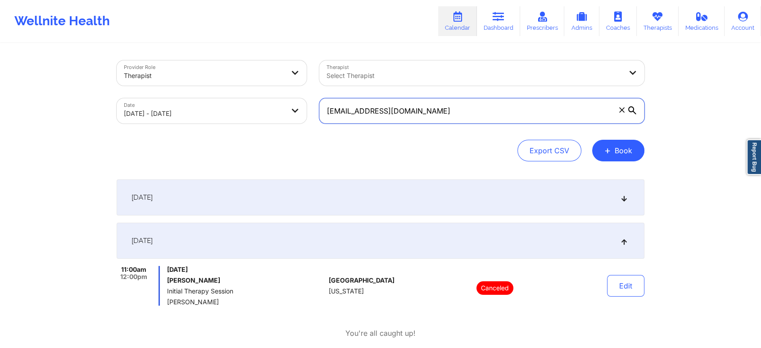
click at [451, 109] on input "brittneytran2000@gmail.com" at bounding box center [481, 110] width 325 height 25
paste input "eddie2993@yahoo"
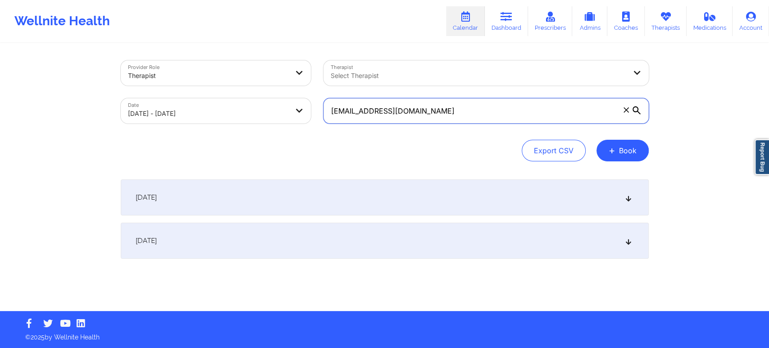
type input "eddie2993@yahoo.com"
click at [625, 239] on icon at bounding box center [628, 240] width 8 height 6
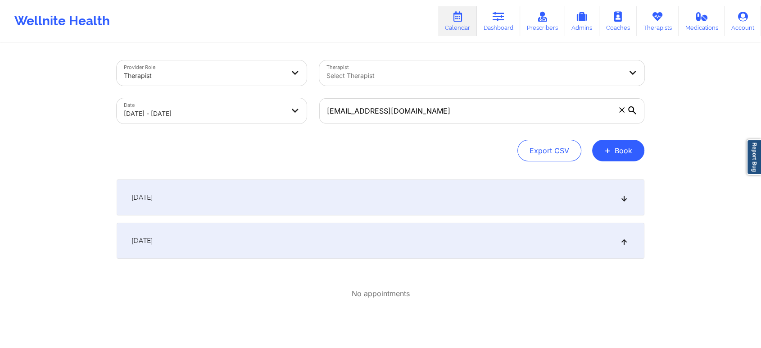
click at [623, 194] on icon at bounding box center [625, 197] width 8 height 6
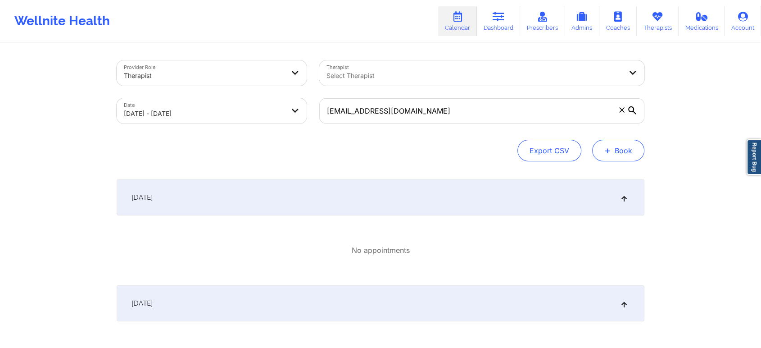
click at [623, 149] on button "+ Book" at bounding box center [618, 151] width 52 height 22
click at [615, 176] on button "Therapy Session" at bounding box center [603, 179] width 69 height 15
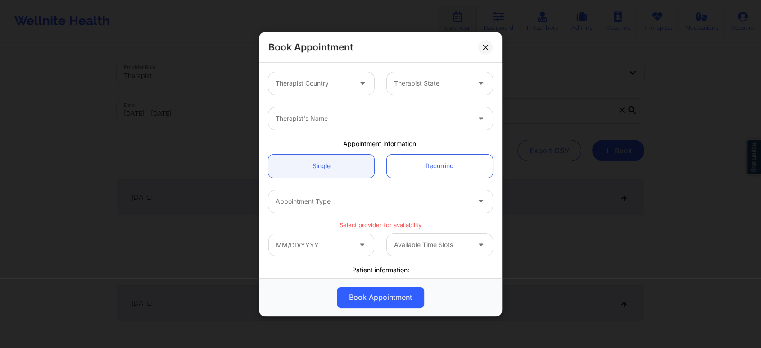
click at [323, 86] on div at bounding box center [314, 83] width 76 height 11
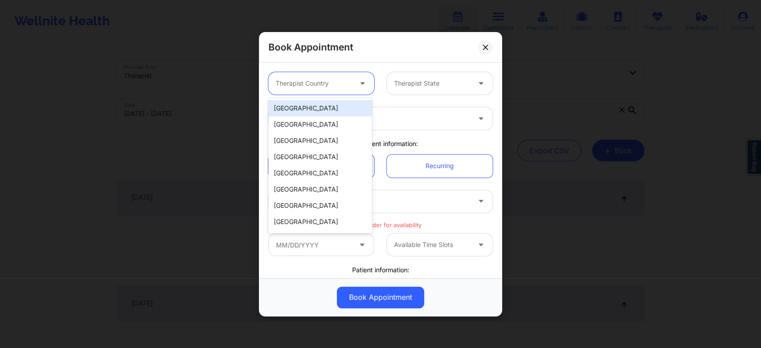
click at [323, 107] on div "[GEOGRAPHIC_DATA]" at bounding box center [320, 108] width 104 height 16
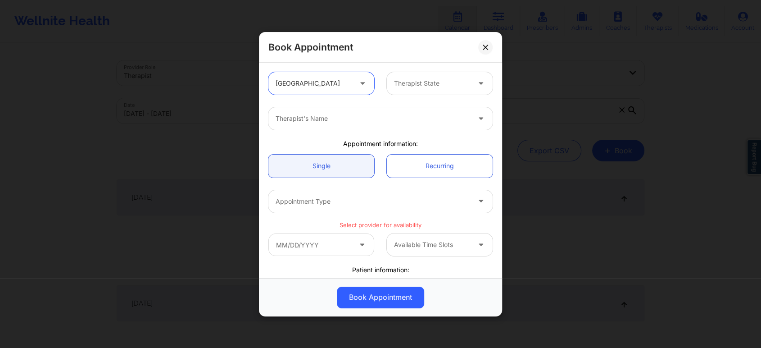
click at [440, 89] on div "Therapist State" at bounding box center [429, 83] width 84 height 23
type input "flo"
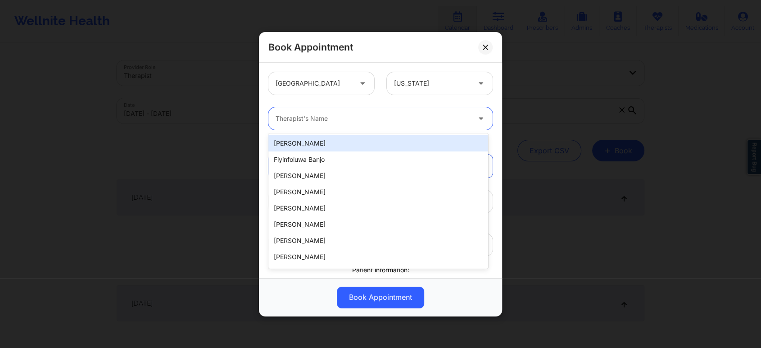
click at [397, 119] on div at bounding box center [373, 118] width 195 height 11
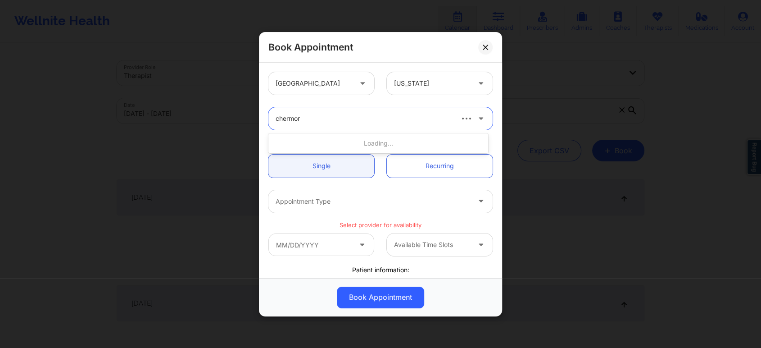
type input "chermora"
click at [343, 151] on div "Chermora Johnson" at bounding box center [378, 143] width 220 height 20
click at [343, 147] on div "Chermora Johnson" at bounding box center [378, 143] width 220 height 16
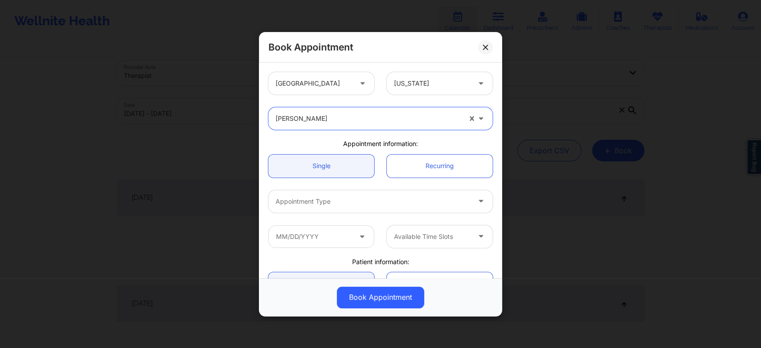
scroll to position [50, 0]
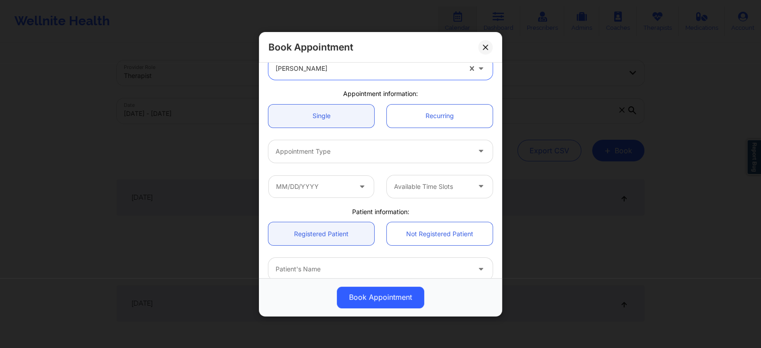
click at [362, 150] on div at bounding box center [373, 151] width 195 height 11
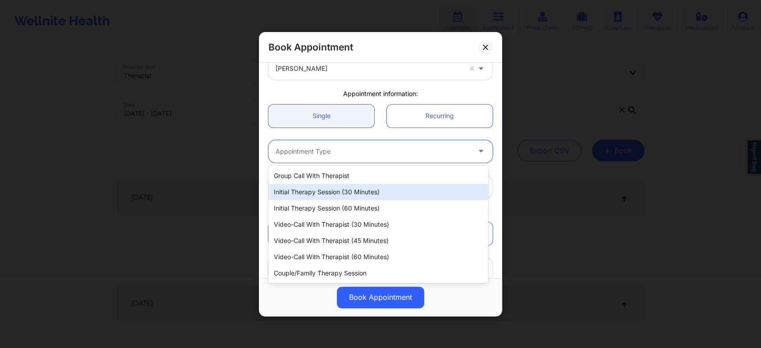
click at [359, 190] on div "Initial Therapy Session (30 minutes)" at bounding box center [378, 192] width 220 height 16
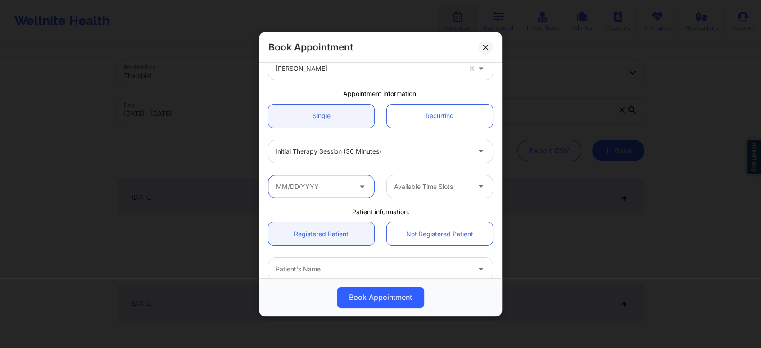
click at [341, 189] on input "text" at bounding box center [321, 186] width 106 height 23
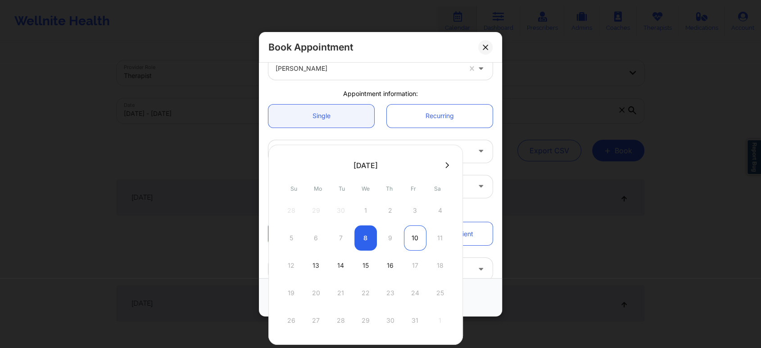
click at [410, 238] on div "10" at bounding box center [415, 237] width 23 height 25
type input "10/10/2025"
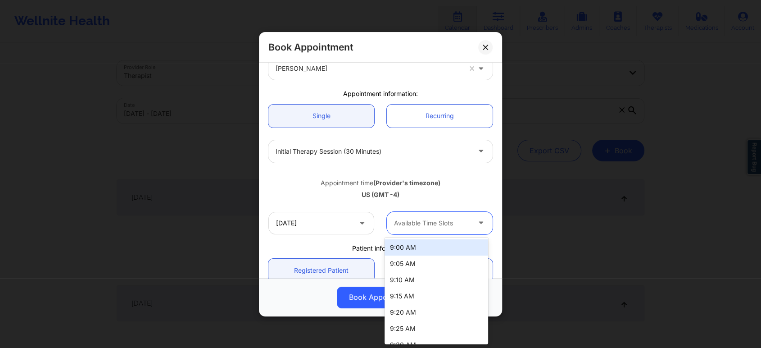
click at [458, 224] on div at bounding box center [432, 223] width 76 height 11
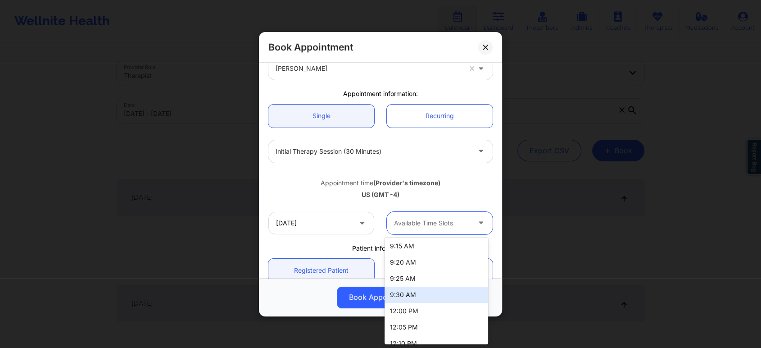
click at [438, 294] on div "9:30 AM" at bounding box center [437, 294] width 104 height 16
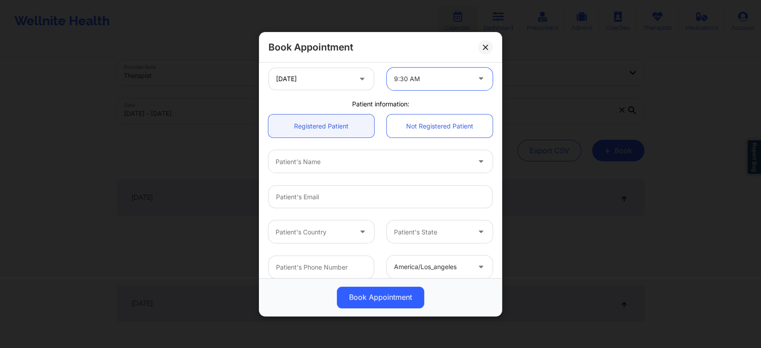
scroll to position [200, 0]
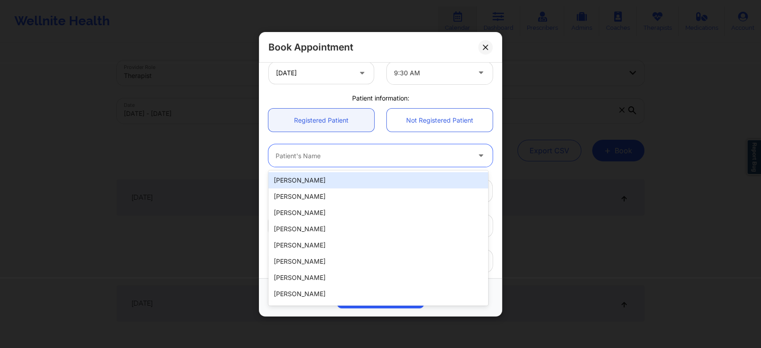
click at [392, 158] on div at bounding box center [373, 155] width 195 height 11
paste input "eddie2993@yahoo.com"
type input "eddie2993@yahoo.com"
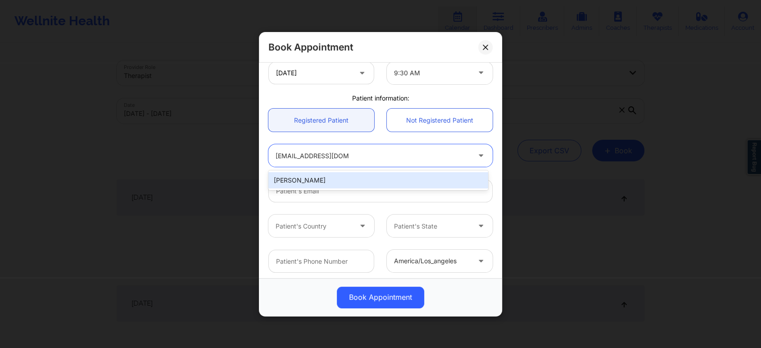
click at [363, 178] on div "Eddie Williams" at bounding box center [378, 180] width 220 height 16
type input "eddie2993@yahoo.com"
type input "+1313-969-6303"
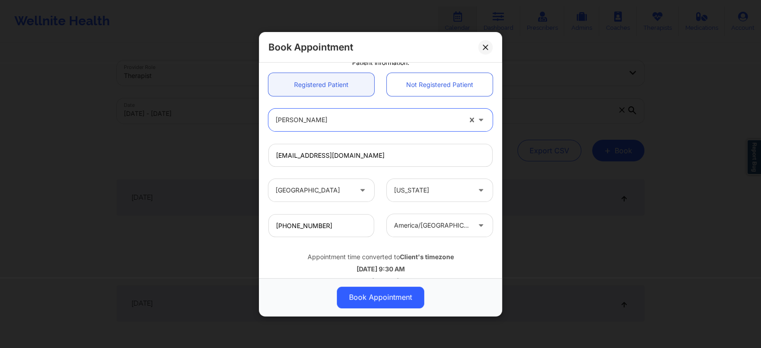
scroll to position [252, 0]
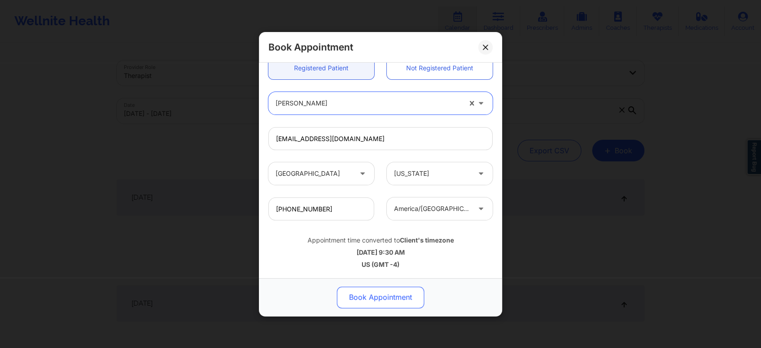
click at [399, 303] on button "Book Appointment" at bounding box center [380, 297] width 87 height 22
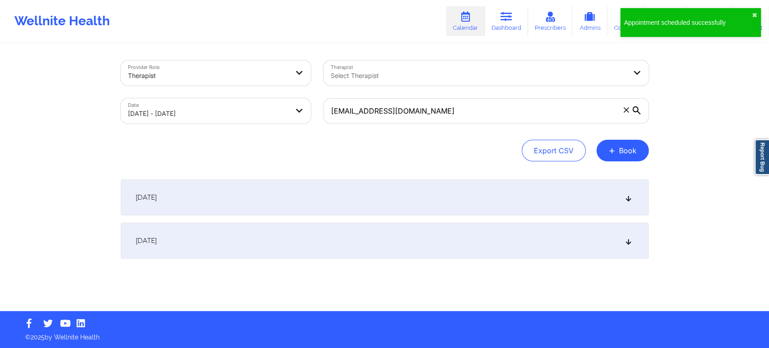
select select "2025-9"
select select "2025-10"
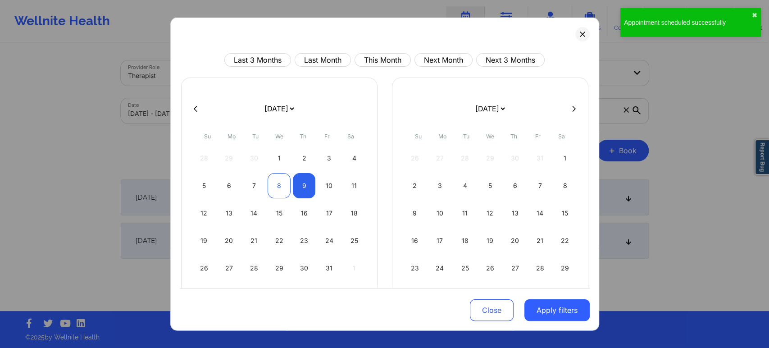
click at [281, 187] on div "8" at bounding box center [279, 185] width 23 height 25
select select "2025-9"
select select "2025-10"
select select "2025-9"
select select "2025-10"
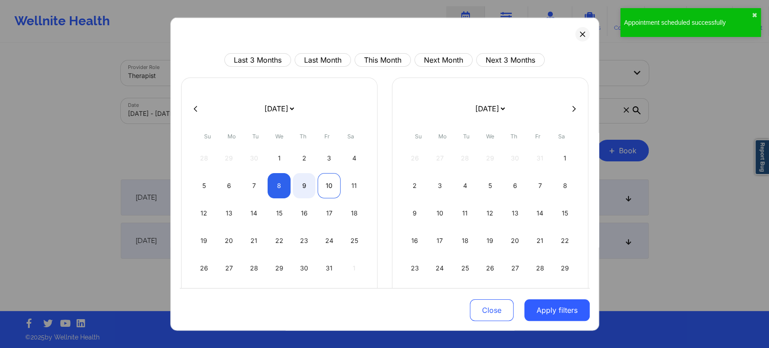
click at [327, 186] on div "10" at bounding box center [328, 185] width 23 height 25
select select "2025-9"
select select "2025-10"
click at [550, 313] on button "Apply filters" at bounding box center [556, 310] width 65 height 22
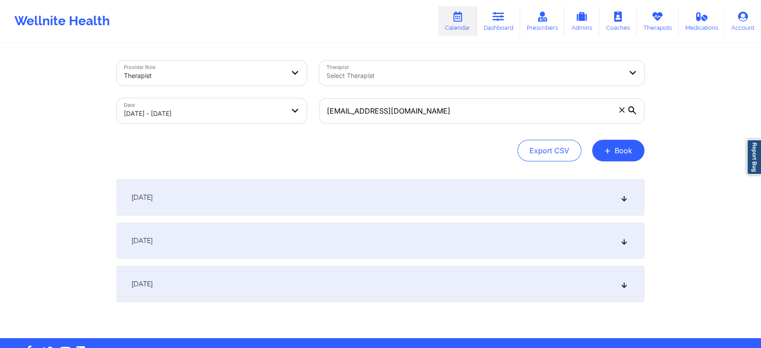
click at [512, 290] on div "October 10, 2025" at bounding box center [381, 284] width 528 height 36
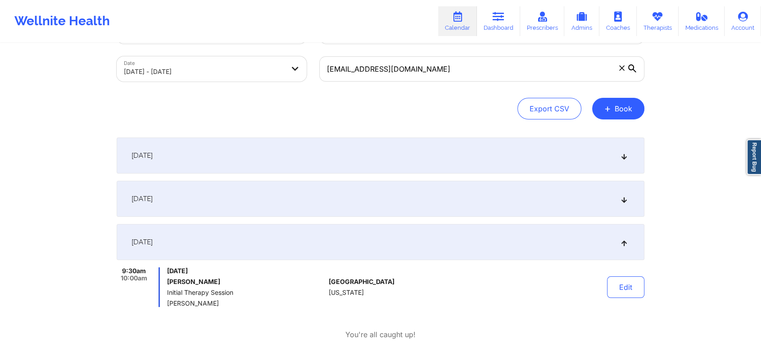
scroll to position [100, 0]
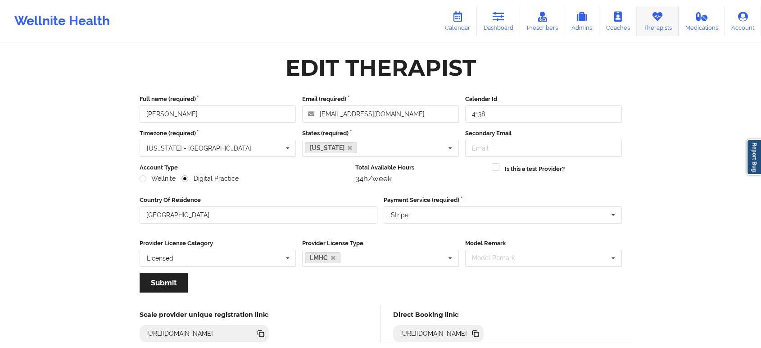
click at [654, 23] on link "Therapists" at bounding box center [658, 21] width 42 height 30
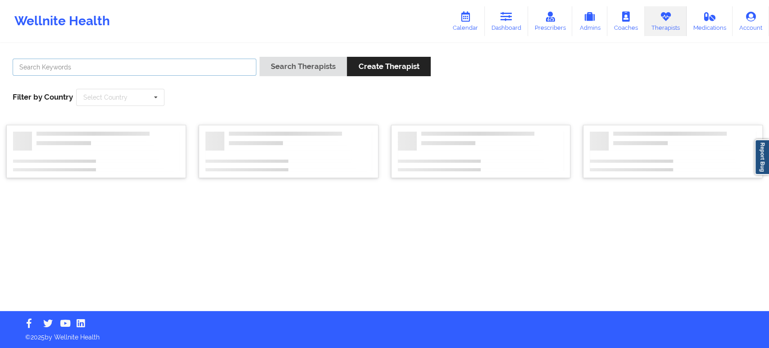
click at [213, 63] on input "text" at bounding box center [135, 67] width 244 height 17
paste input "[PERSON_NAME]"
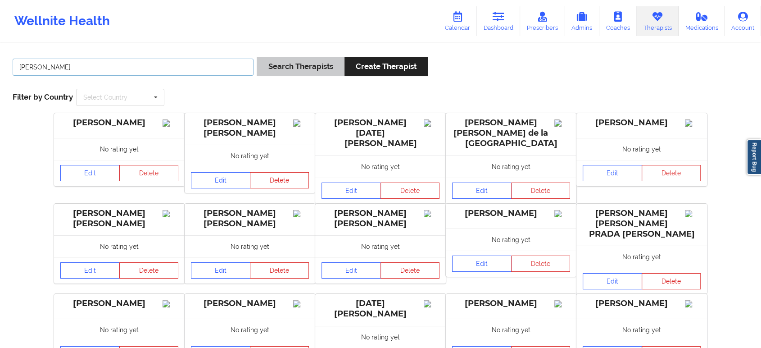
type input "[PERSON_NAME]"
click at [268, 68] on button "Search Therapists" at bounding box center [300, 66] width 87 height 19
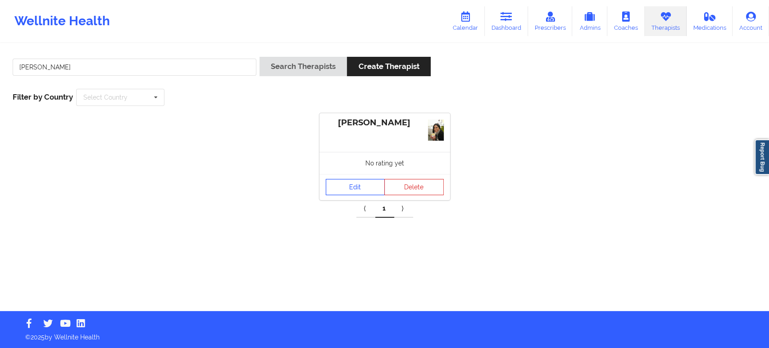
click at [372, 179] on link "Edit" at bounding box center [355, 187] width 59 height 16
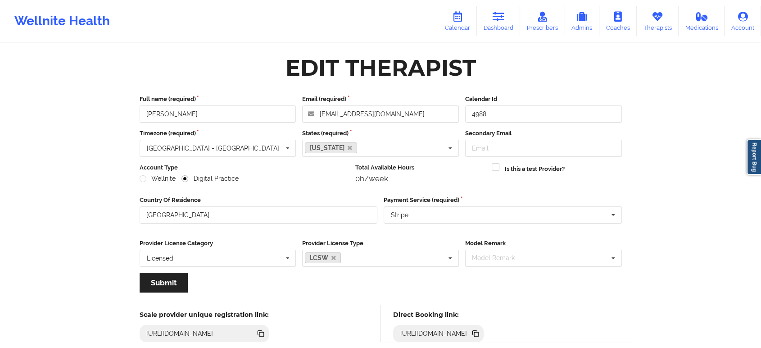
scroll to position [50, 0]
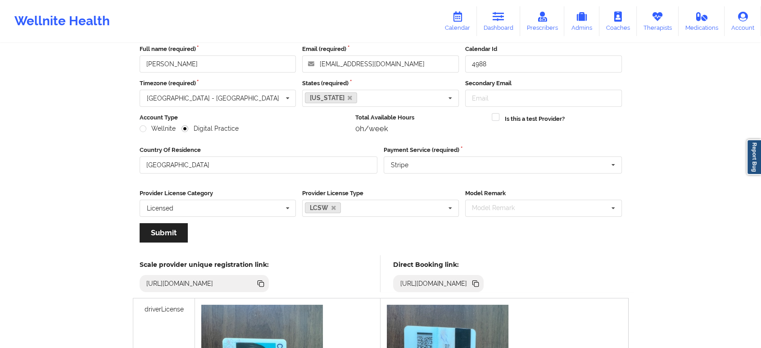
click at [479, 282] on icon at bounding box center [476, 284] width 5 height 5
